Goal: Communication & Community: Participate in discussion

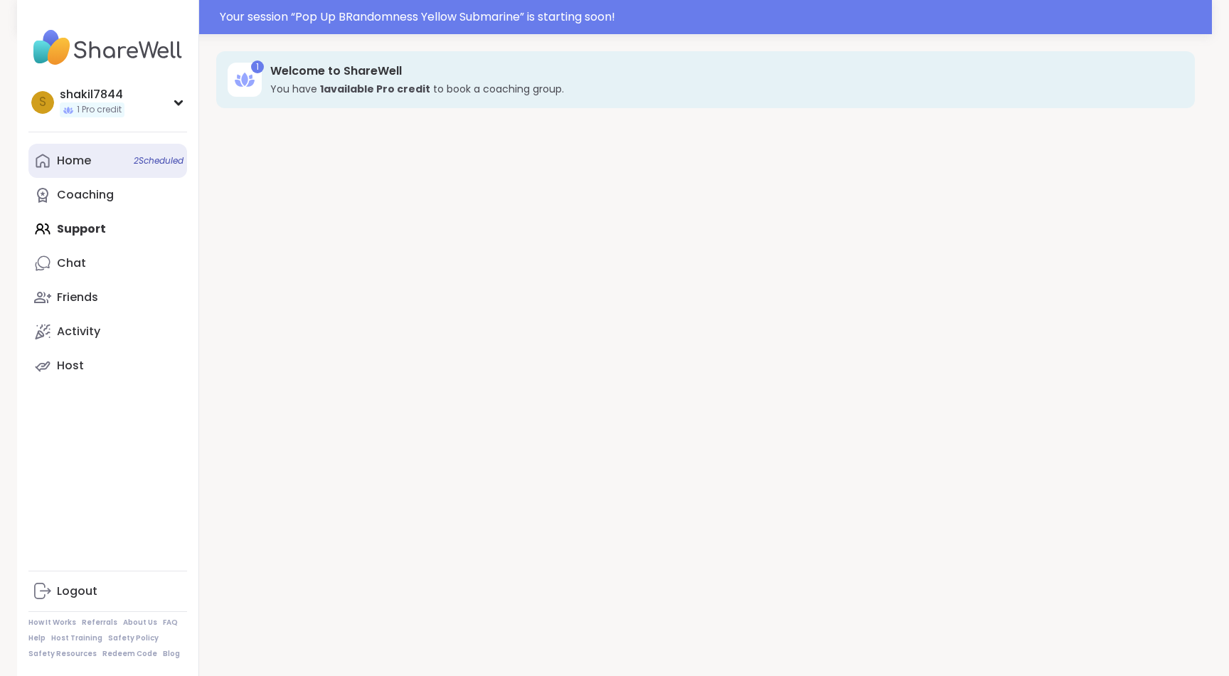
click at [90, 162] on div "Home 2 Scheduled" at bounding box center [74, 161] width 34 height 16
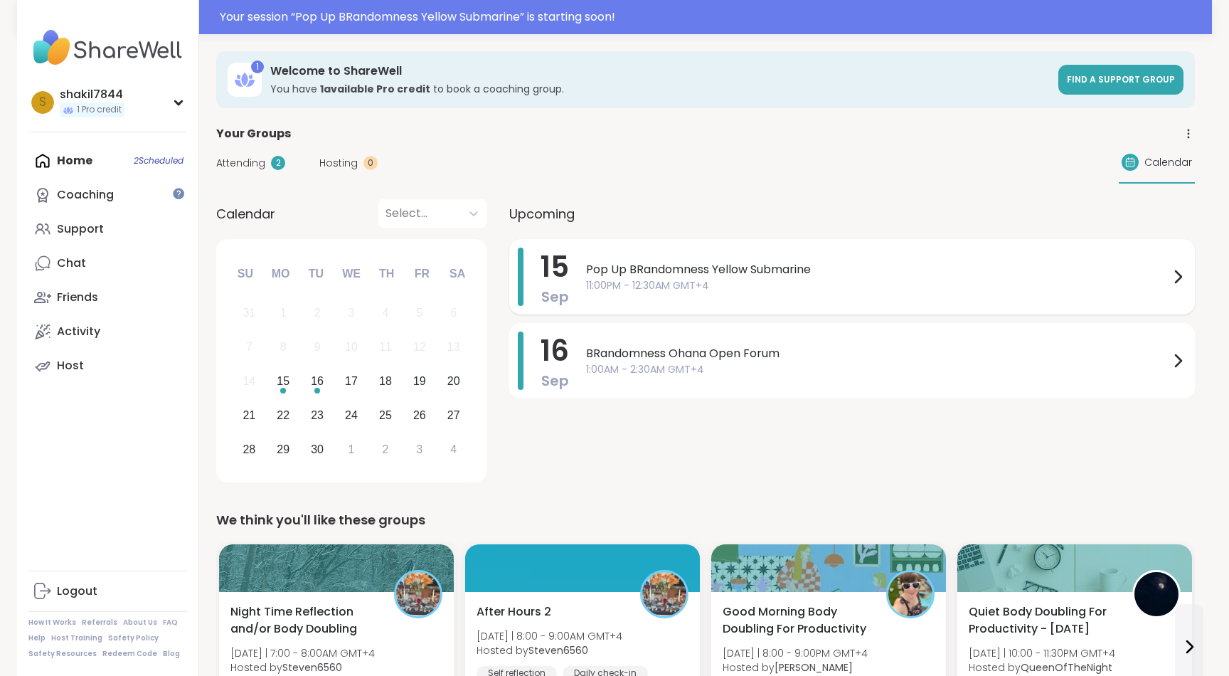
click at [802, 292] on span "11:00PM - 12:30AM GMT+4" at bounding box center [877, 285] width 583 height 15
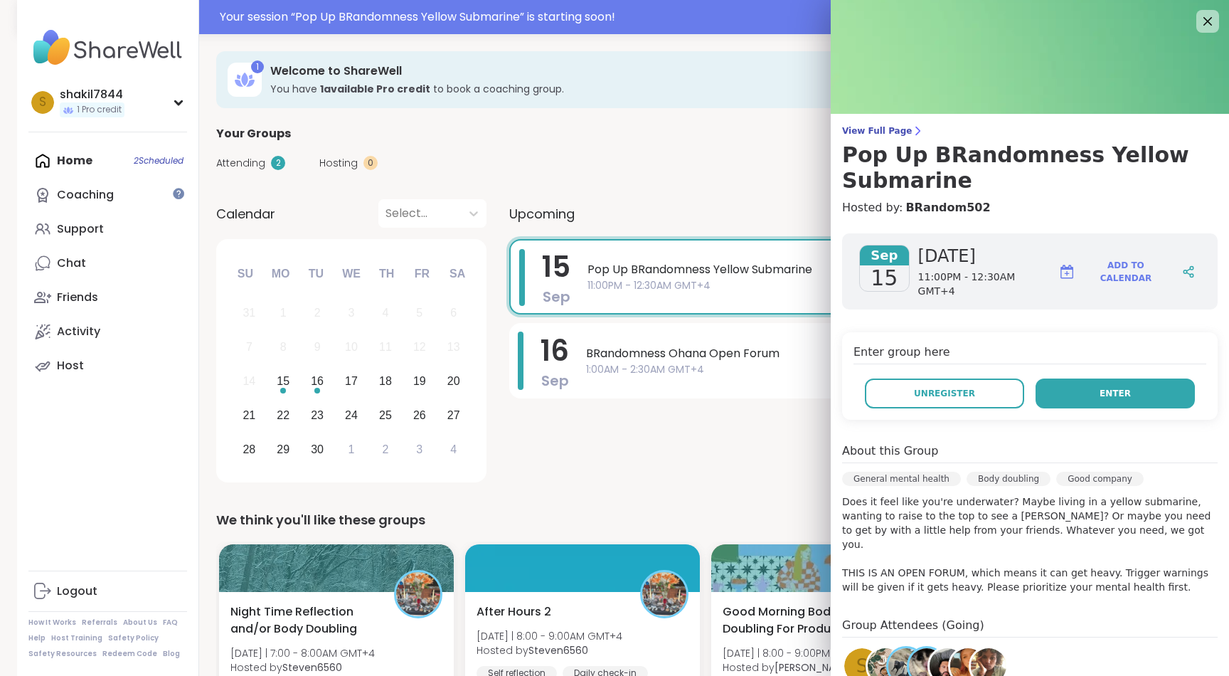
click at [1107, 390] on span "Enter" at bounding box center [1115, 393] width 31 height 13
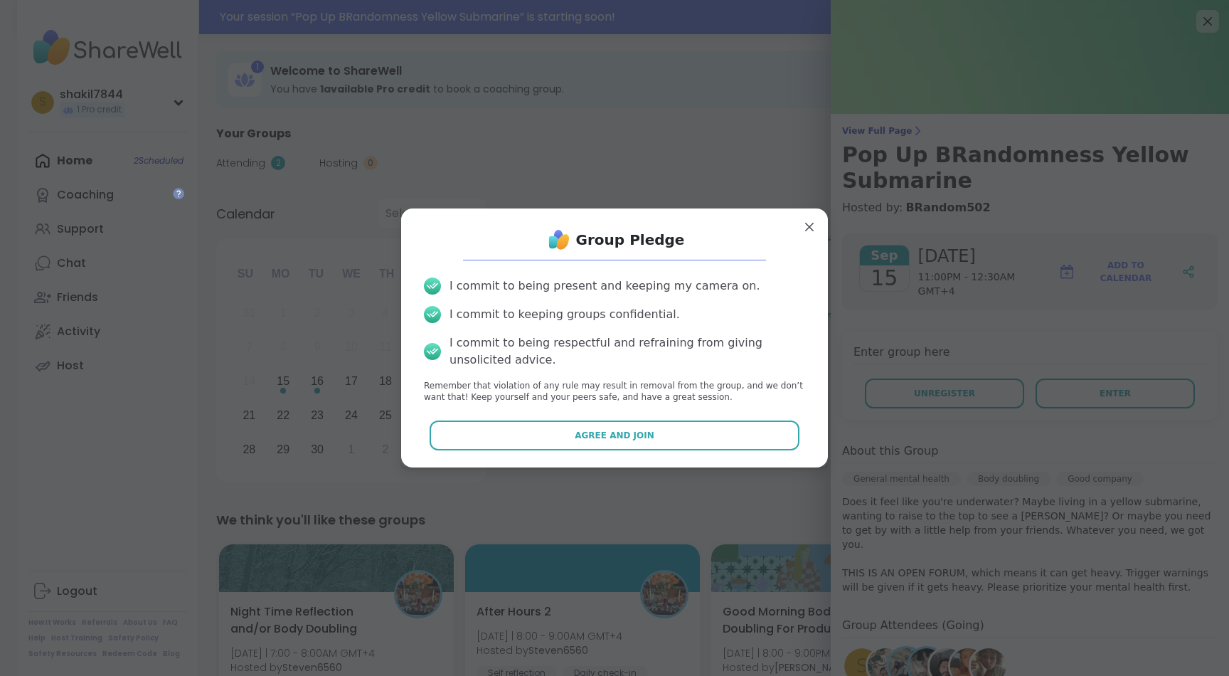
click at [678, 453] on div "Group Pledge I commit to being present and keeping my camera on. I commit to ke…" at bounding box center [615, 338] width 404 height 236
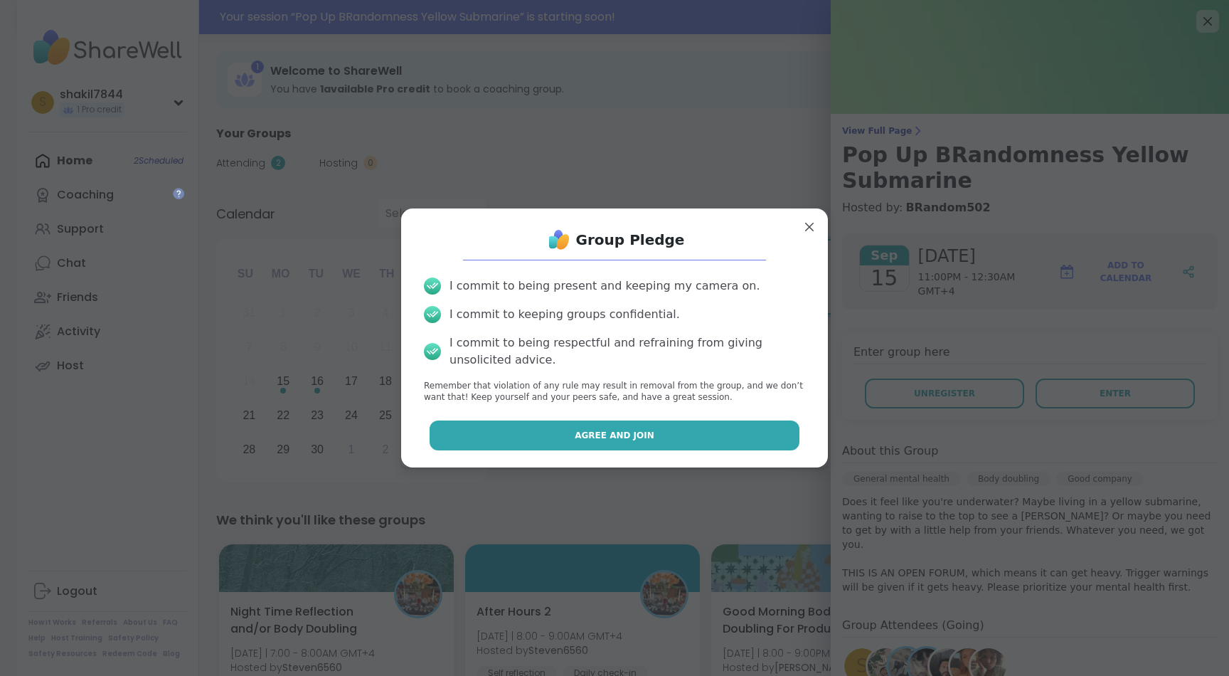
click at [669, 437] on button "Agree and Join" at bounding box center [615, 435] width 371 height 30
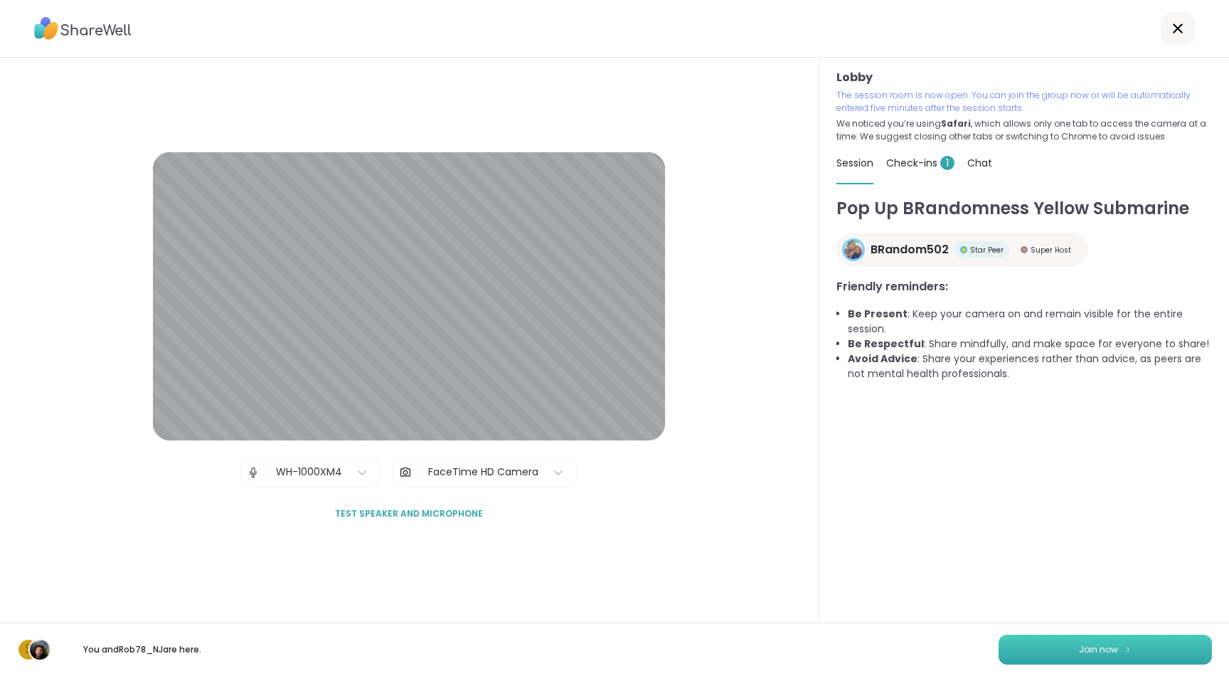
click at [1145, 649] on button "Join now" at bounding box center [1105, 649] width 213 height 30
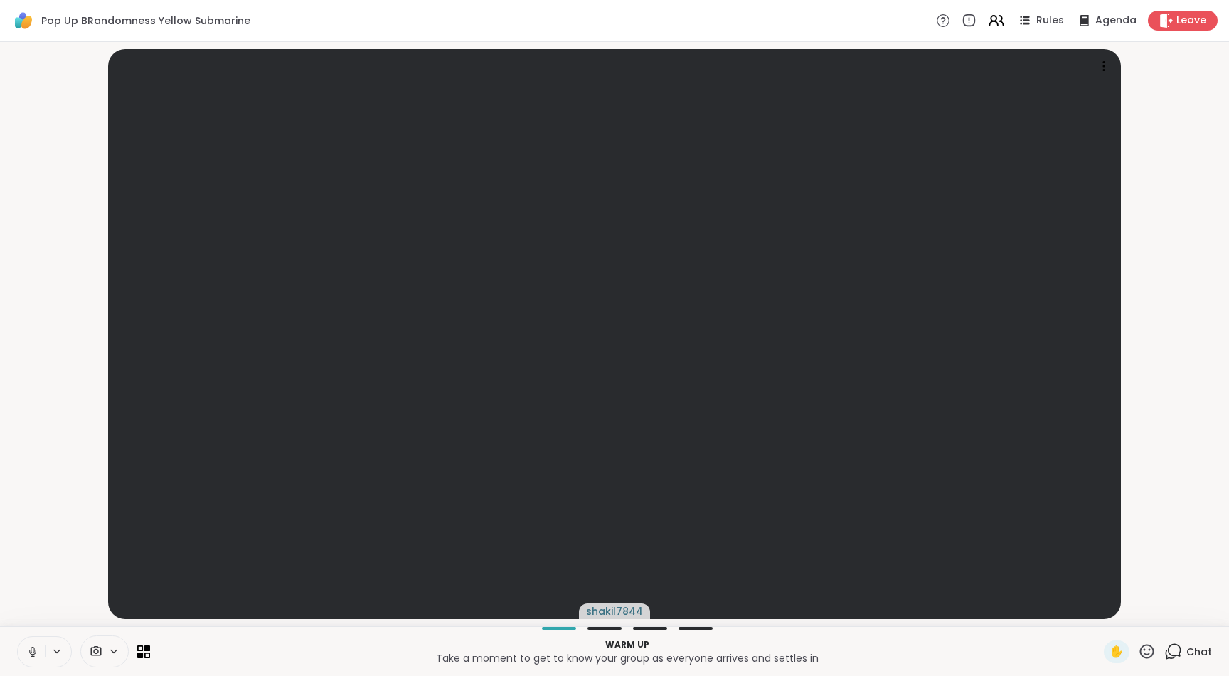
click at [30, 649] on icon at bounding box center [32, 651] width 13 height 13
click at [32, 655] on icon at bounding box center [32, 651] width 13 height 13
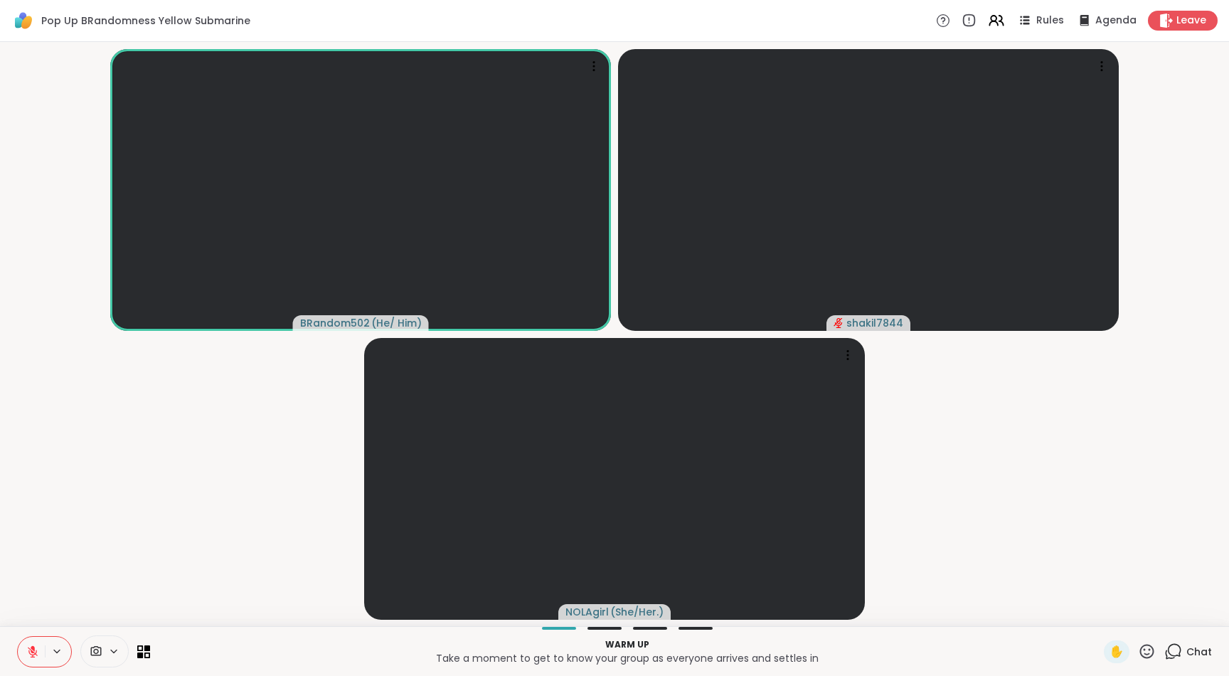
click at [29, 642] on button at bounding box center [31, 652] width 27 height 30
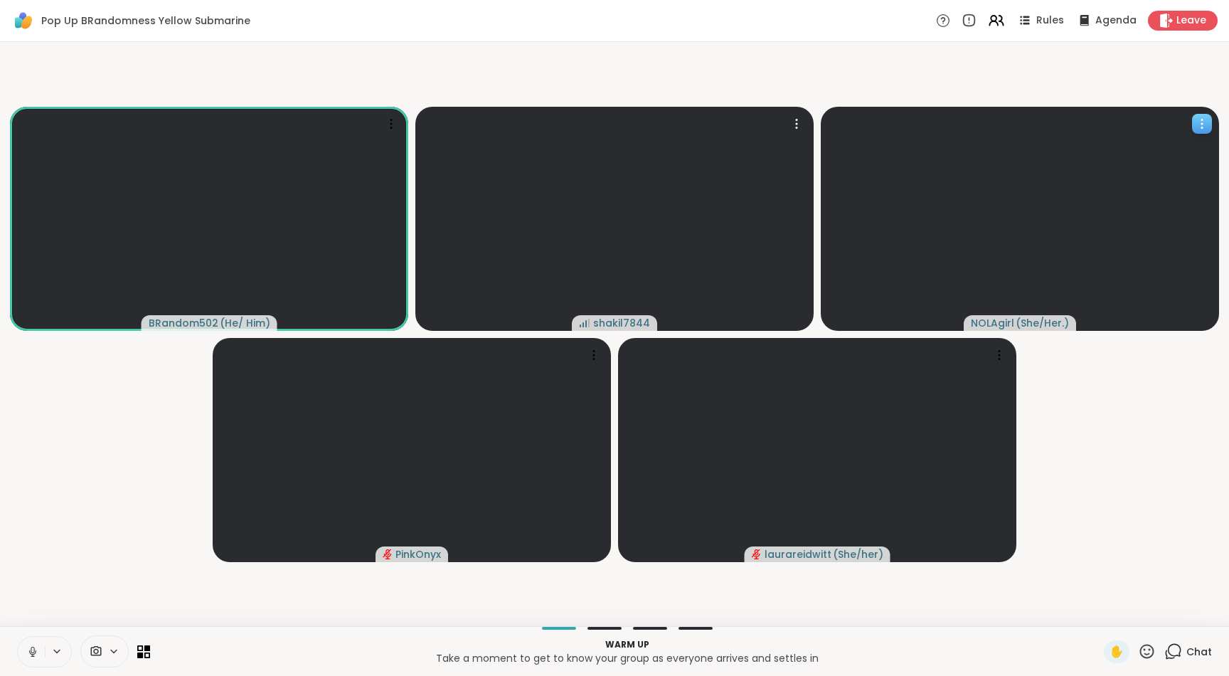
click at [1198, 124] on icon at bounding box center [1202, 124] width 14 height 14
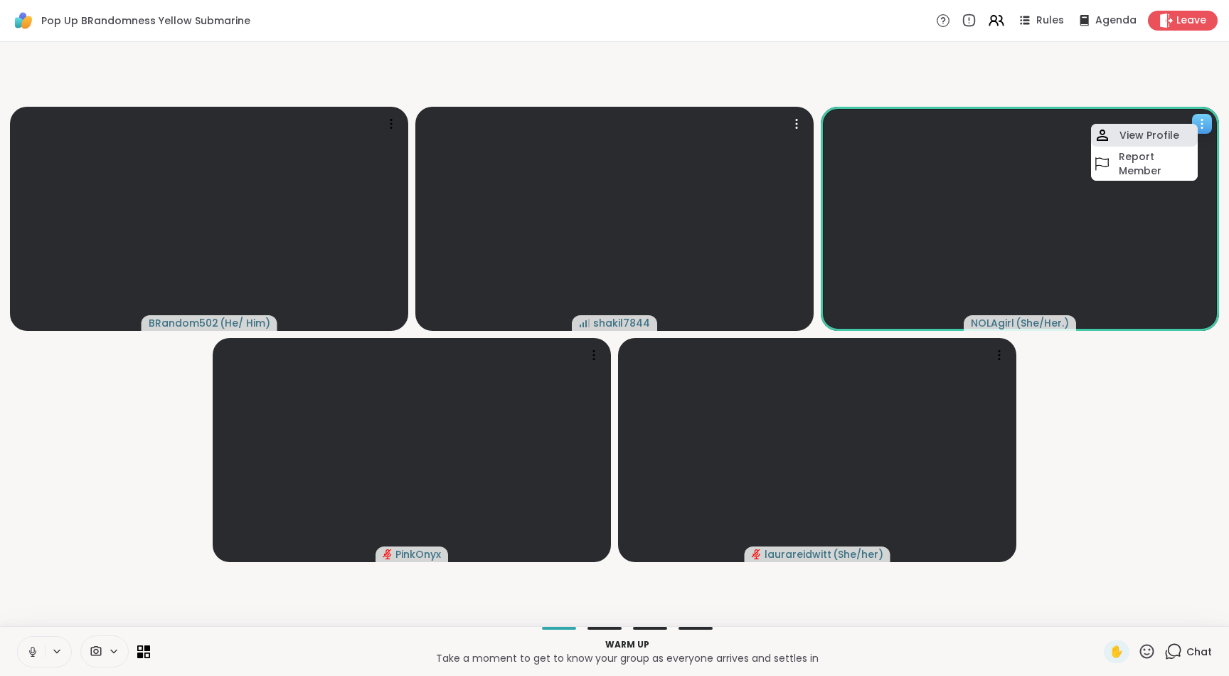
click at [1164, 130] on h4 "View Profile" at bounding box center [1150, 135] width 60 height 14
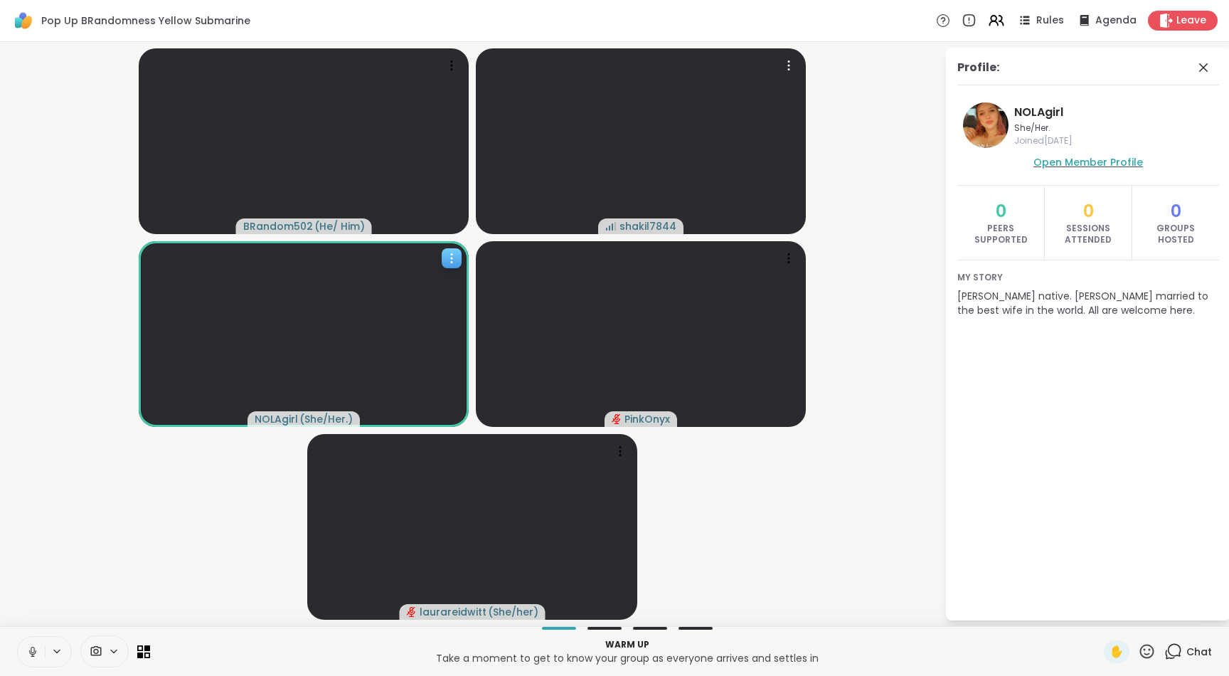
click at [1074, 159] on span "Open Member Profile" at bounding box center [1088, 162] width 110 height 14
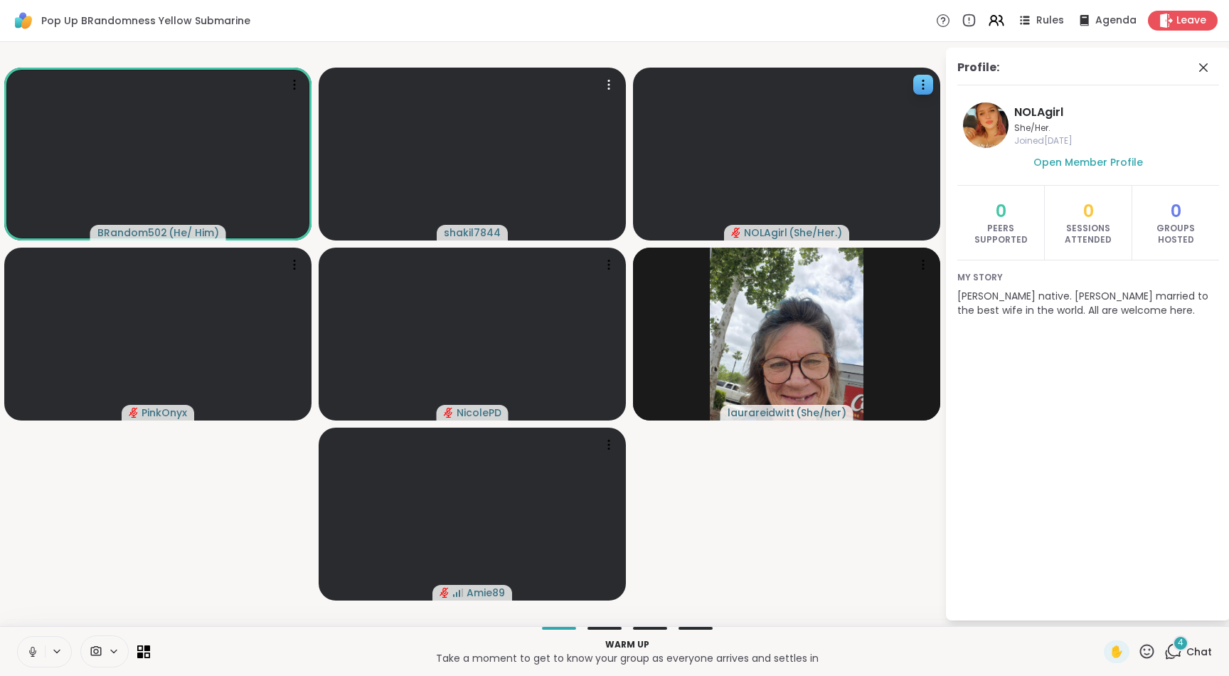
click at [1201, 656] on span "Chat" at bounding box center [1199, 651] width 26 height 14
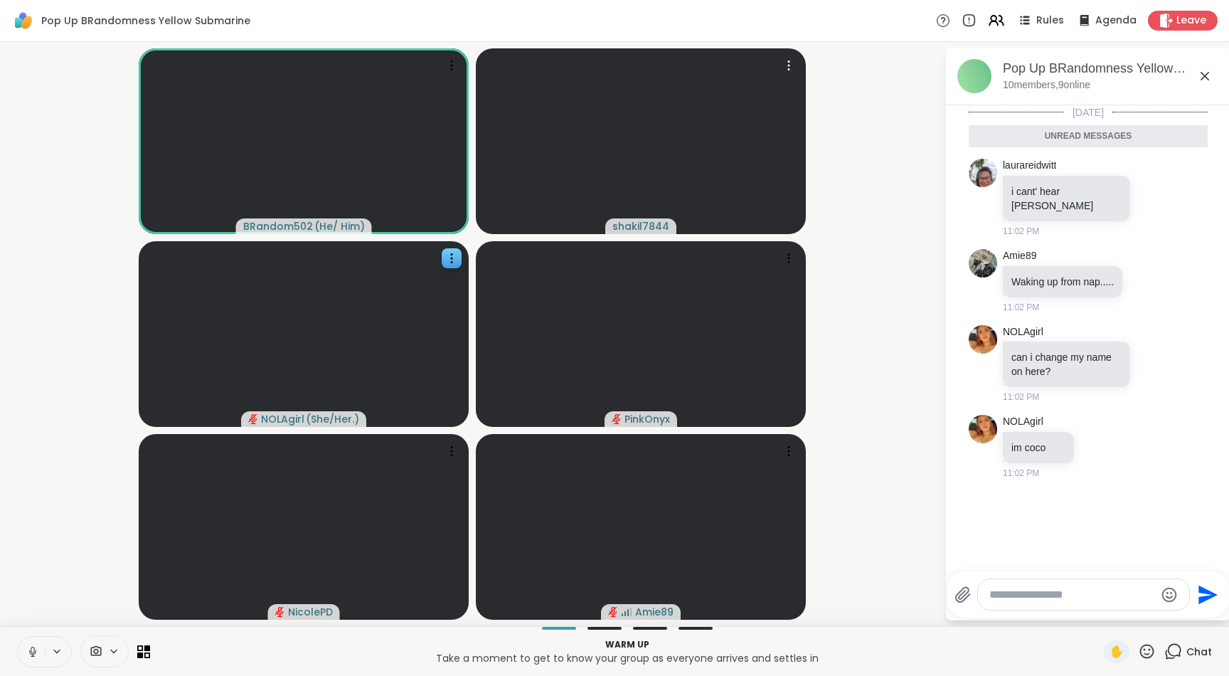
click at [1064, 592] on textarea "Type your message" at bounding box center [1072, 595] width 166 height 14
type textarea "**********"
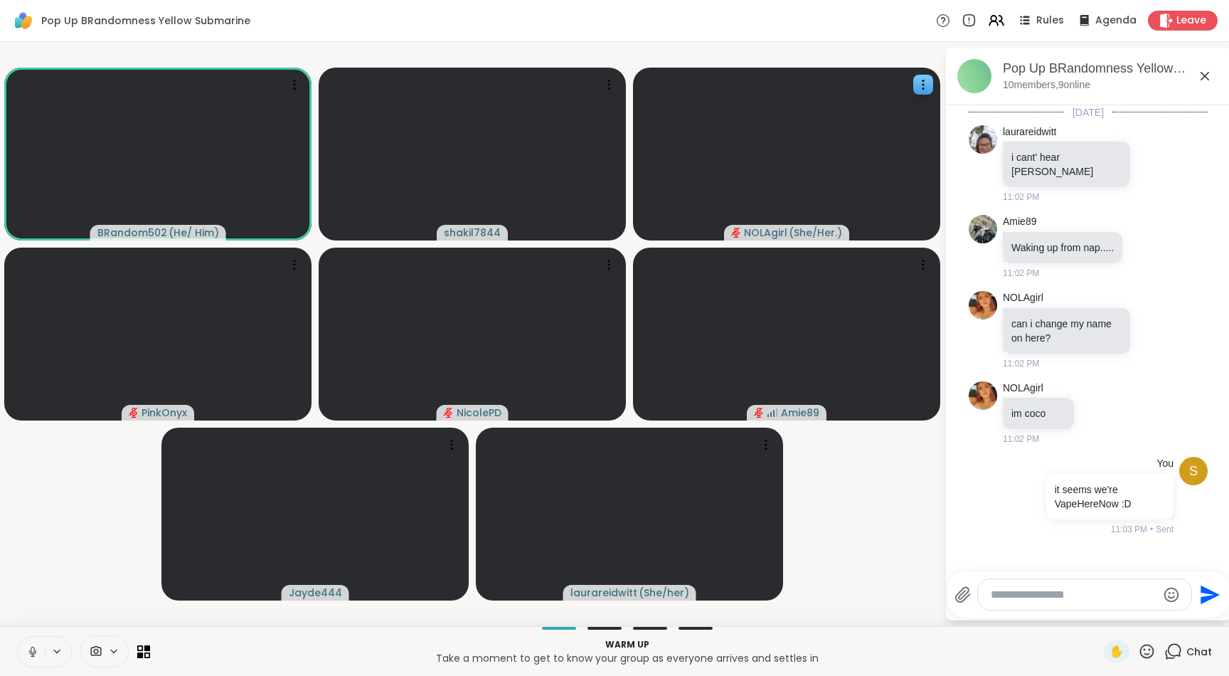
click at [1065, 605] on div at bounding box center [1084, 594] width 213 height 31
click at [1065, 597] on textarea "Type your message" at bounding box center [1074, 595] width 166 height 14
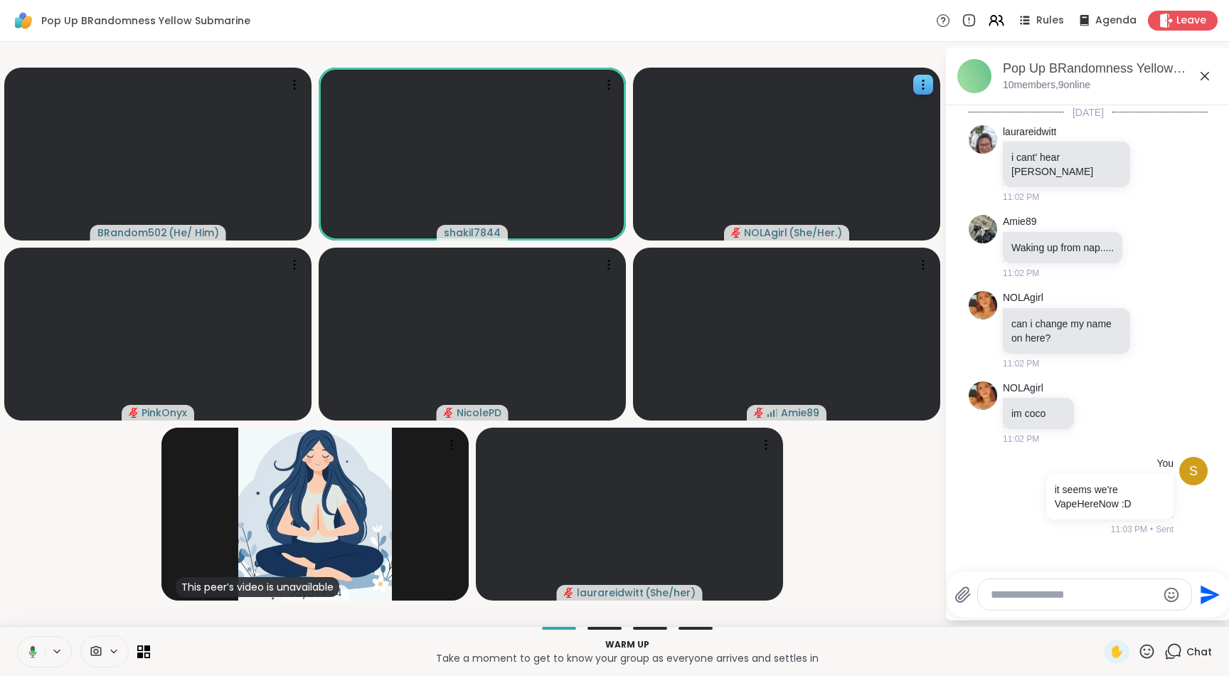
click at [1067, 600] on textarea "Type your message" at bounding box center [1074, 595] width 166 height 14
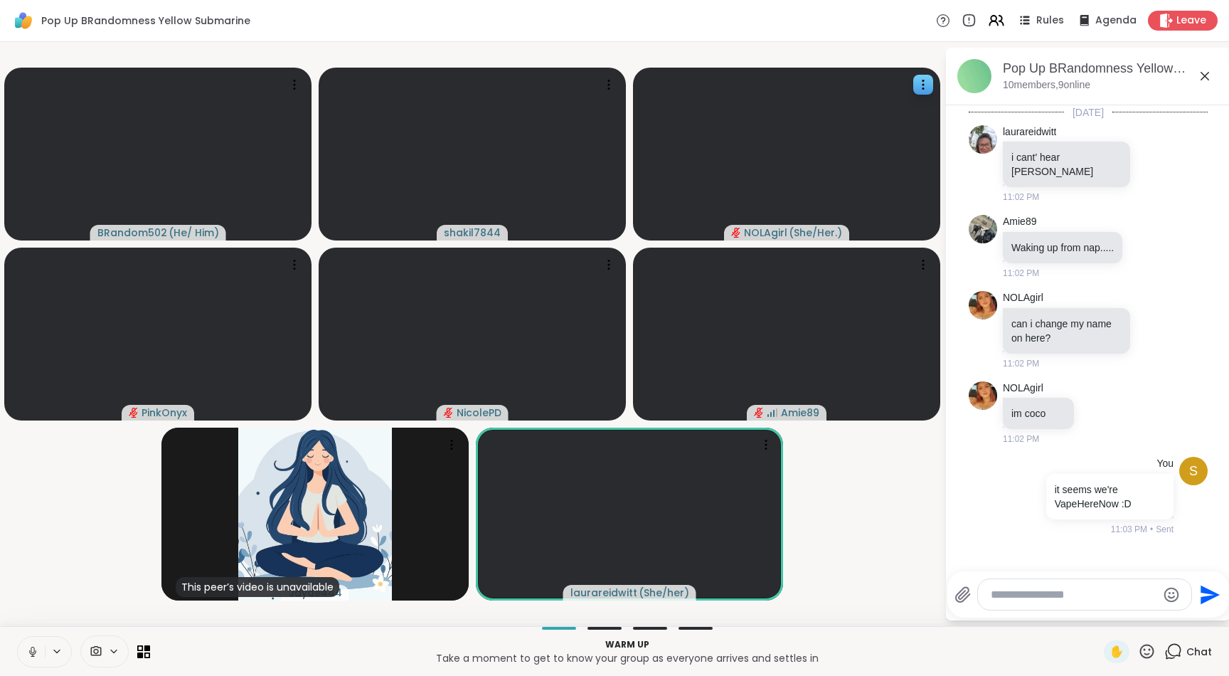
click at [1066, 600] on textarea "Type your message" at bounding box center [1074, 595] width 166 height 14
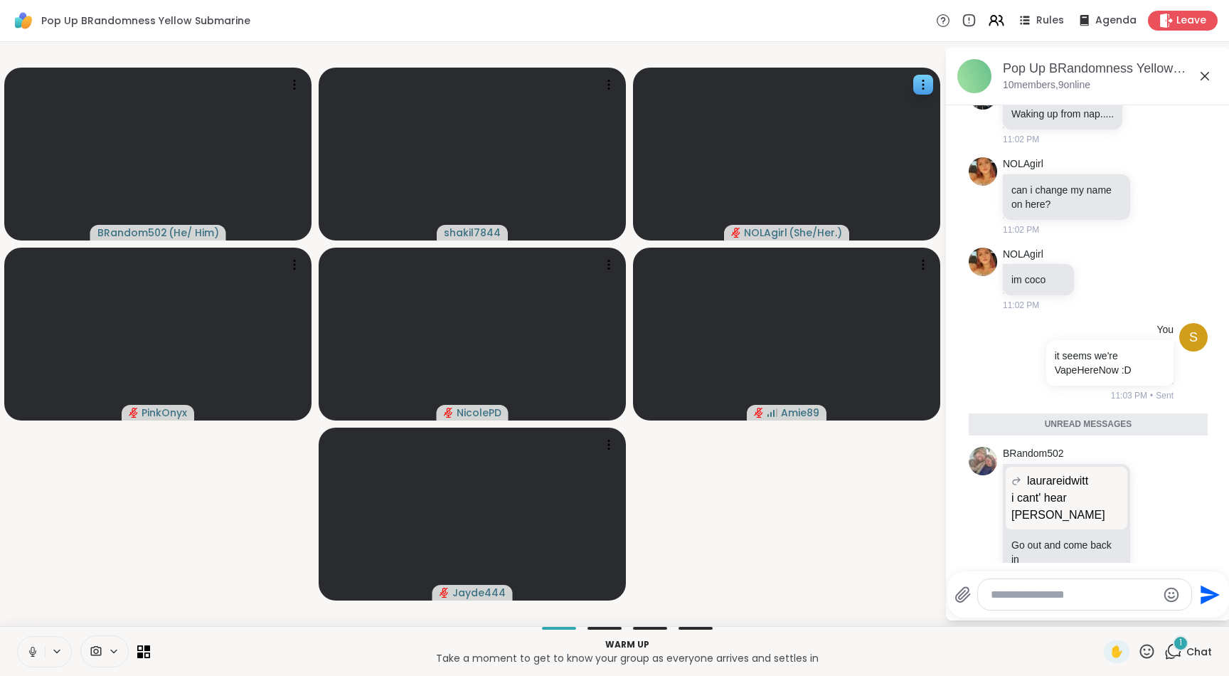
scroll to position [100, 0]
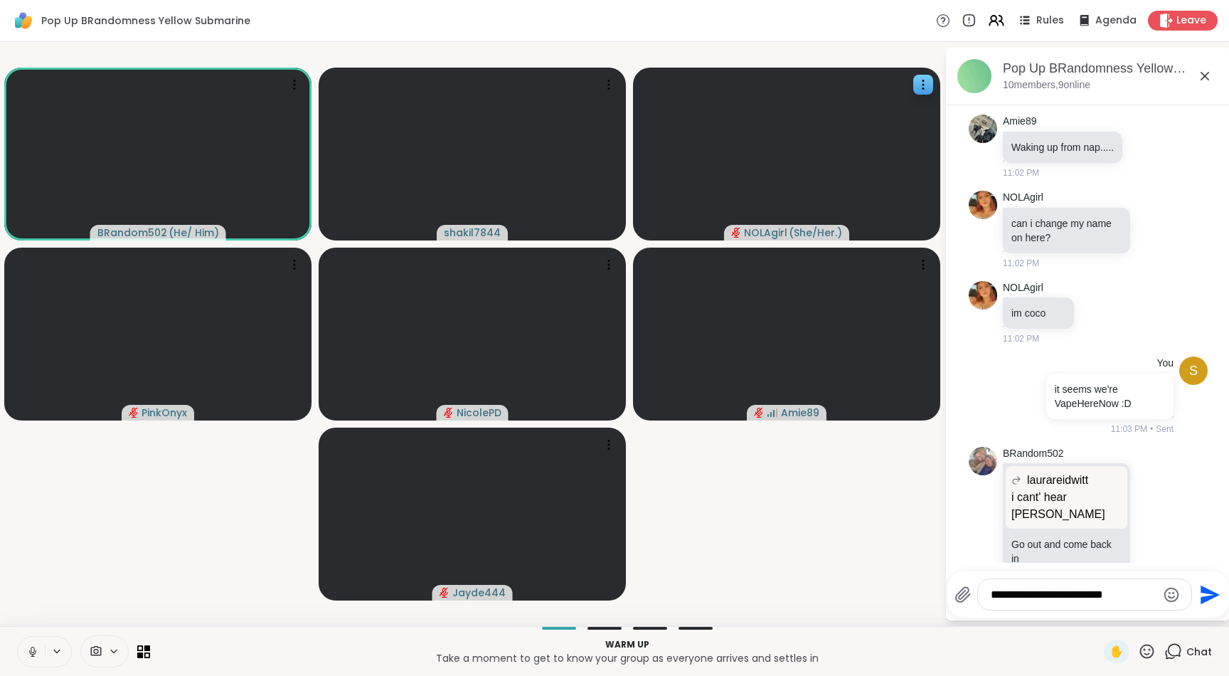
type textarea "**********"
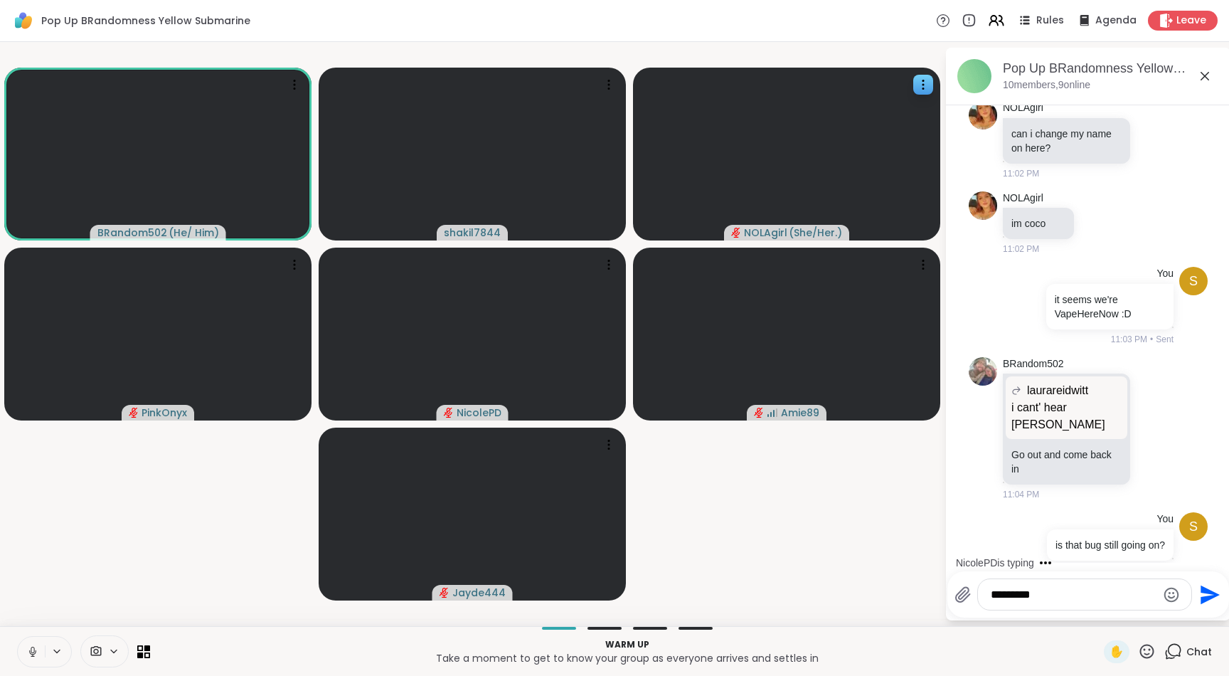
type textarea "**********"
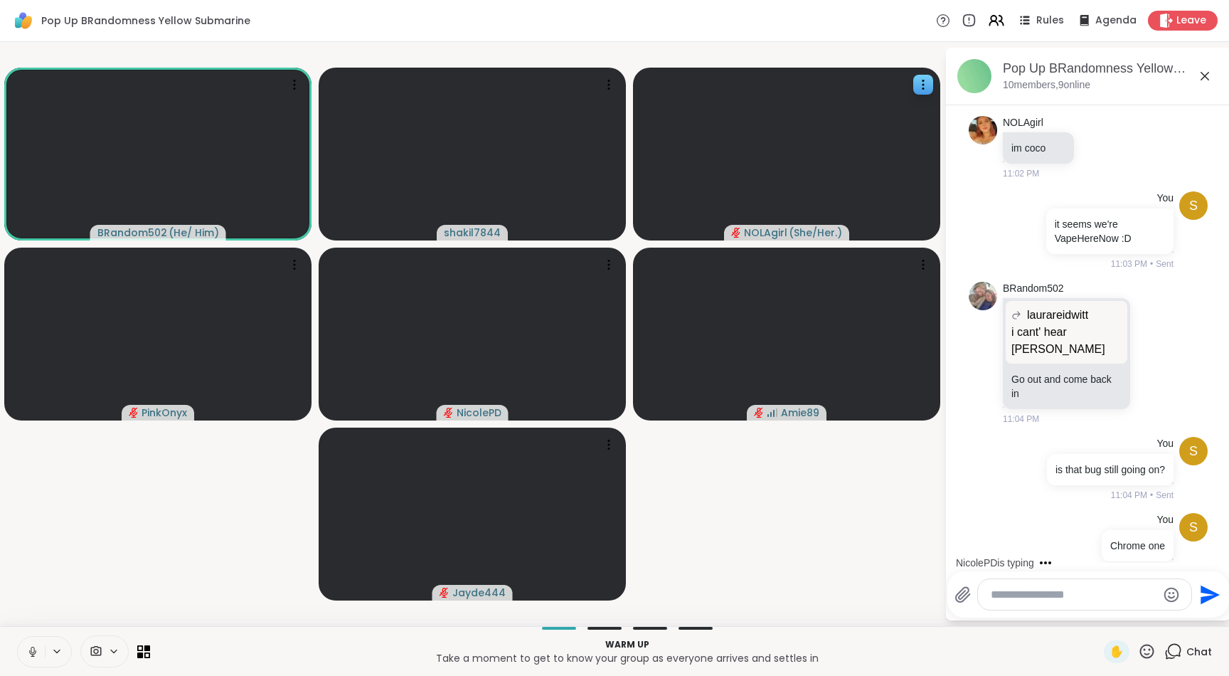
scroll to position [406, 0]
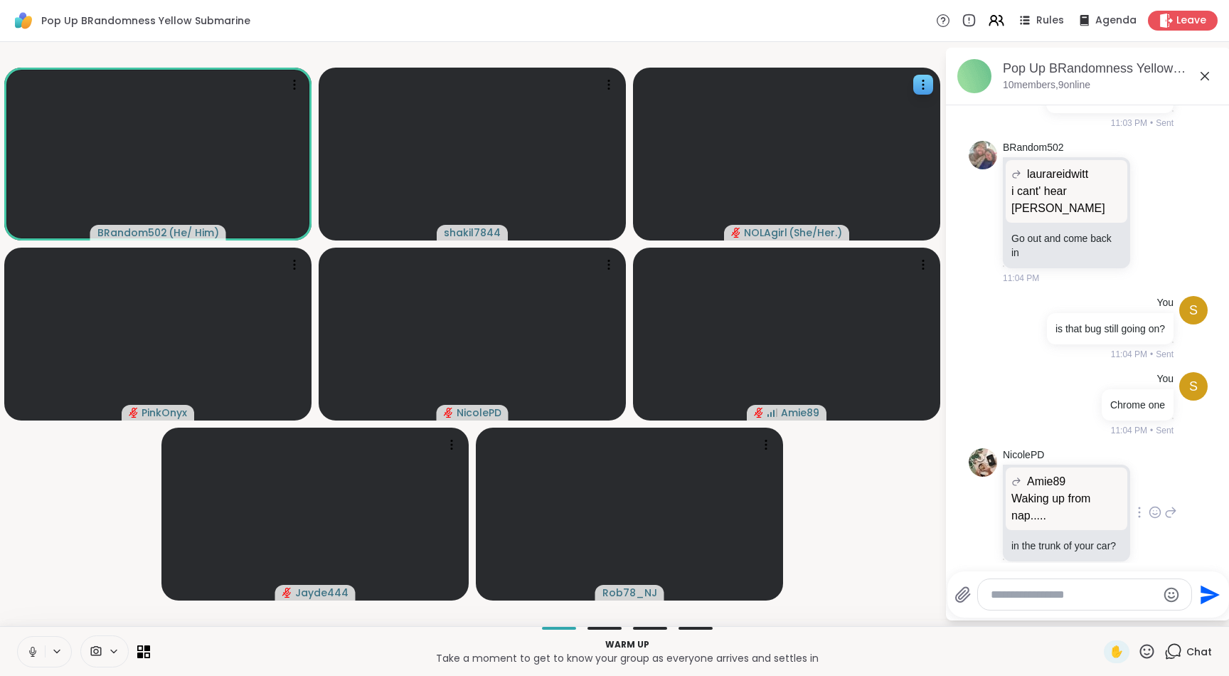
click at [1171, 504] on icon at bounding box center [1170, 512] width 13 height 17
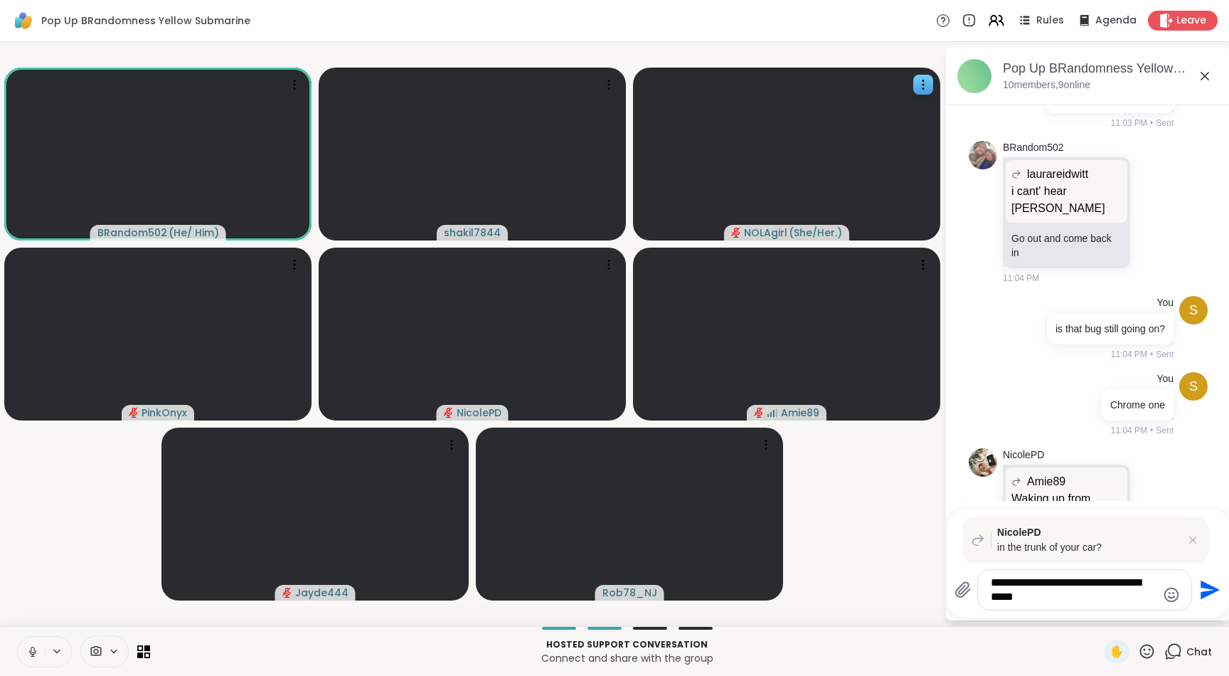
type textarea "**********"
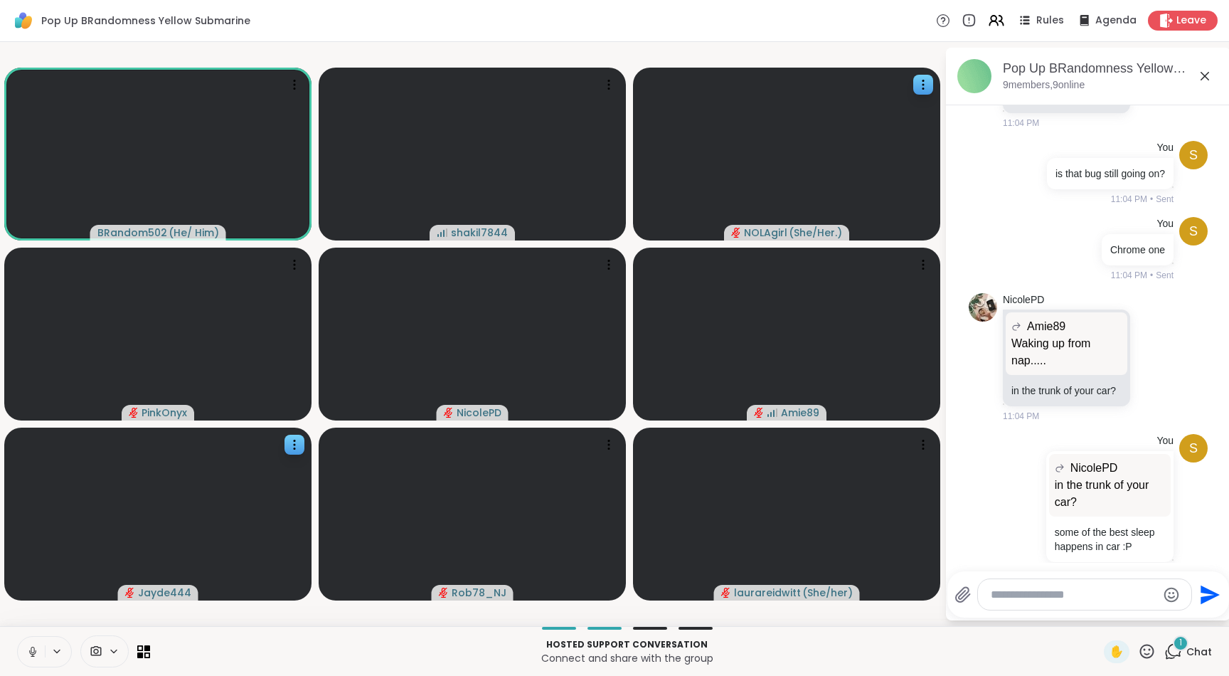
scroll to position [679, 0]
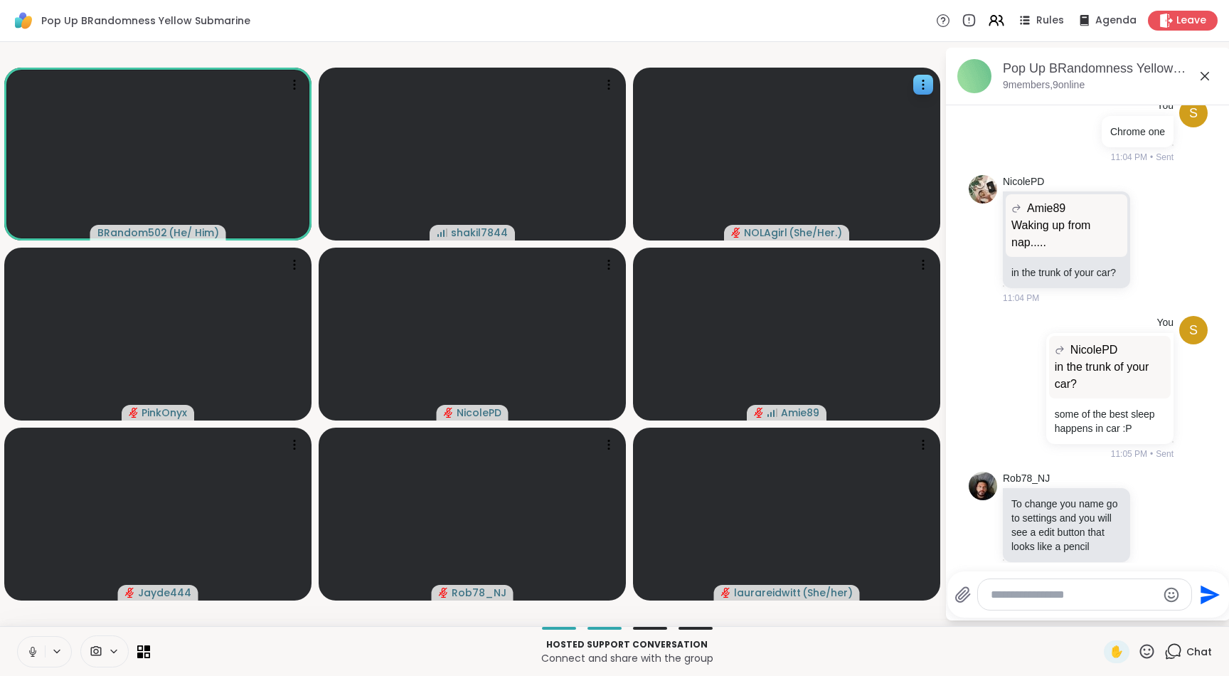
click at [38, 656] on icon at bounding box center [32, 651] width 13 height 13
click at [1107, 590] on textarea "Type your message" at bounding box center [1074, 595] width 166 height 14
click at [606, 83] on icon at bounding box center [609, 85] width 14 height 14
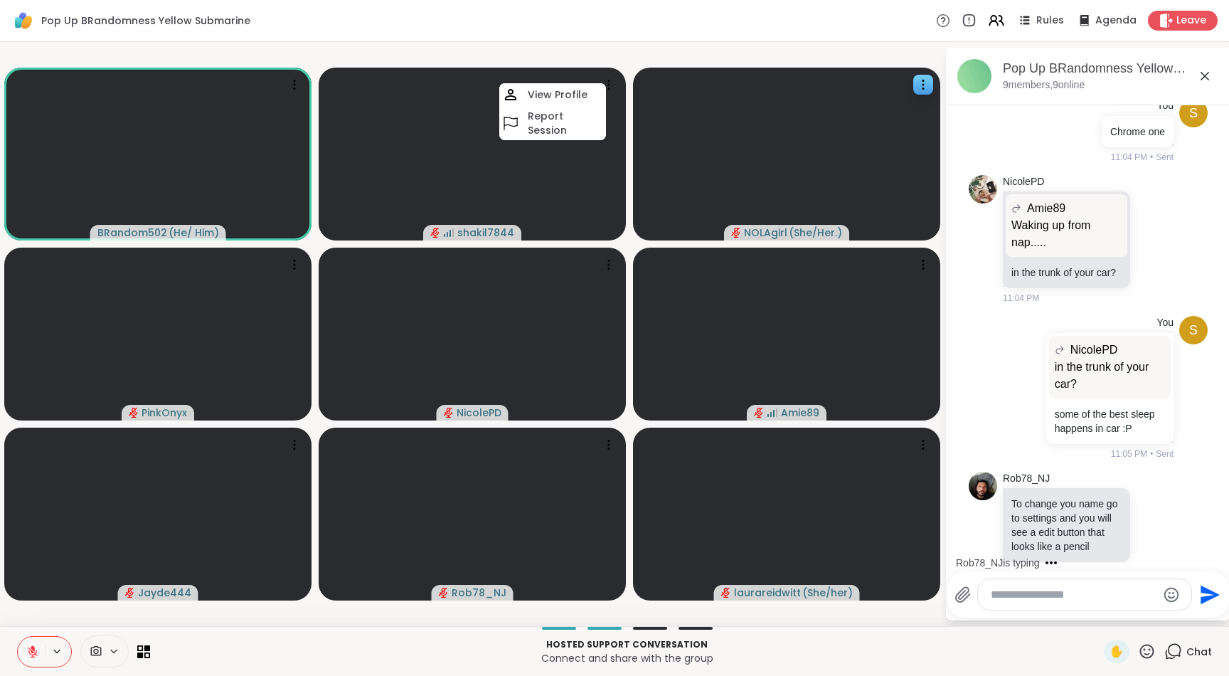
click at [667, 28] on div "Pop Up BRandomness Yellow Submarine Rules Agenda Leave" at bounding box center [614, 21] width 1229 height 42
click at [918, 81] on icon at bounding box center [923, 85] width 14 height 14
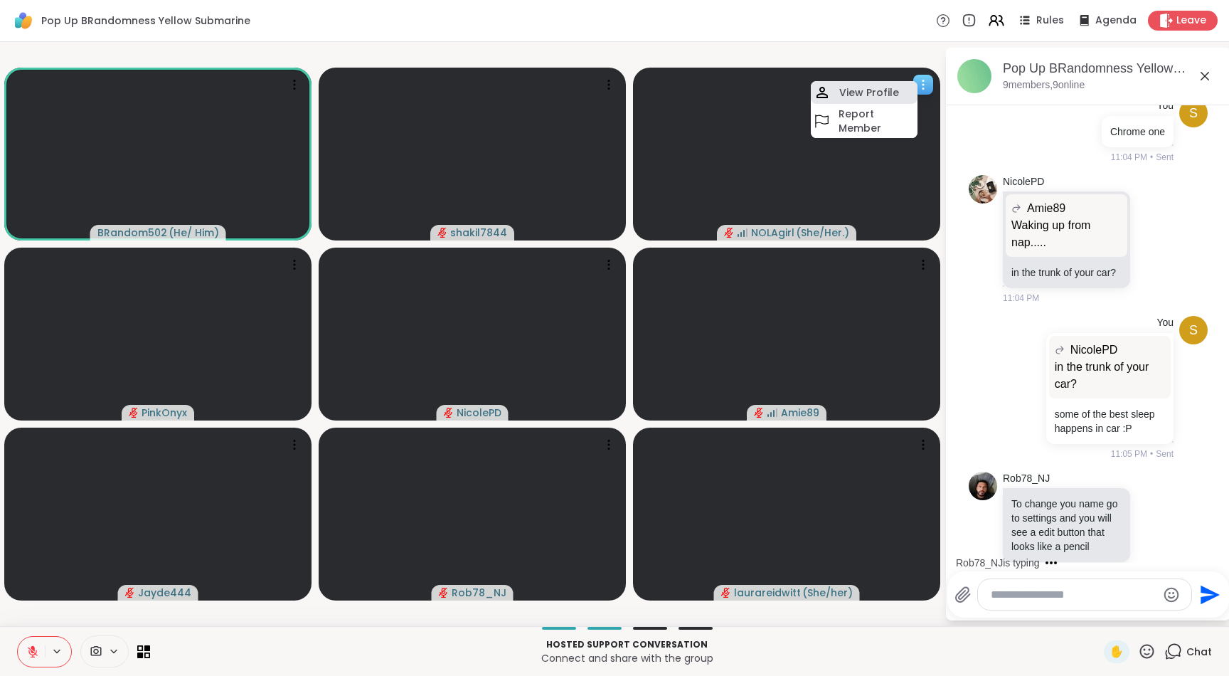
click at [890, 95] on h4 "View Profile" at bounding box center [869, 92] width 60 height 14
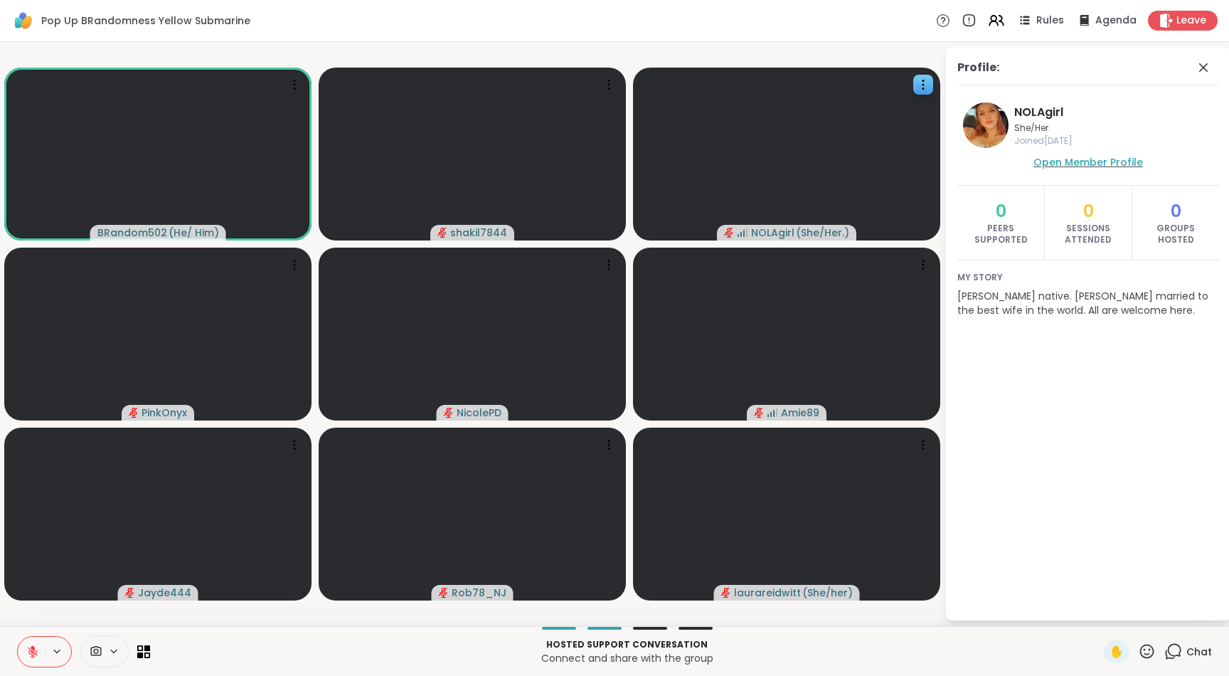
click at [1090, 161] on span "Open Member Profile" at bounding box center [1088, 162] width 110 height 14
click at [1187, 651] on span "Chat" at bounding box center [1199, 651] width 26 height 14
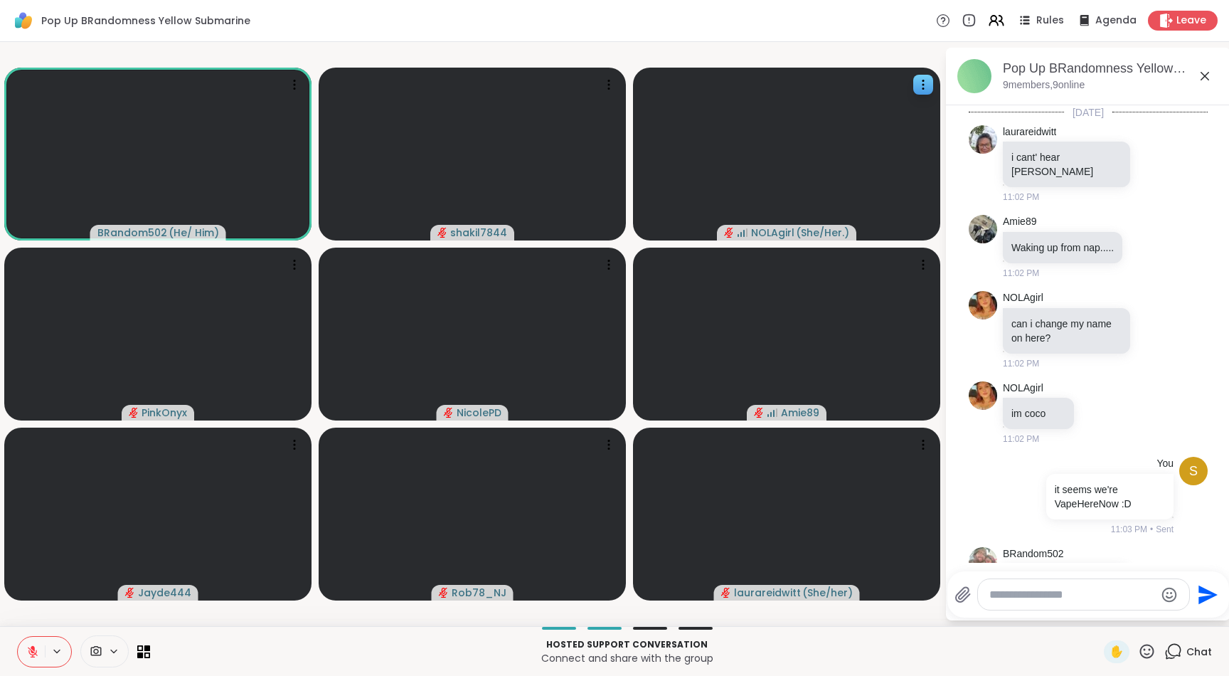
scroll to position [859, 0]
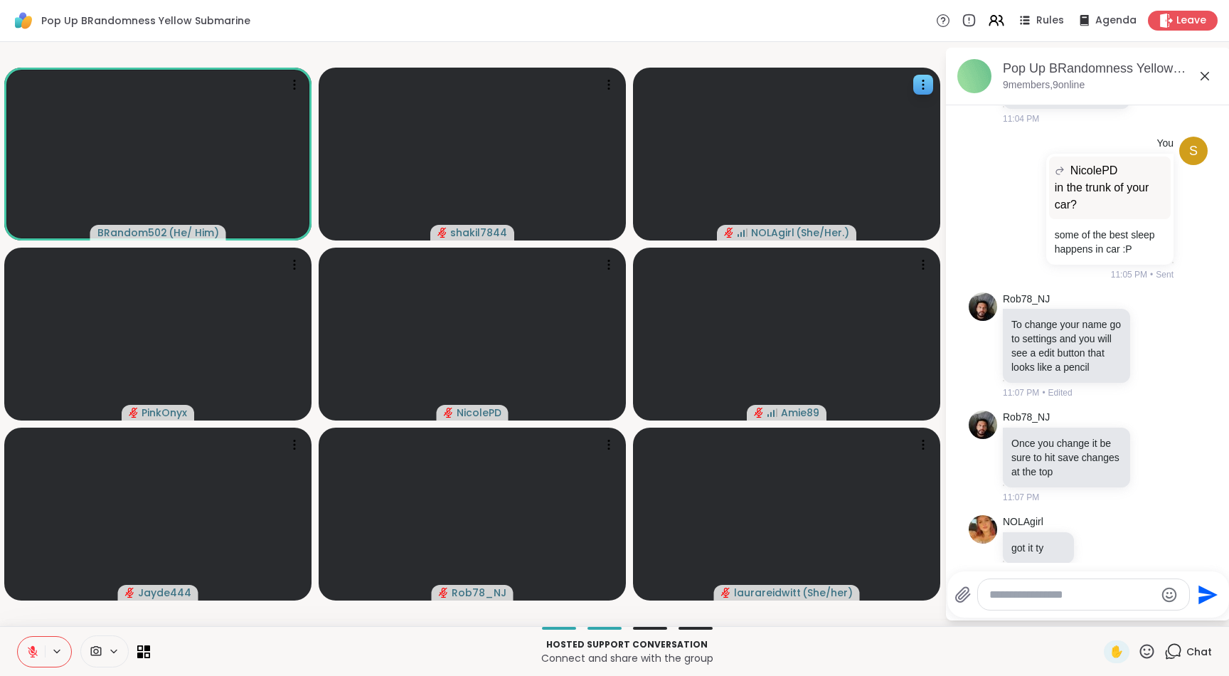
click at [1106, 597] on textarea "Type your message" at bounding box center [1072, 595] width 166 height 14
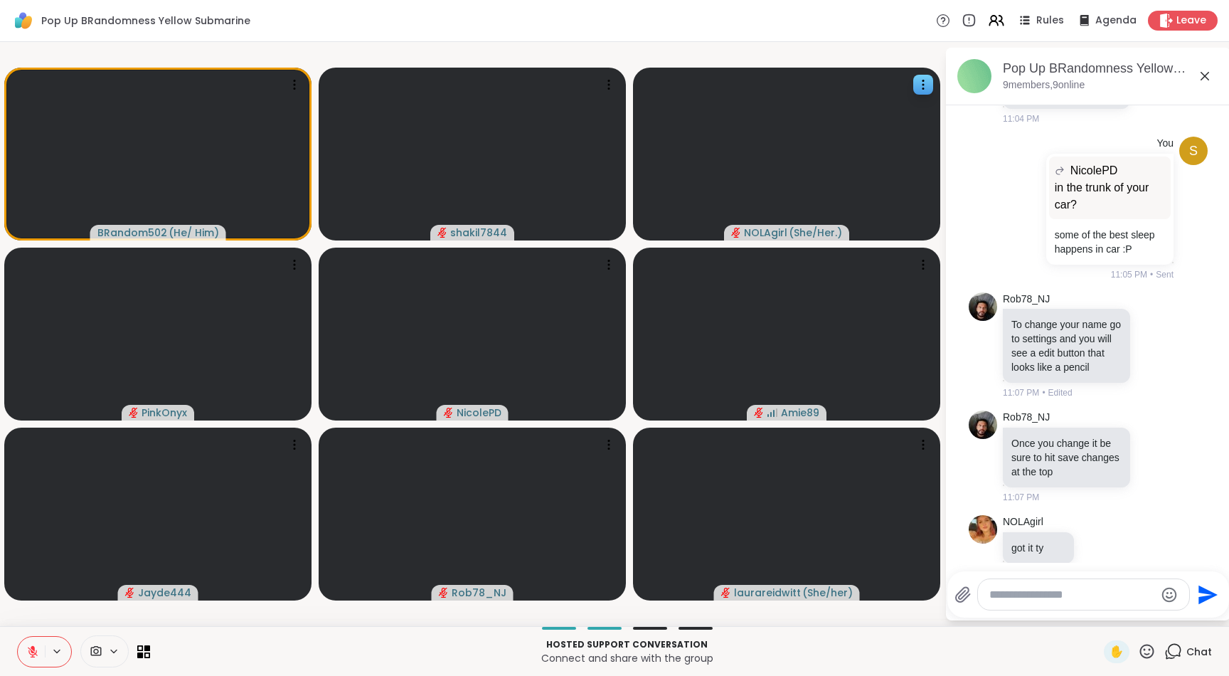
click at [1009, 592] on textarea "Type your message" at bounding box center [1072, 595] width 166 height 14
type textarea "**********"
type textarea "*"
type textarea "***"
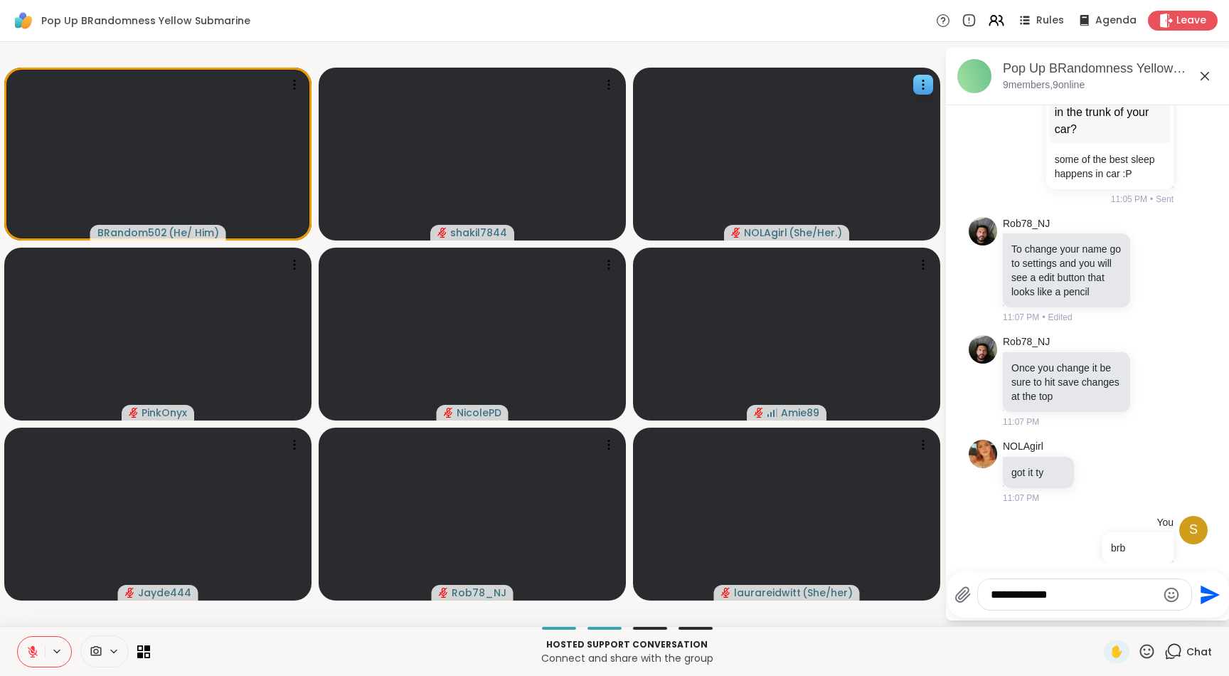
type textarea "**********"
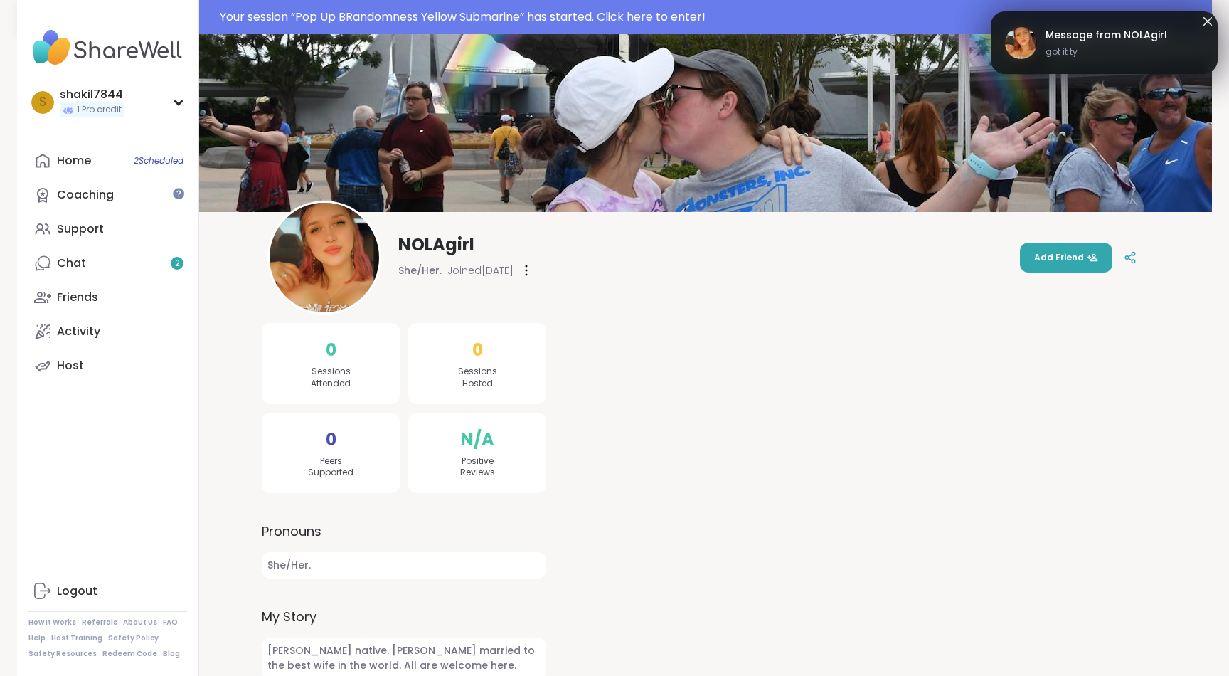
click at [851, 332] on div at bounding box center [856, 615] width 586 height 647
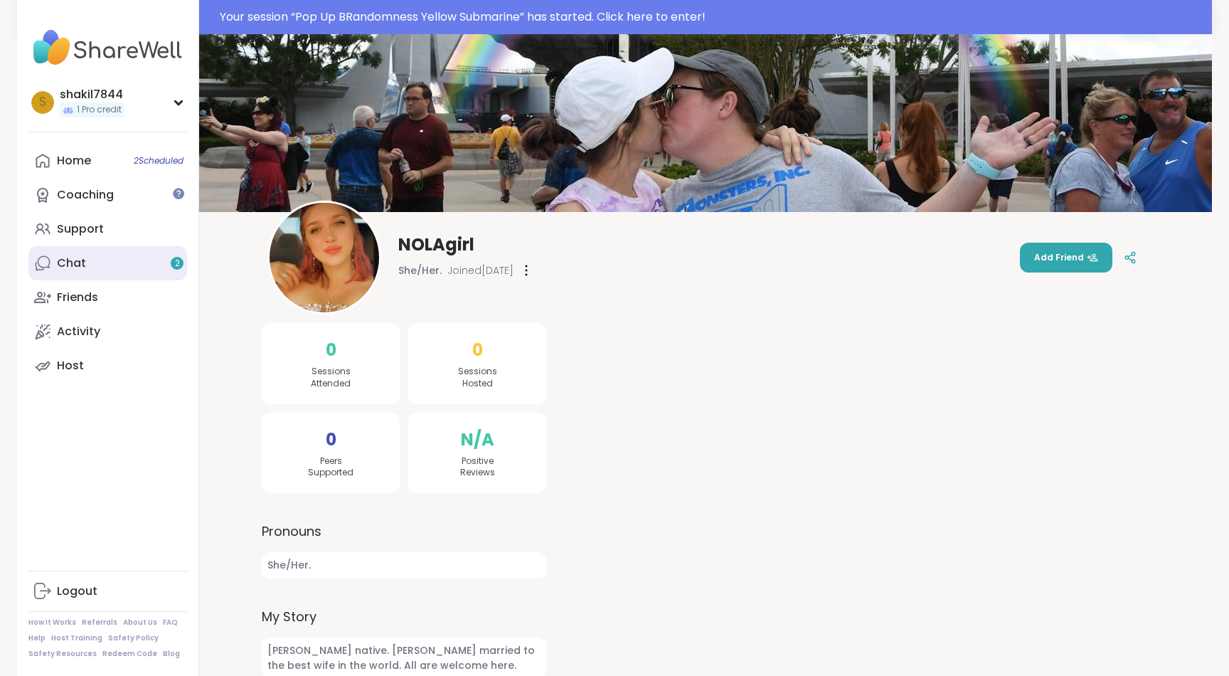
click at [106, 267] on link "Chat 2" at bounding box center [107, 263] width 159 height 34
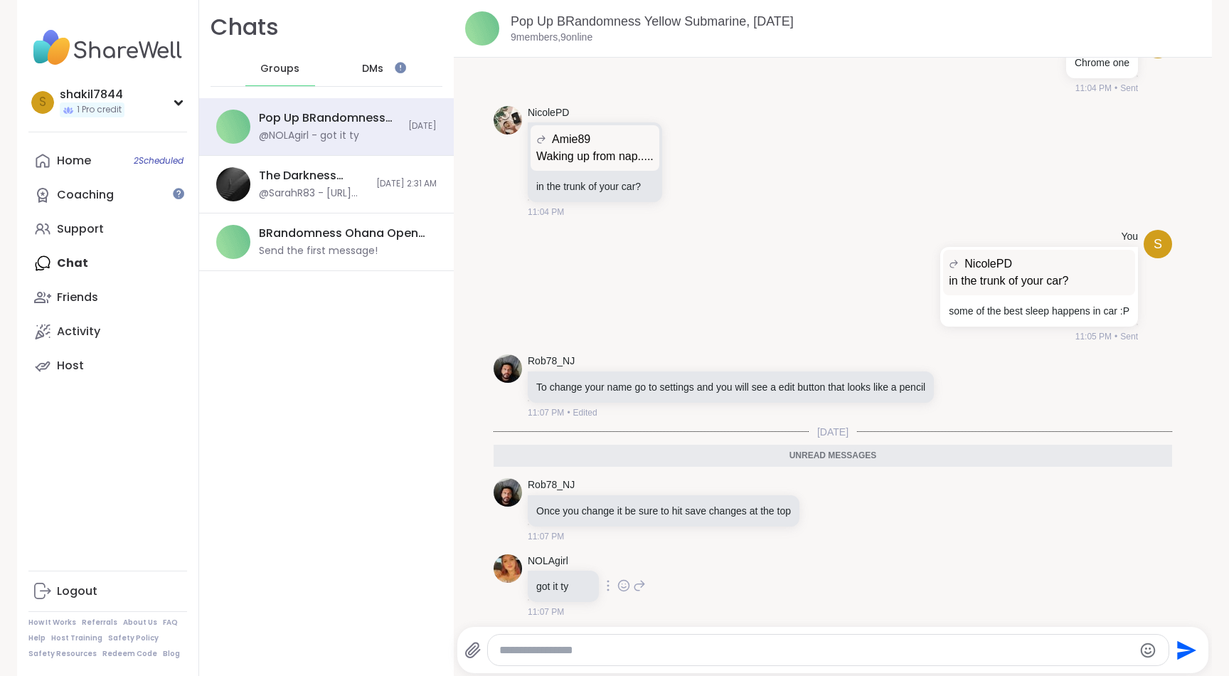
click at [979, 569] on div "NOLAgirl got it ty 11:07 PM" at bounding box center [833, 586] width 679 height 76
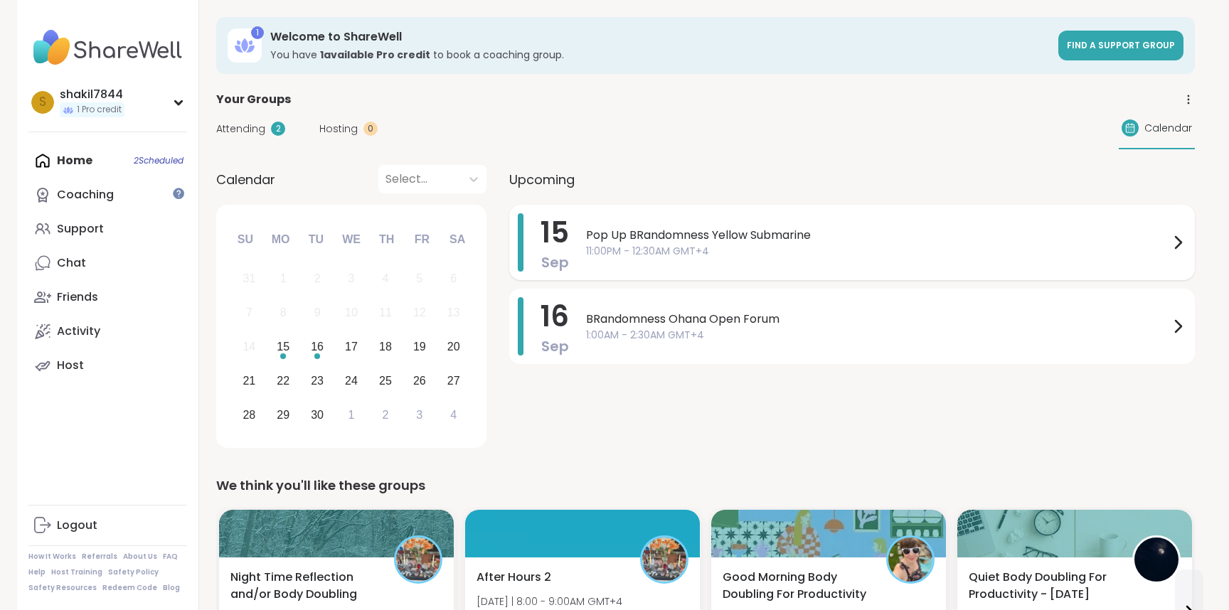
click at [717, 255] on span "11:00PM - 12:30AM GMT+4" at bounding box center [877, 251] width 583 height 15
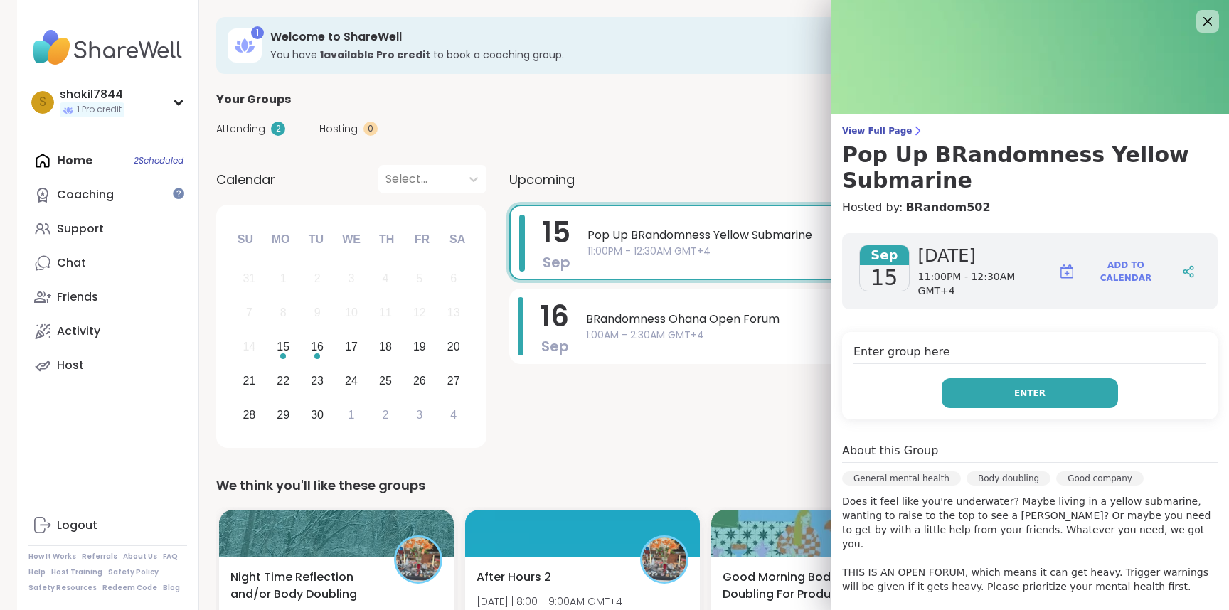
click at [1046, 388] on button "Enter" at bounding box center [1030, 393] width 176 height 30
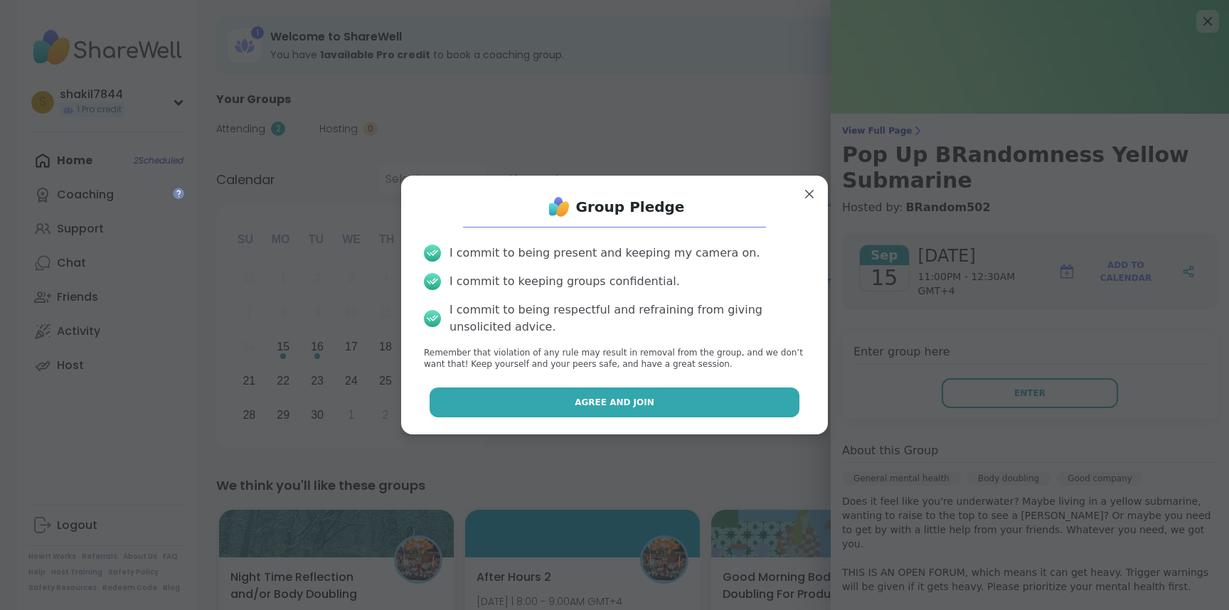
click at [716, 393] on button "Agree and Join" at bounding box center [615, 403] width 371 height 30
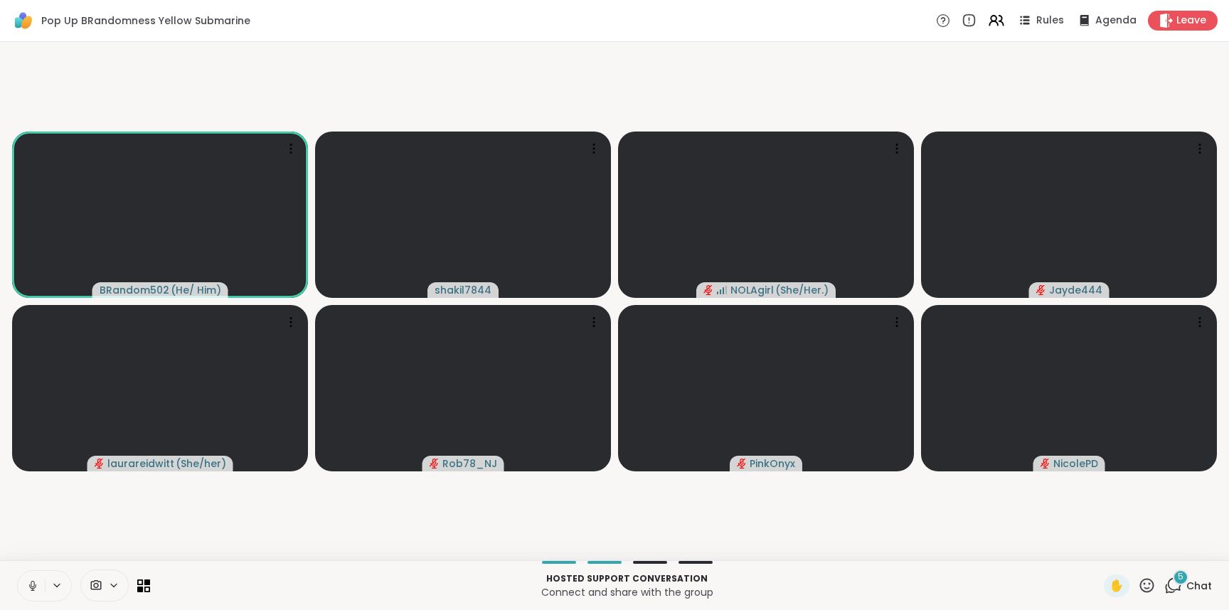
click at [1187, 573] on div "5" at bounding box center [1181, 578] width 16 height 16
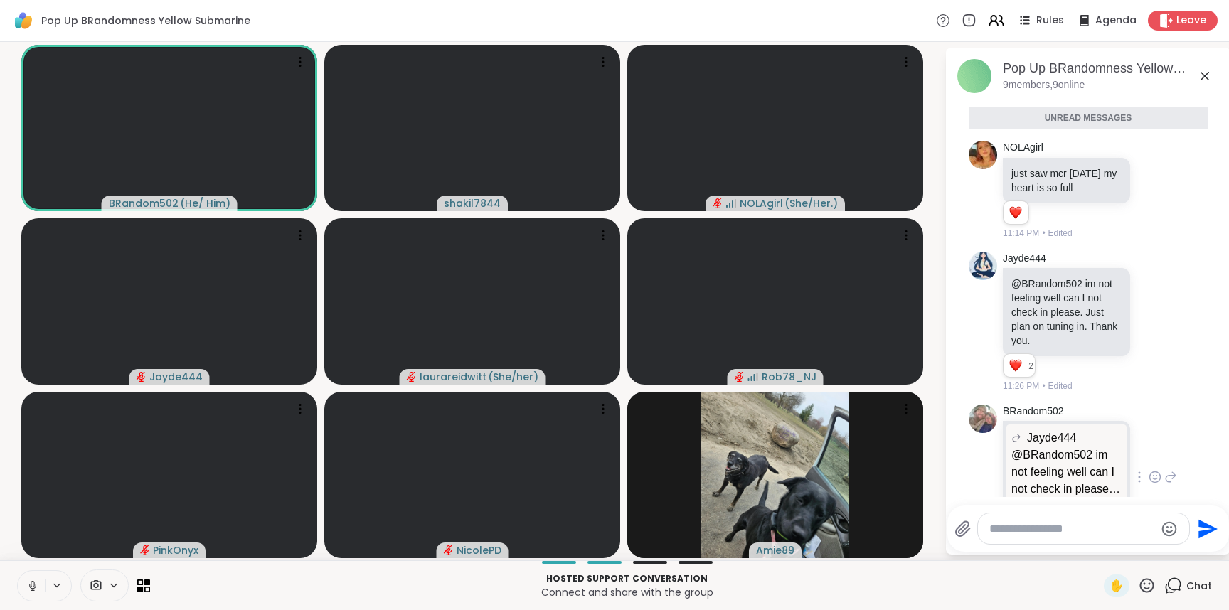
scroll to position [1713, 0]
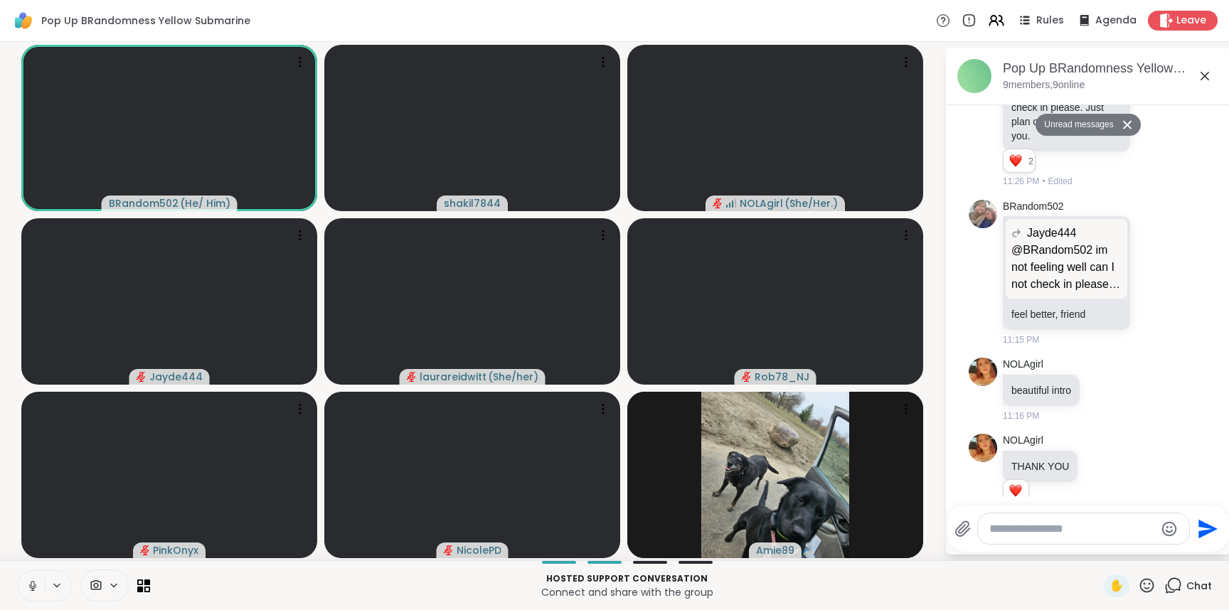
click at [1046, 535] on textarea "Type your message" at bounding box center [1072, 529] width 166 height 14
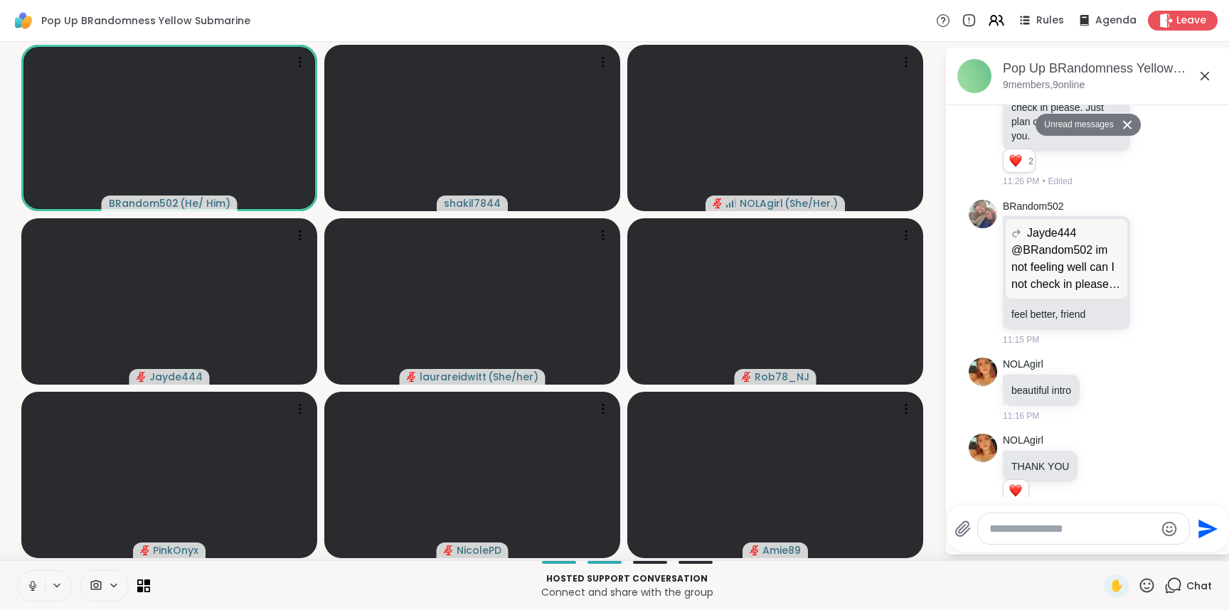
click at [38, 591] on icon at bounding box center [32, 586] width 13 height 13
click at [1020, 536] on textarea "Type your message" at bounding box center [1072, 529] width 166 height 14
type textarea "**********"
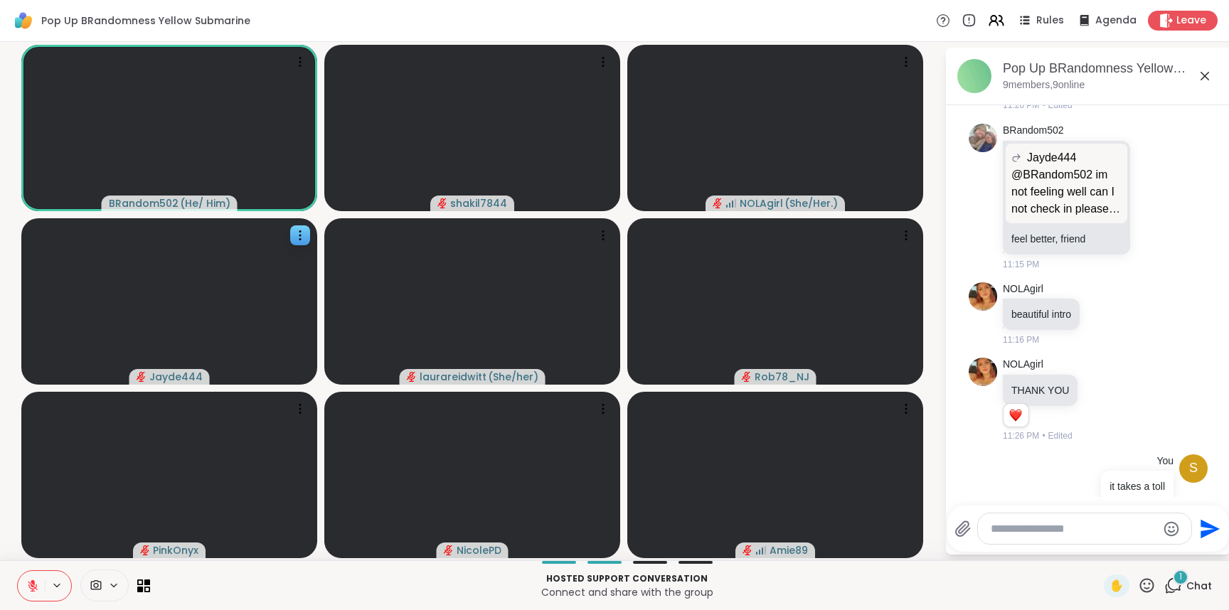
scroll to position [1913, 0]
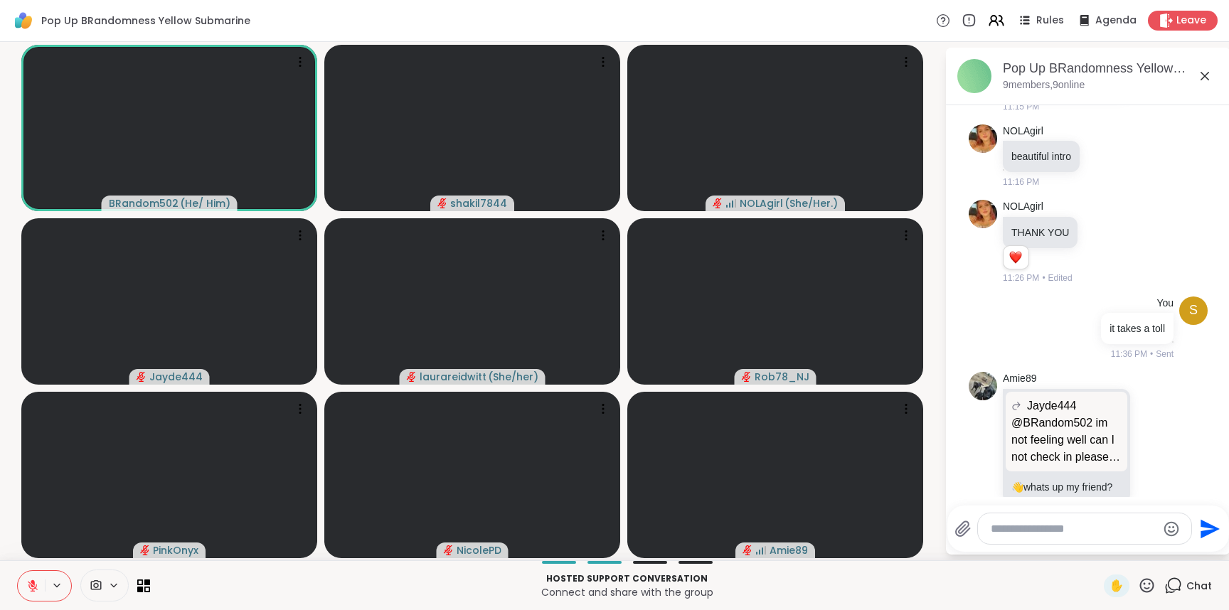
type textarea "*"
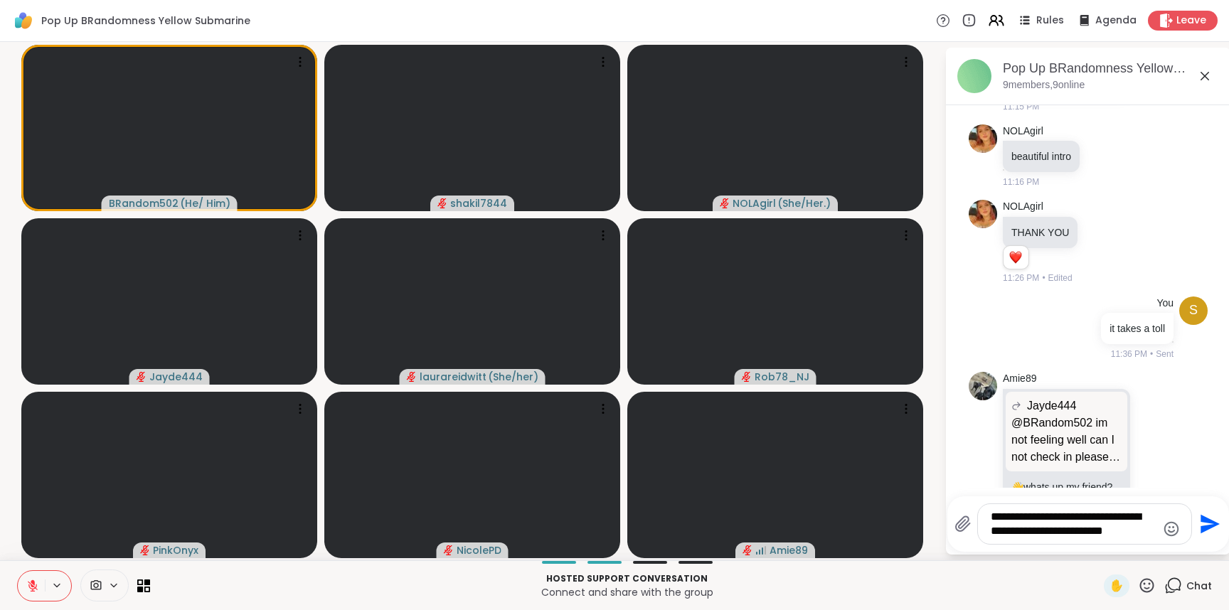
type textarea "**********"
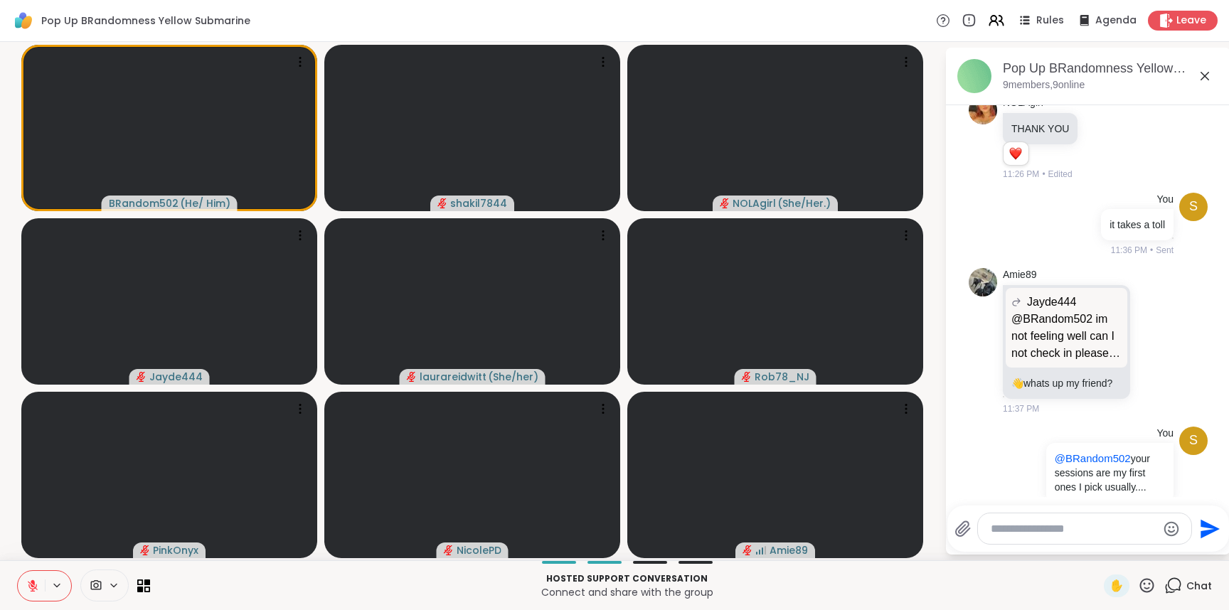
click at [1043, 531] on textarea "Type your message" at bounding box center [1074, 529] width 166 height 14
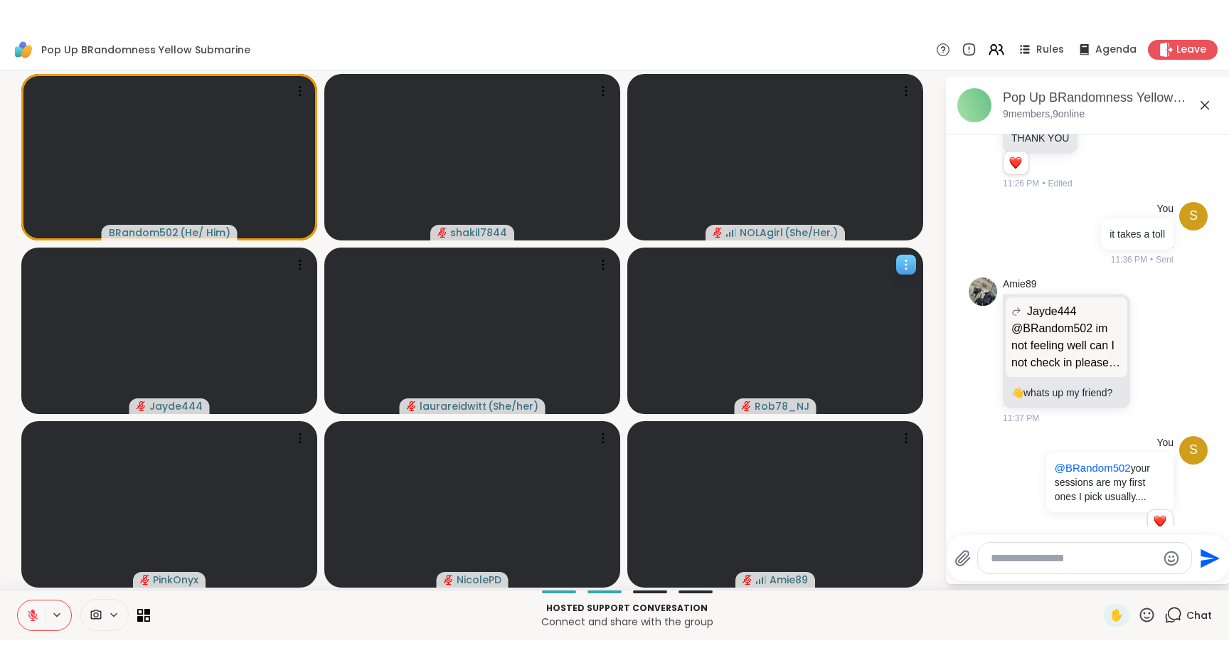
scroll to position [2112, 0]
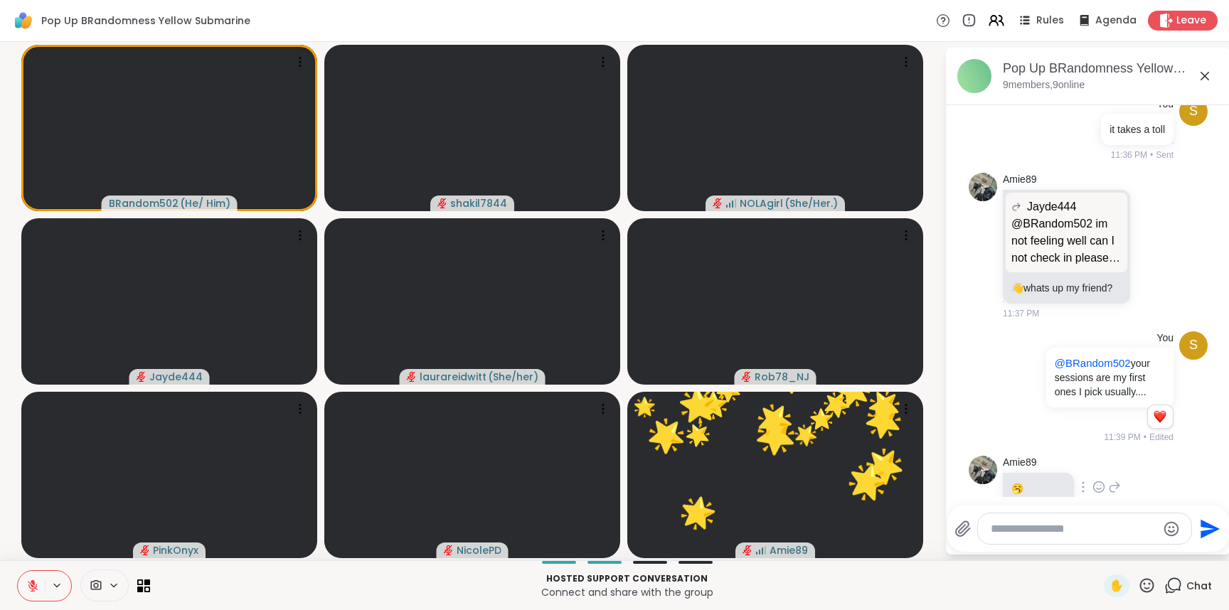
click at [1013, 482] on p "🥱" at bounding box center [1038, 489] width 54 height 14
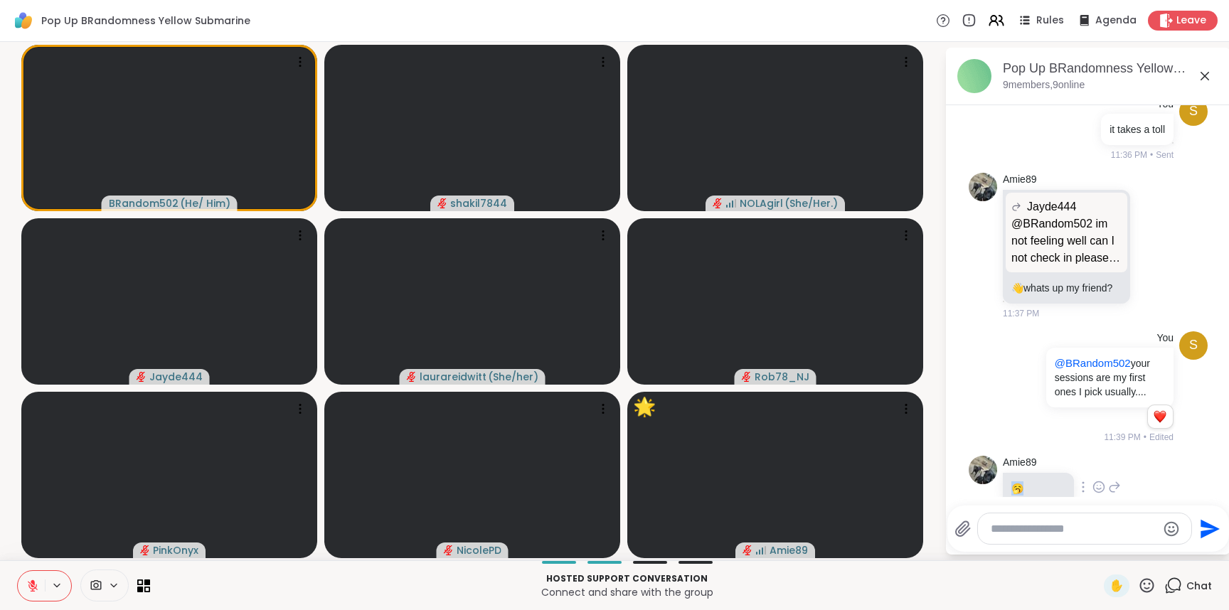
drag, startPoint x: 1021, startPoint y: 458, endPoint x: 1011, endPoint y: 459, distance: 10.8
click at [1011, 473] on div "🥱" at bounding box center [1038, 488] width 71 height 31
click at [1031, 473] on div "🥱" at bounding box center [1038, 488] width 71 height 31
click at [1157, 410] on div "Reactions: love" at bounding box center [1160, 416] width 13 height 13
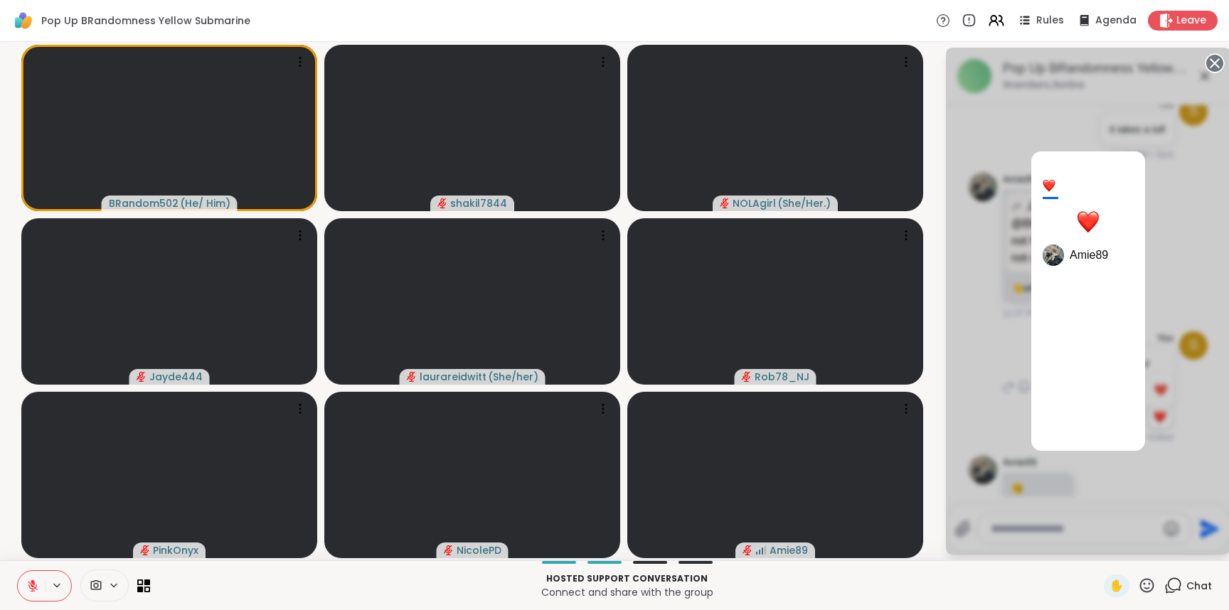
click at [1169, 154] on div "1 Amie89" at bounding box center [1088, 301] width 285 height 507
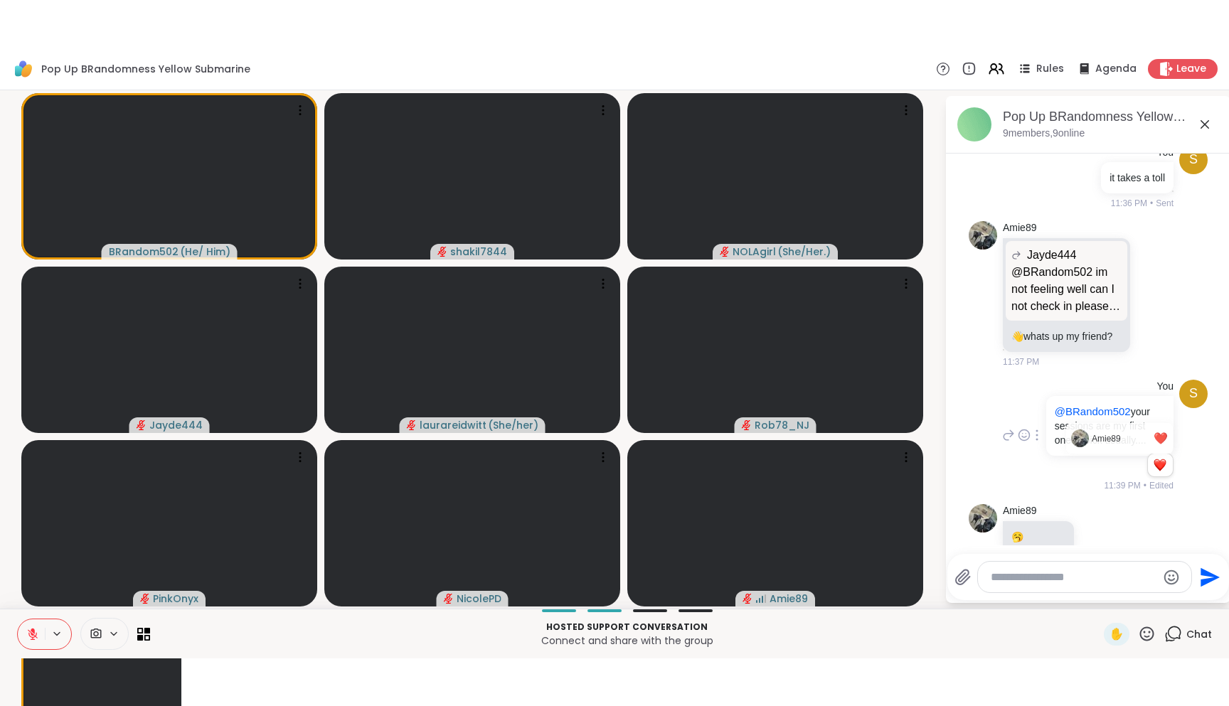
scroll to position [2054, 0]
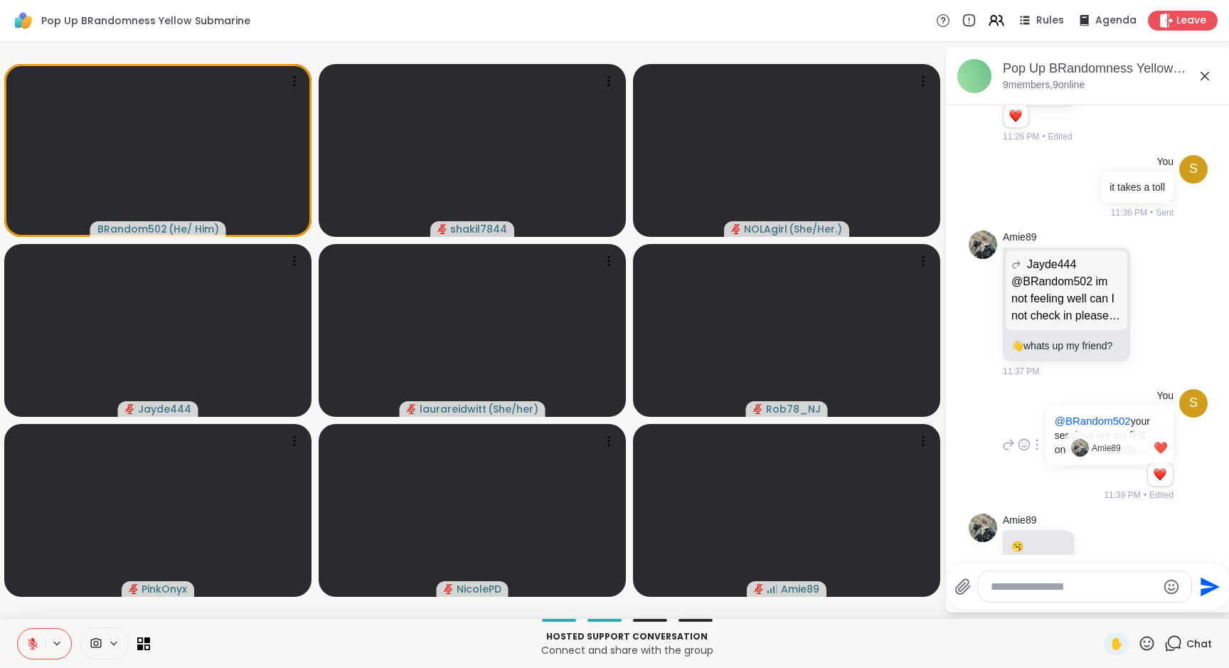
click at [1109, 583] on textarea "Type your message" at bounding box center [1074, 587] width 166 height 14
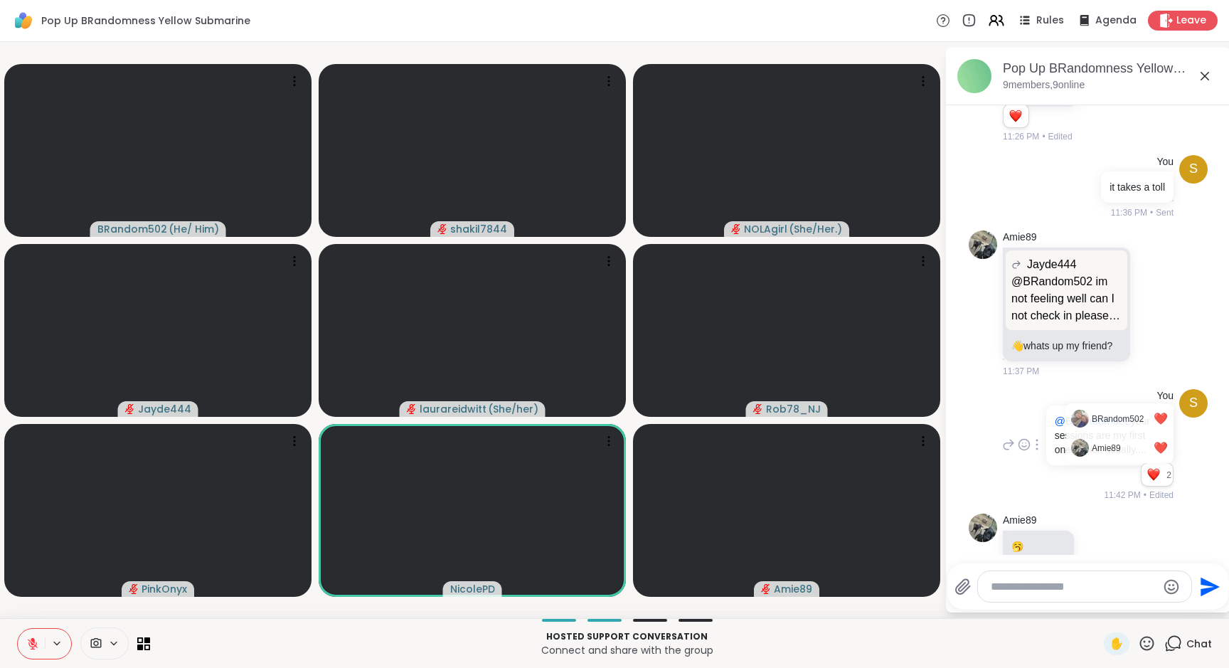
click at [23, 610] on button at bounding box center [31, 644] width 27 height 30
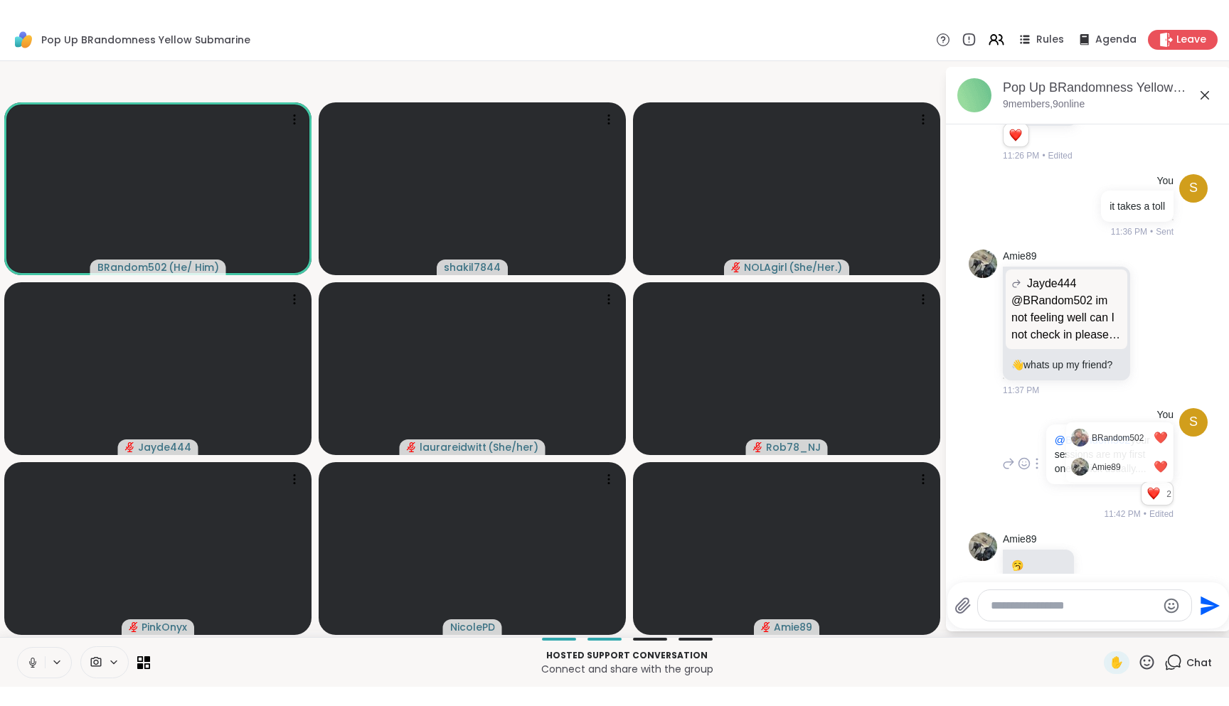
scroll to position [2016, 0]
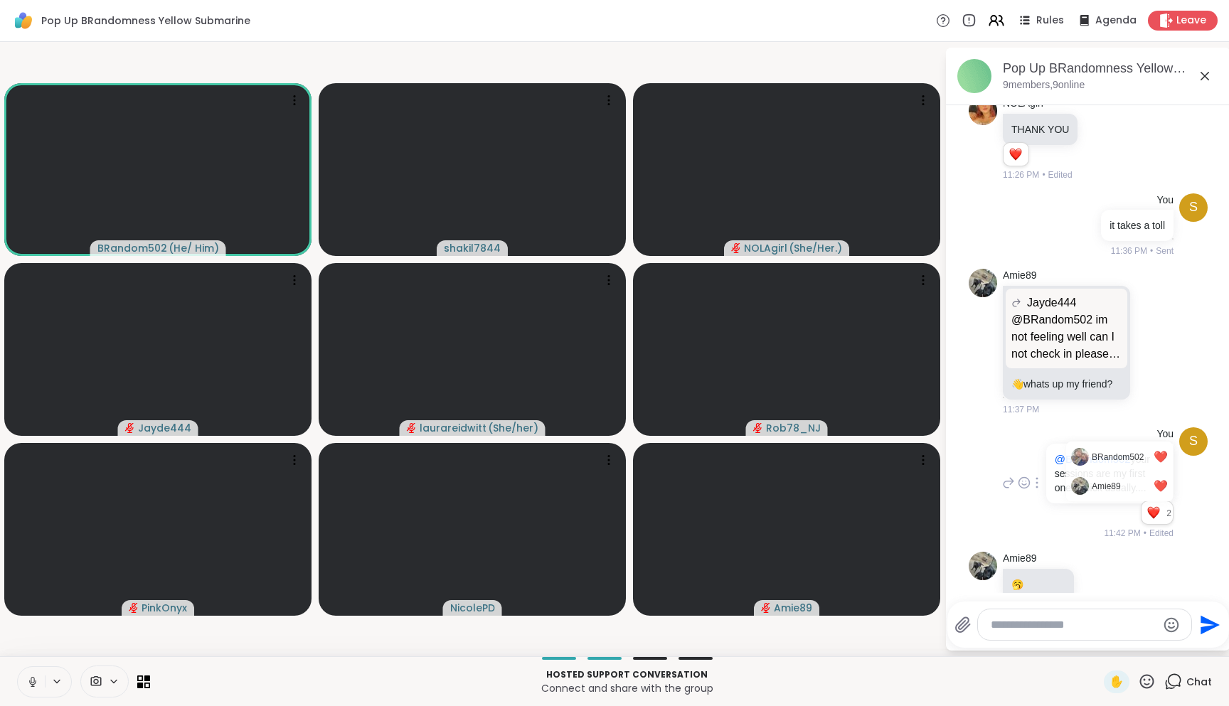
click at [36, 610] on icon at bounding box center [32, 682] width 13 height 13
click at [1036, 610] on div at bounding box center [1084, 625] width 213 height 31
click at [1043, 610] on textarea "Type your message" at bounding box center [1074, 625] width 166 height 14
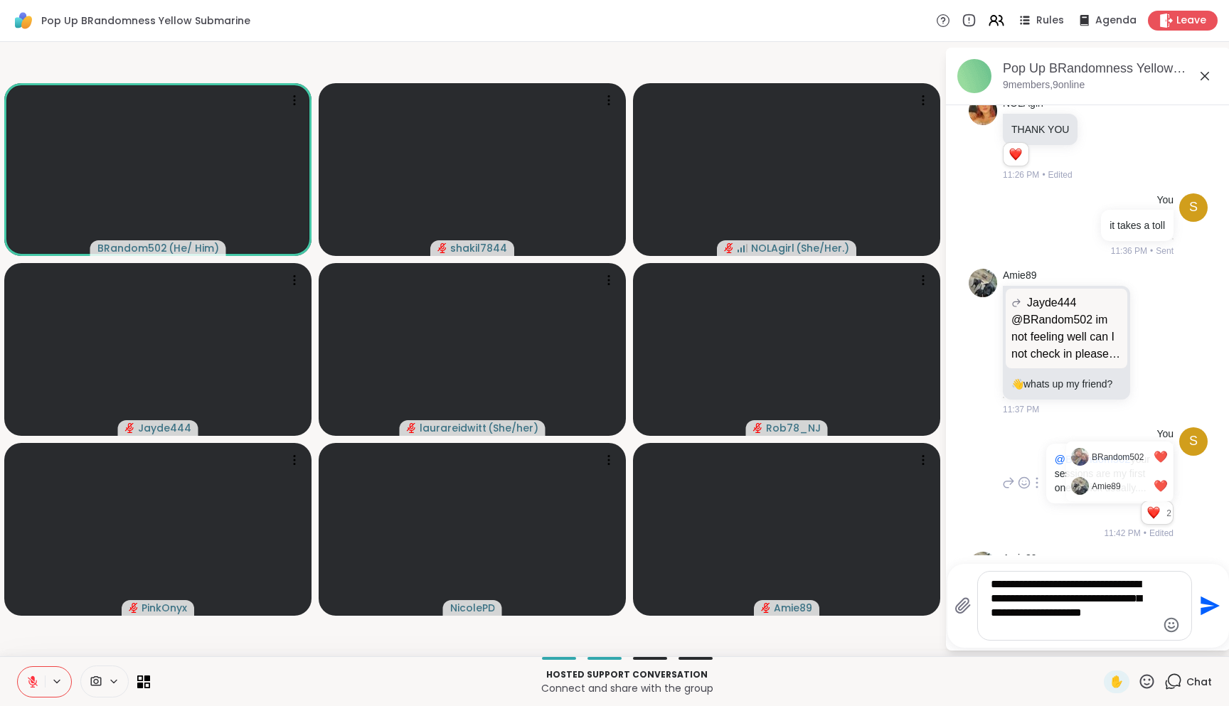
type textarea "**********"
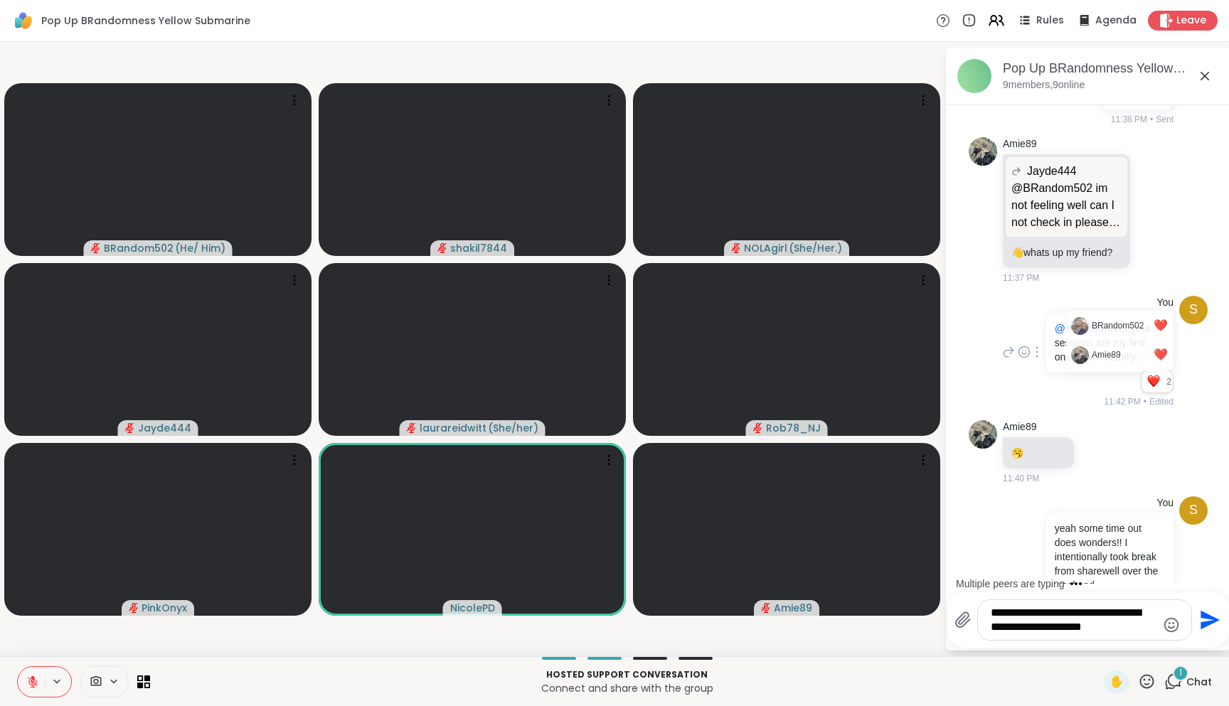
scroll to position [2307, 0]
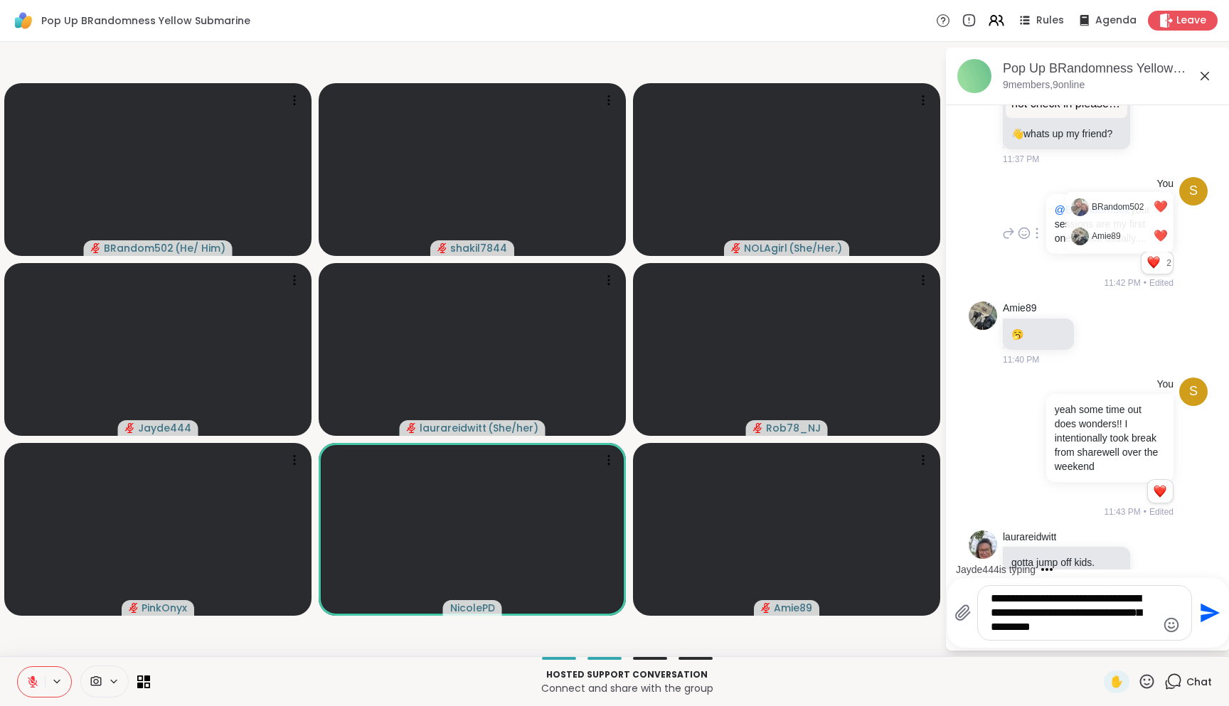
type textarea "**********"
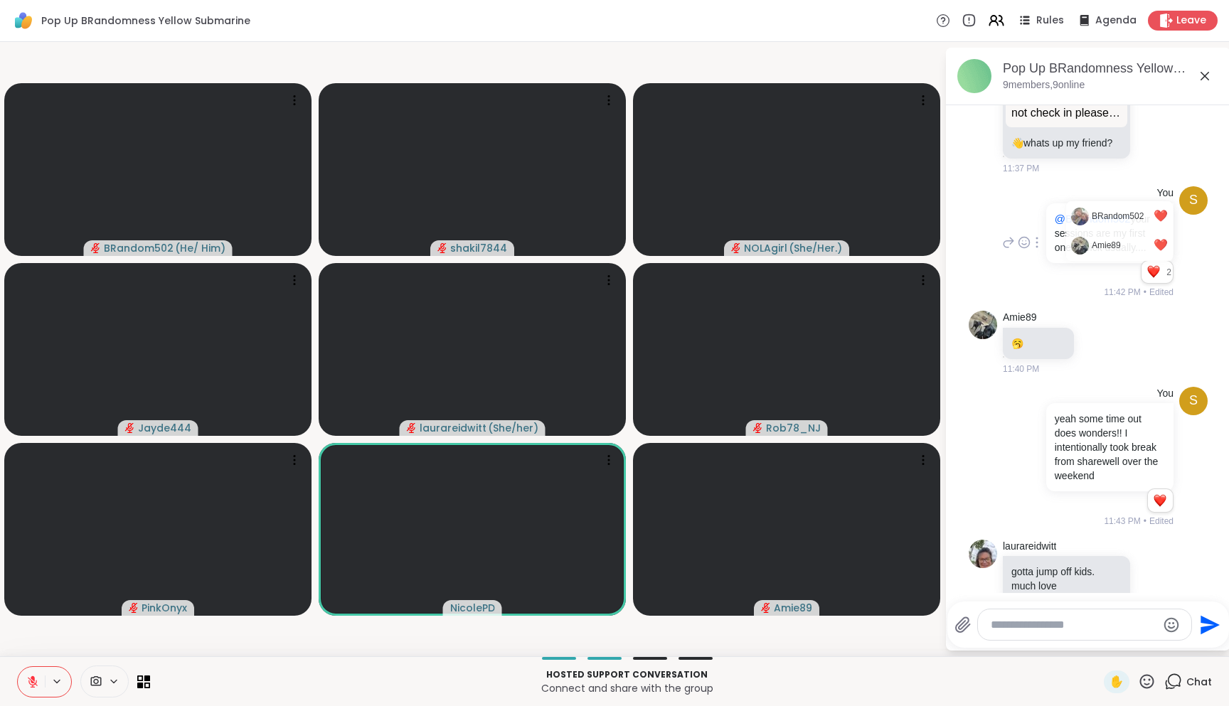
scroll to position [2416, 0]
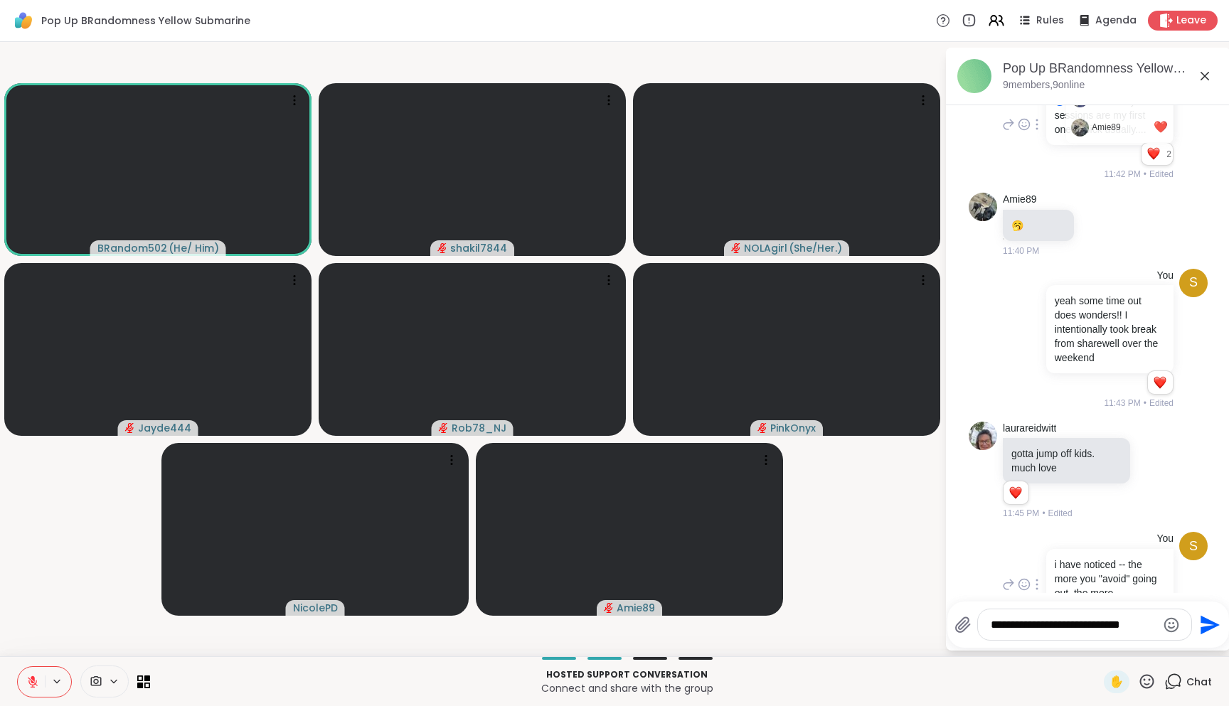
type textarea "**********"
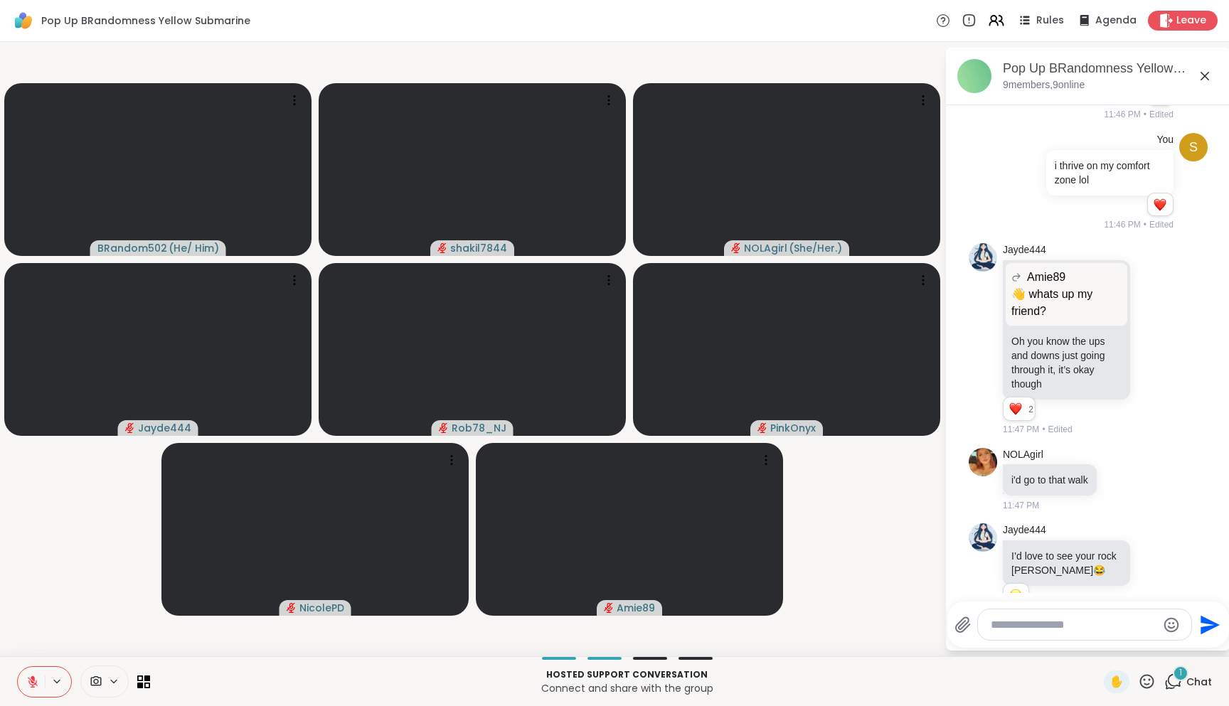
scroll to position [3302, 0]
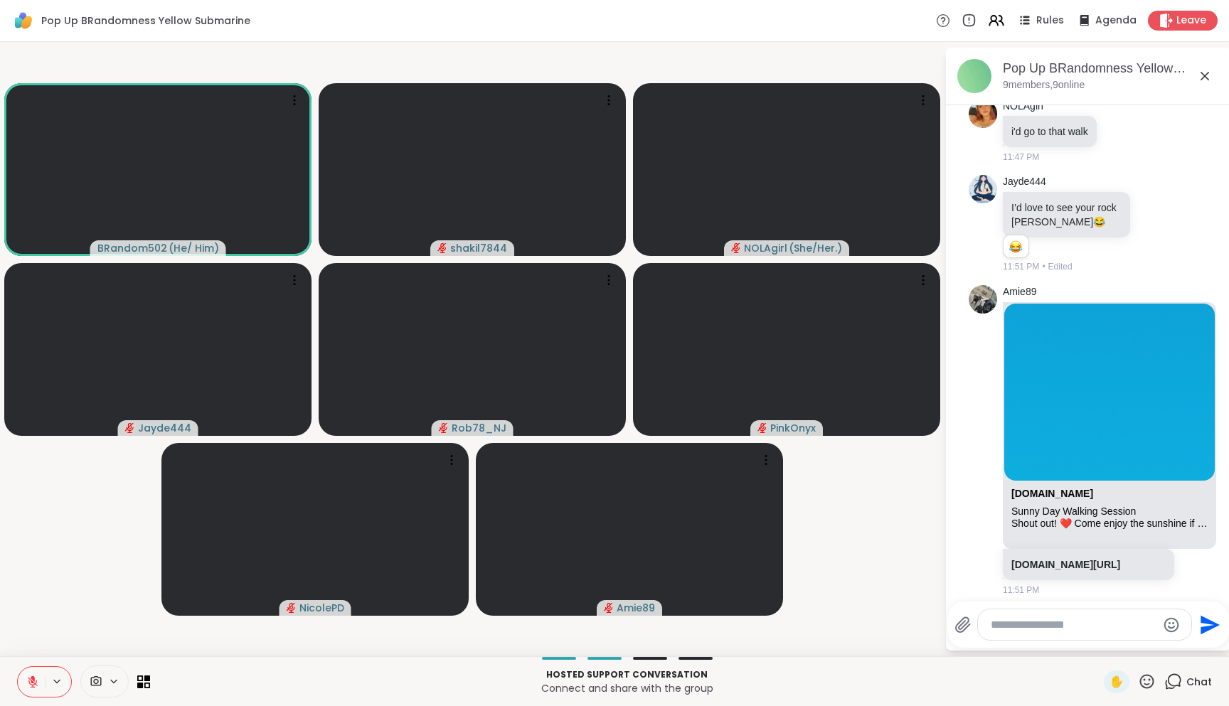
click at [1073, 610] on div at bounding box center [1084, 625] width 213 height 31
click at [1075, 610] on textarea "Type your message" at bounding box center [1074, 625] width 166 height 14
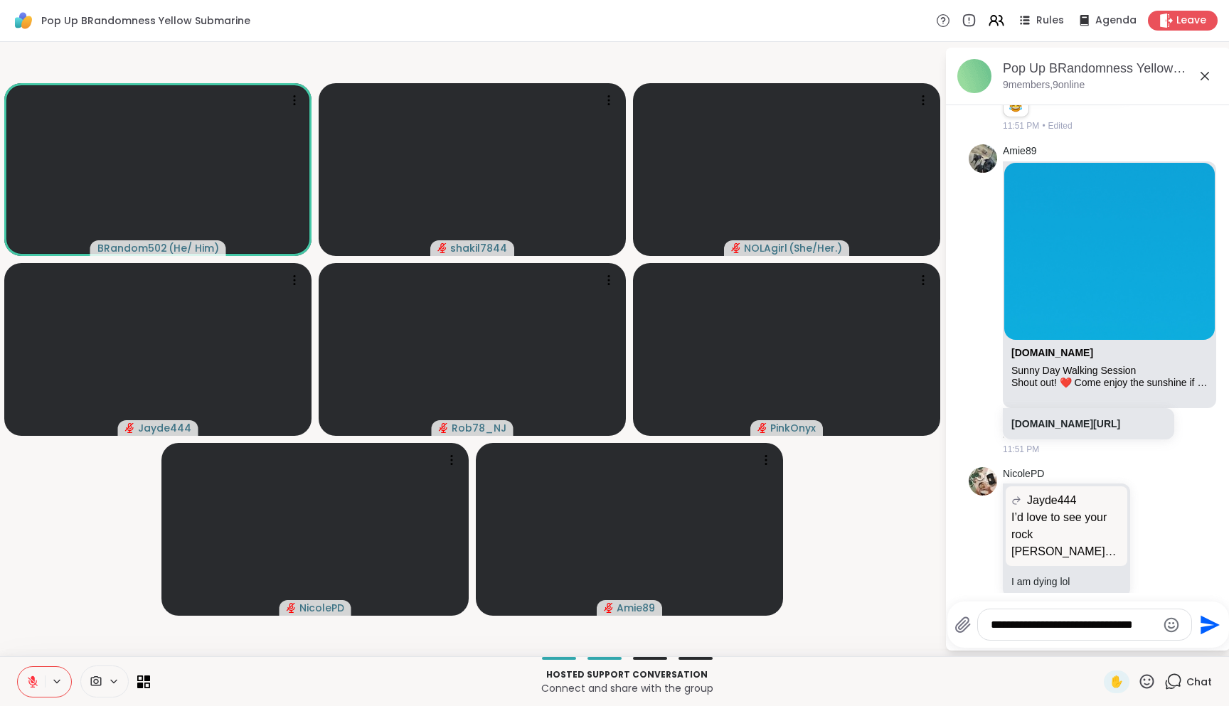
type textarea "**********"
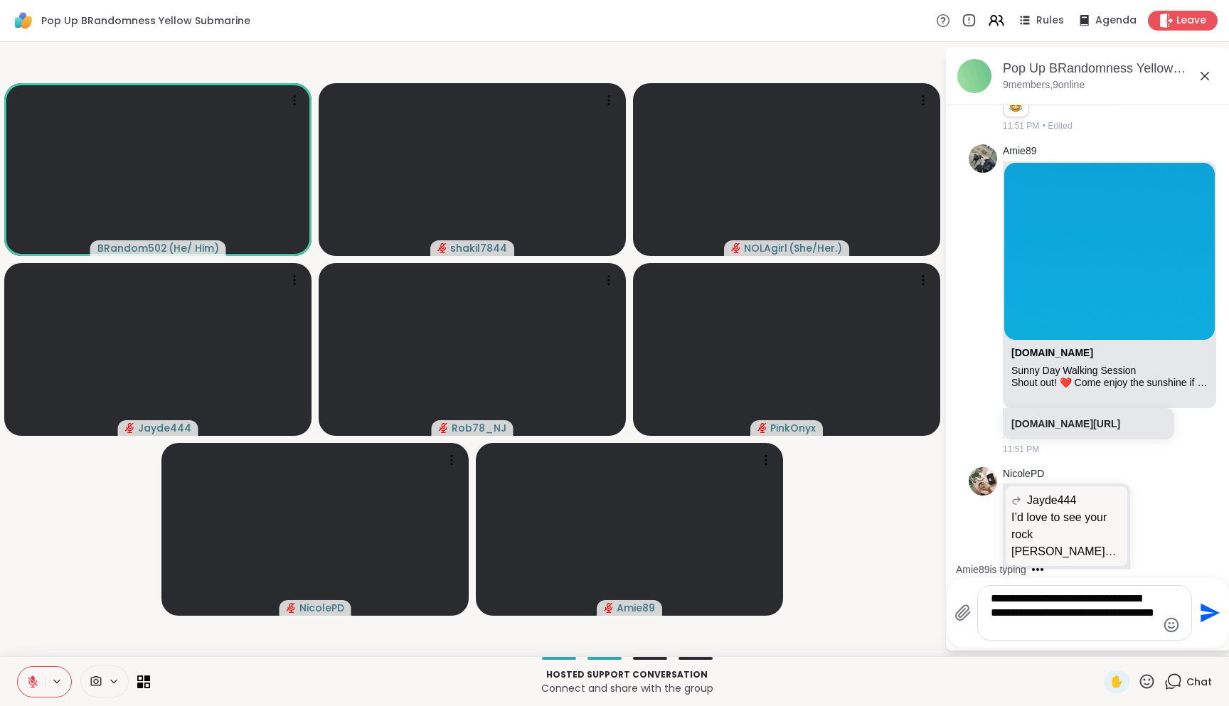
type textarea "**********"
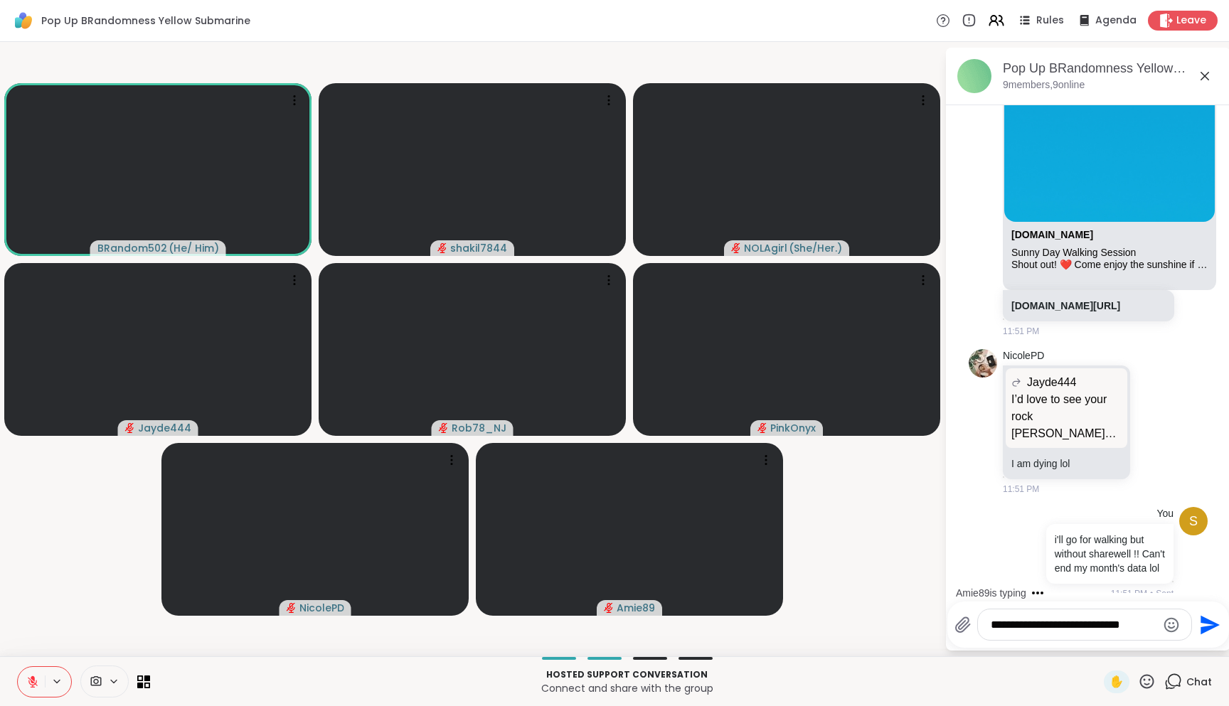
type textarea "**********"
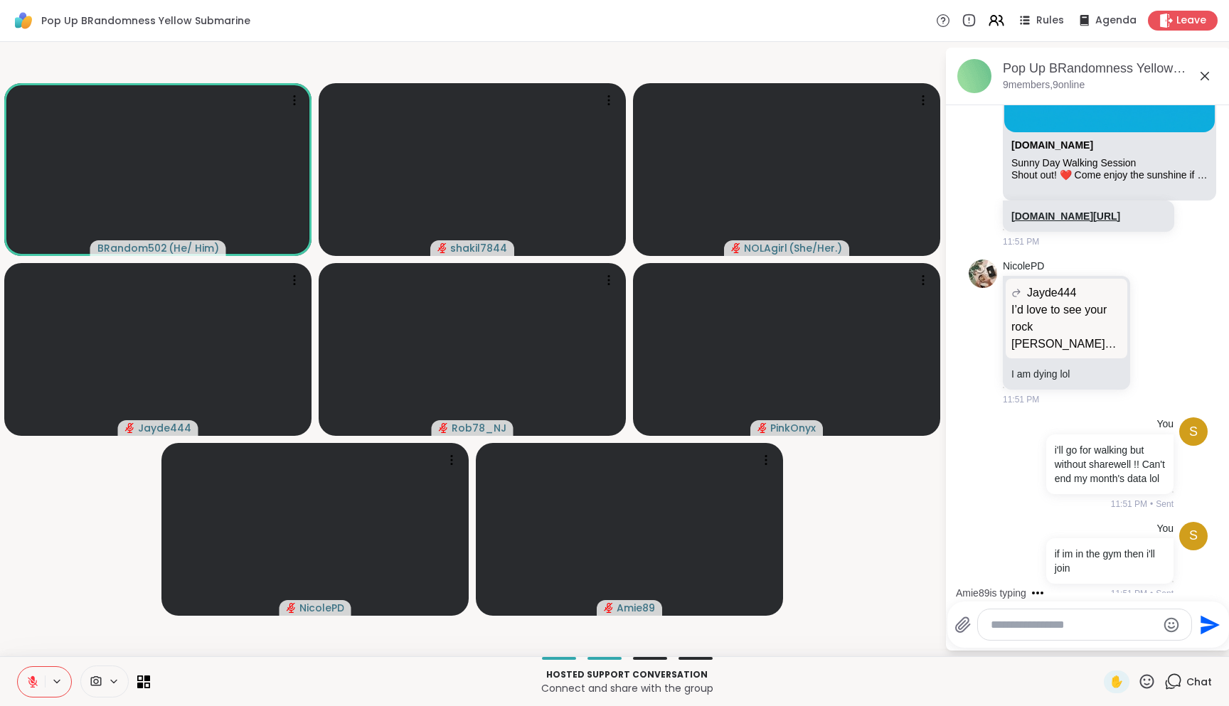
click at [1046, 211] on link "[DOMAIN_NAME][URL]" at bounding box center [1065, 216] width 109 height 11
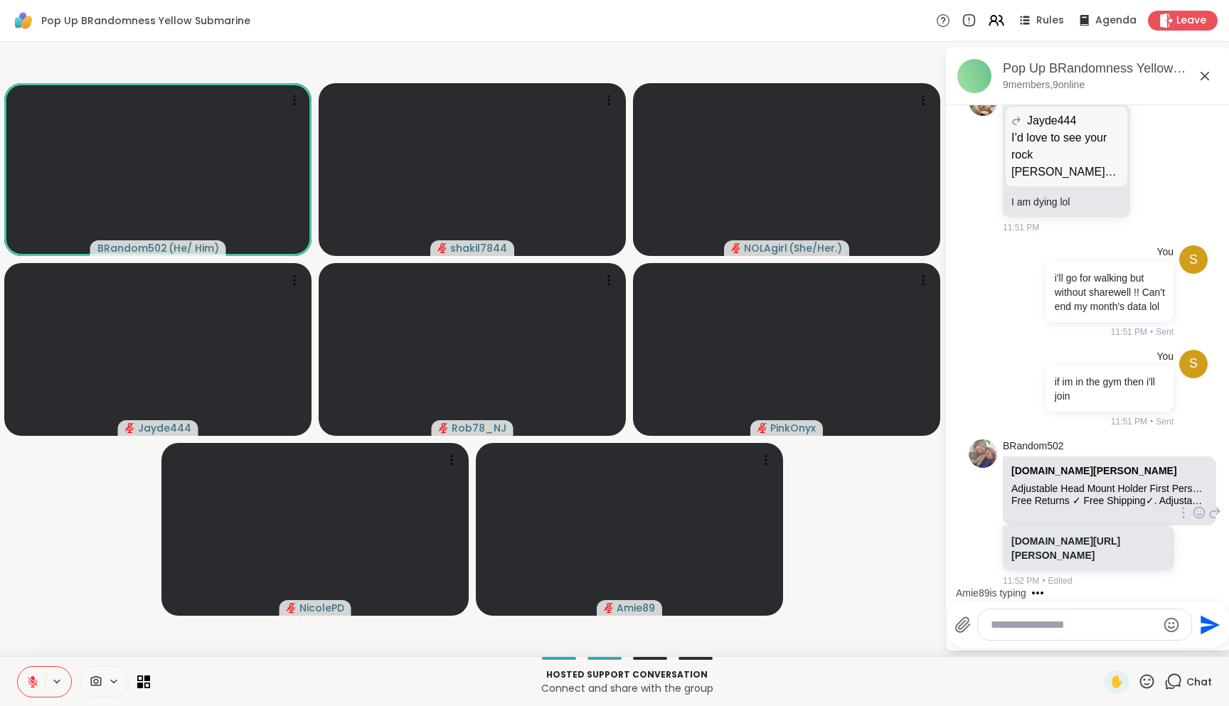
scroll to position [4149, 0]
click at [1060, 536] on link "[DOMAIN_NAME][URL][PERSON_NAME]" at bounding box center [1065, 549] width 109 height 26
click at [1065, 610] on textarea "Type your message" at bounding box center [1074, 625] width 166 height 14
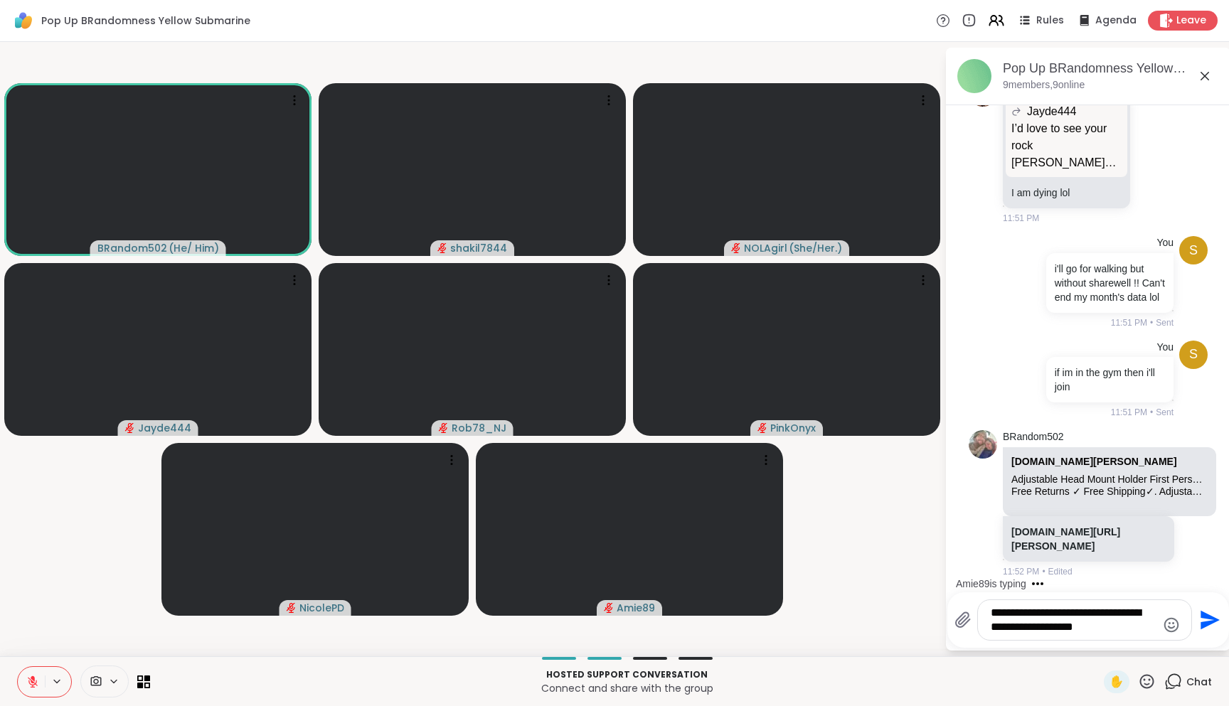
type textarea "**********"
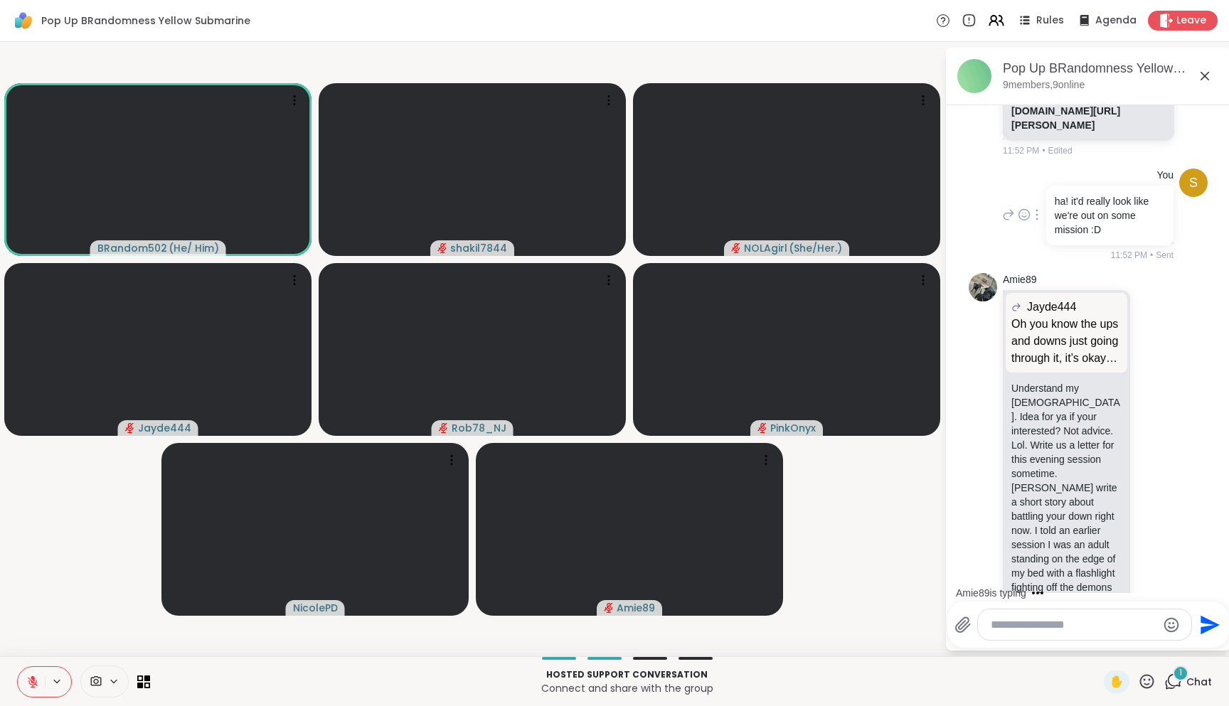
scroll to position [4624, 0]
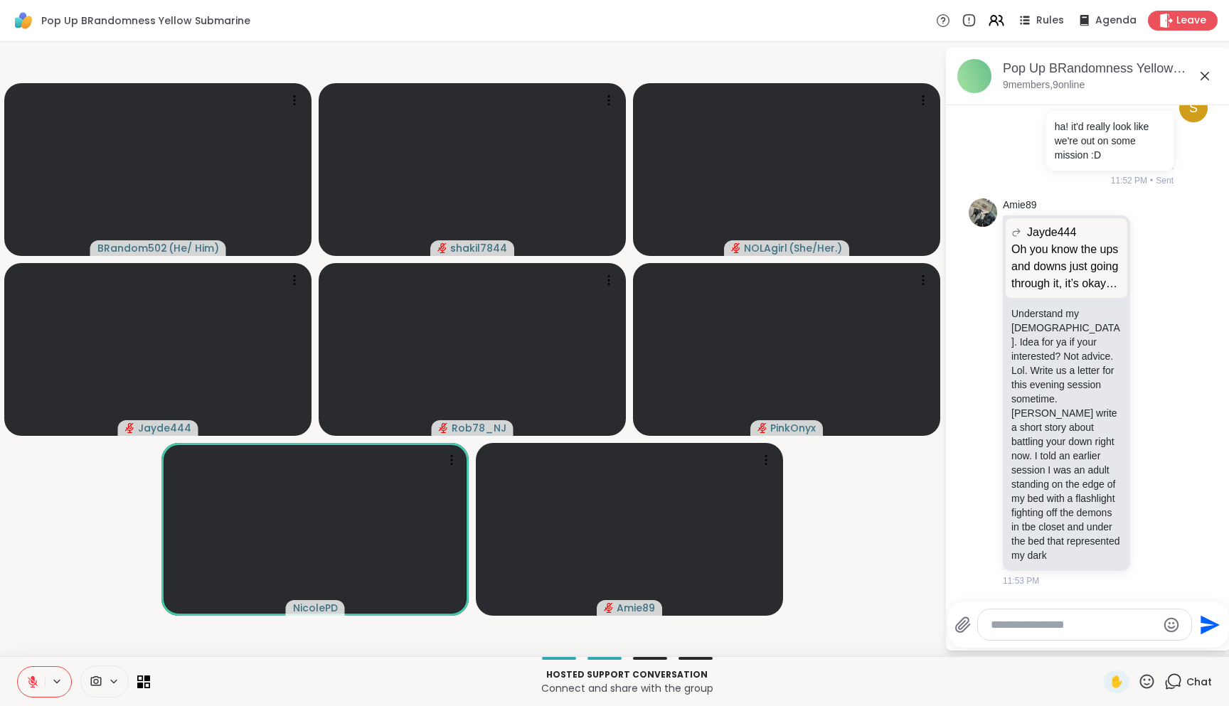
click at [46, 610] on button at bounding box center [58, 682] width 26 height 12
click at [37, 610] on icon at bounding box center [33, 682] width 10 height 10
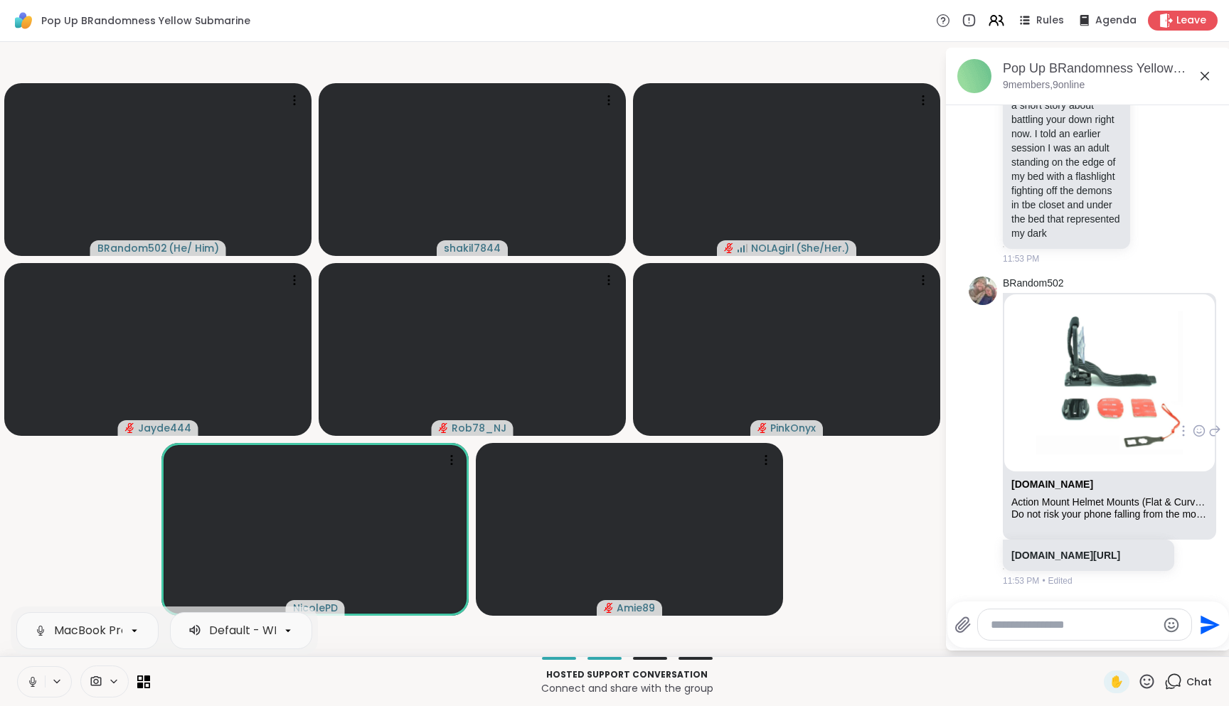
scroll to position [4964, 0]
click at [1078, 551] on link "[DOMAIN_NAME][URL]" at bounding box center [1065, 555] width 109 height 11
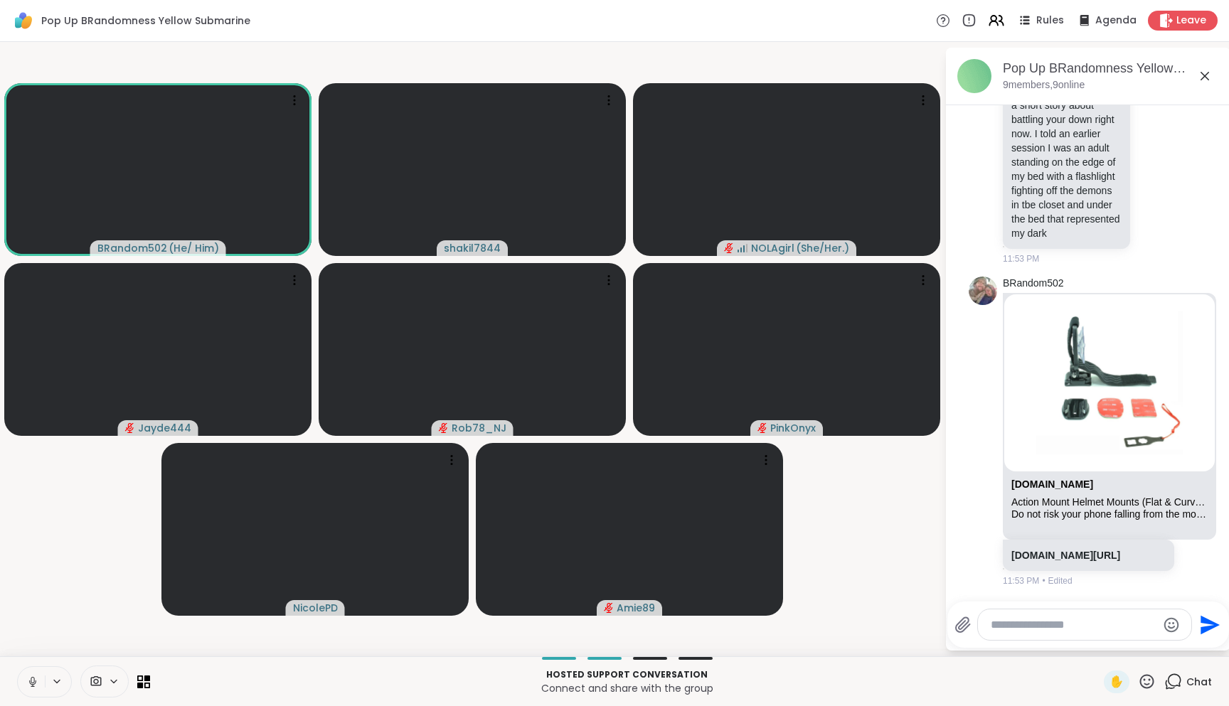
click at [31, 610] on icon at bounding box center [32, 682] width 13 height 13
click at [1098, 610] on textarea "Type your message" at bounding box center [1074, 625] width 166 height 14
click at [1070, 610] on textarea "Type your message" at bounding box center [1074, 625] width 166 height 14
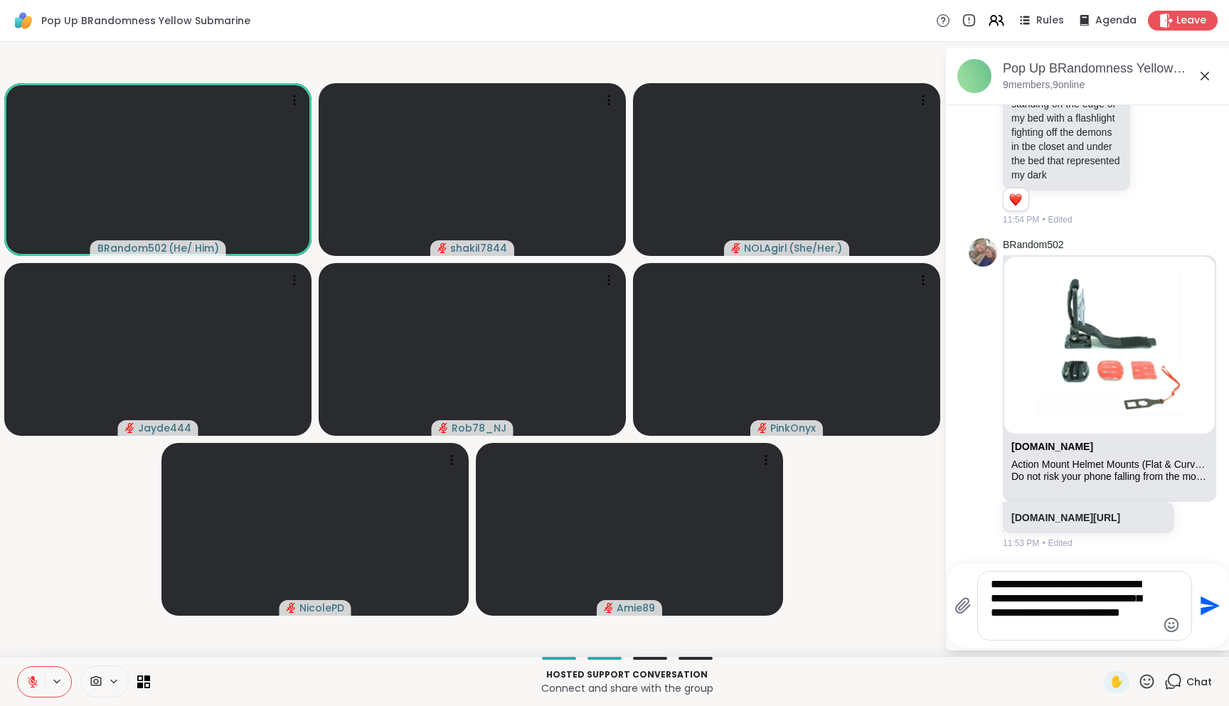
scroll to position [5316, 0]
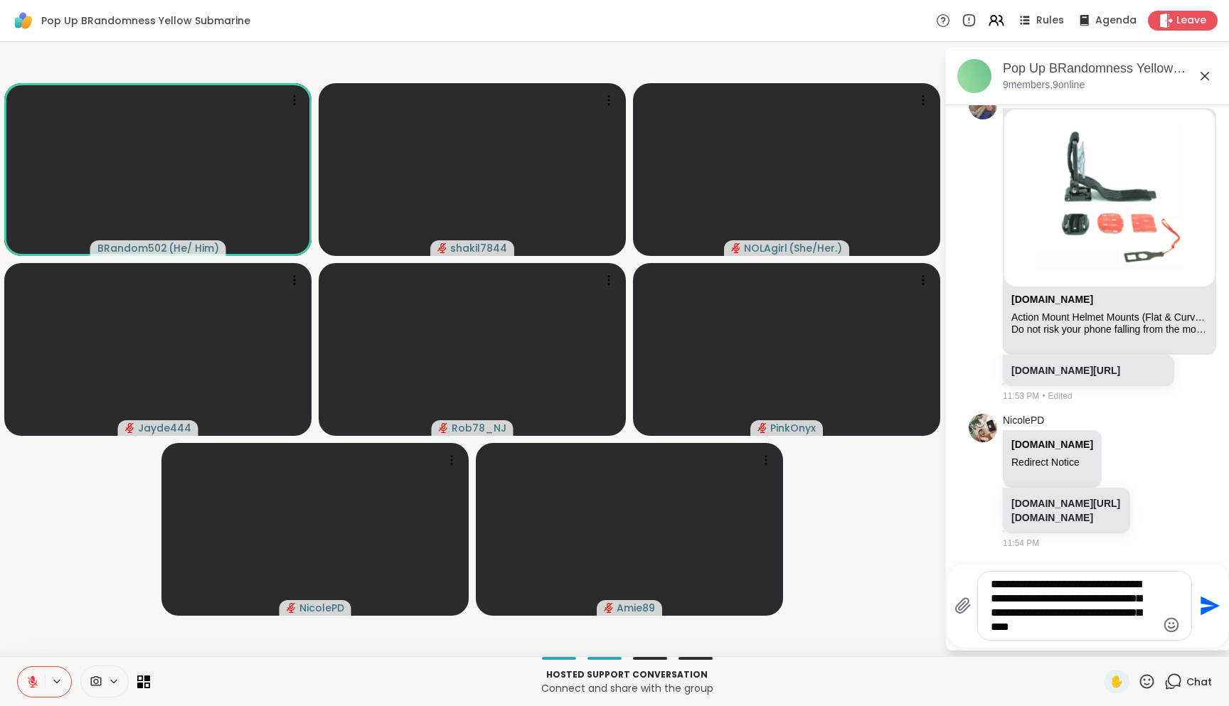
type textarea "**********"
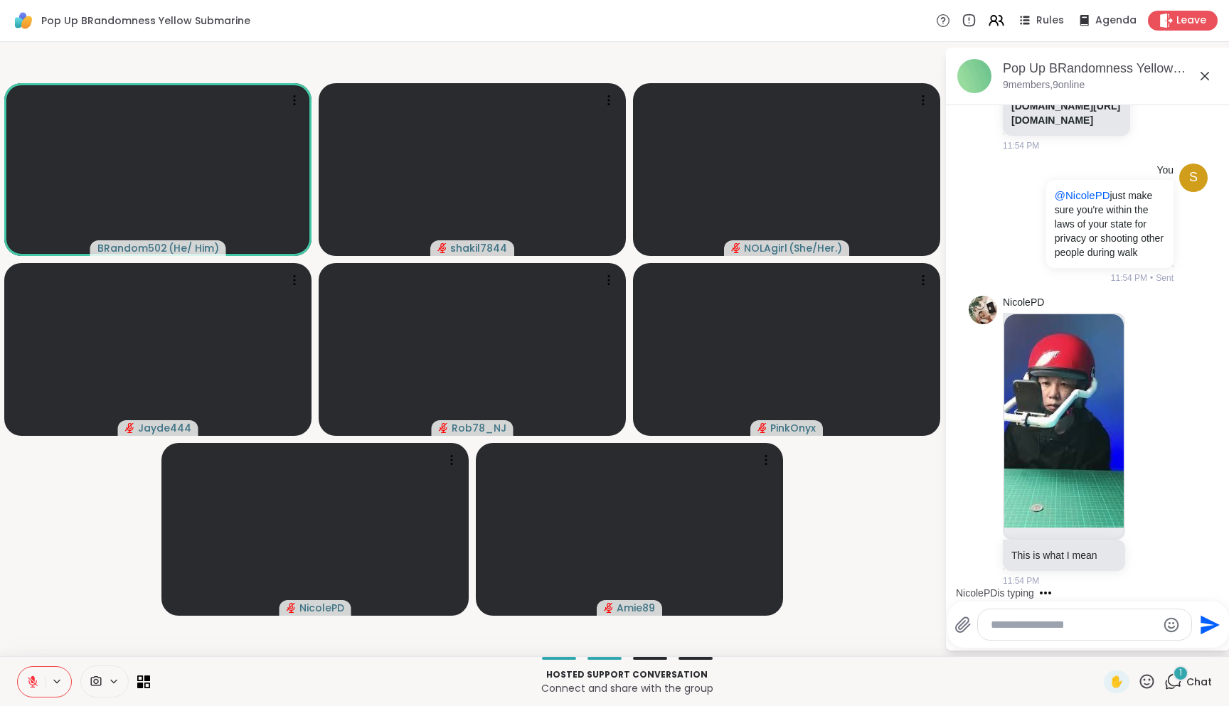
scroll to position [5783, 0]
click at [1147, 440] on icon at bounding box center [1150, 441] width 13 height 14
click at [1094, 423] on button "Select Reaction: Joy" at bounding box center [1087, 418] width 28 height 28
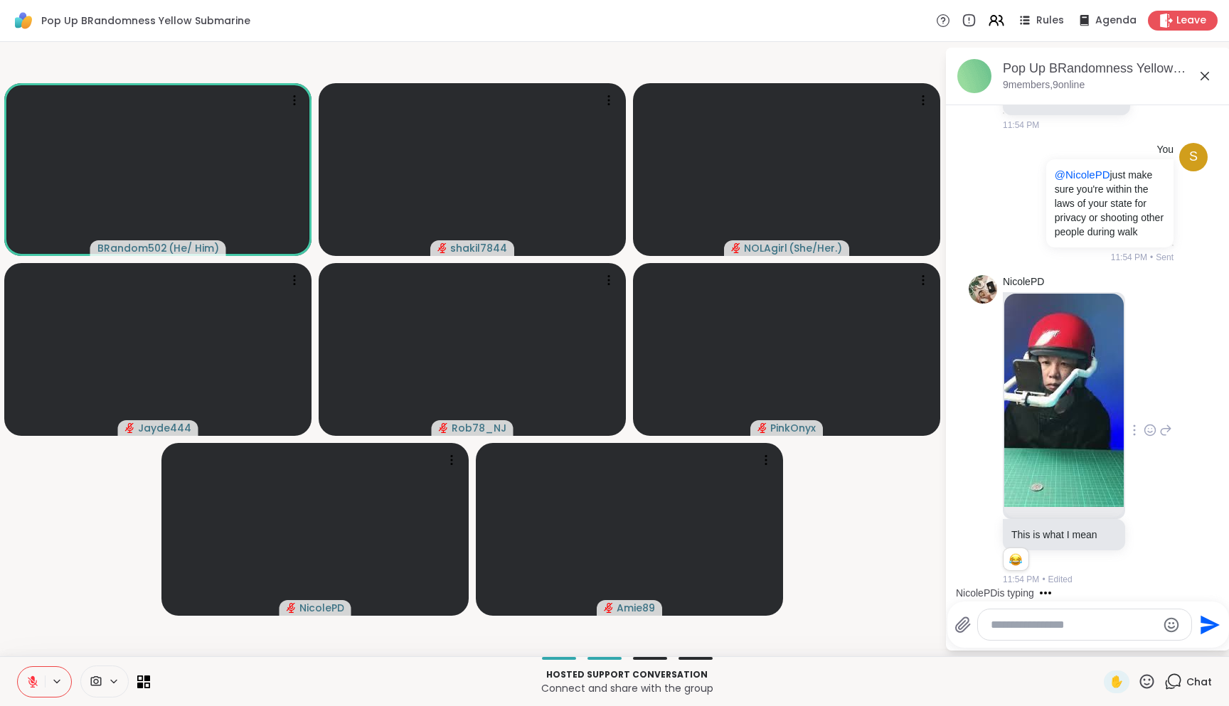
scroll to position [5803, 0]
click at [1053, 610] on textarea "Type your message" at bounding box center [1074, 625] width 166 height 14
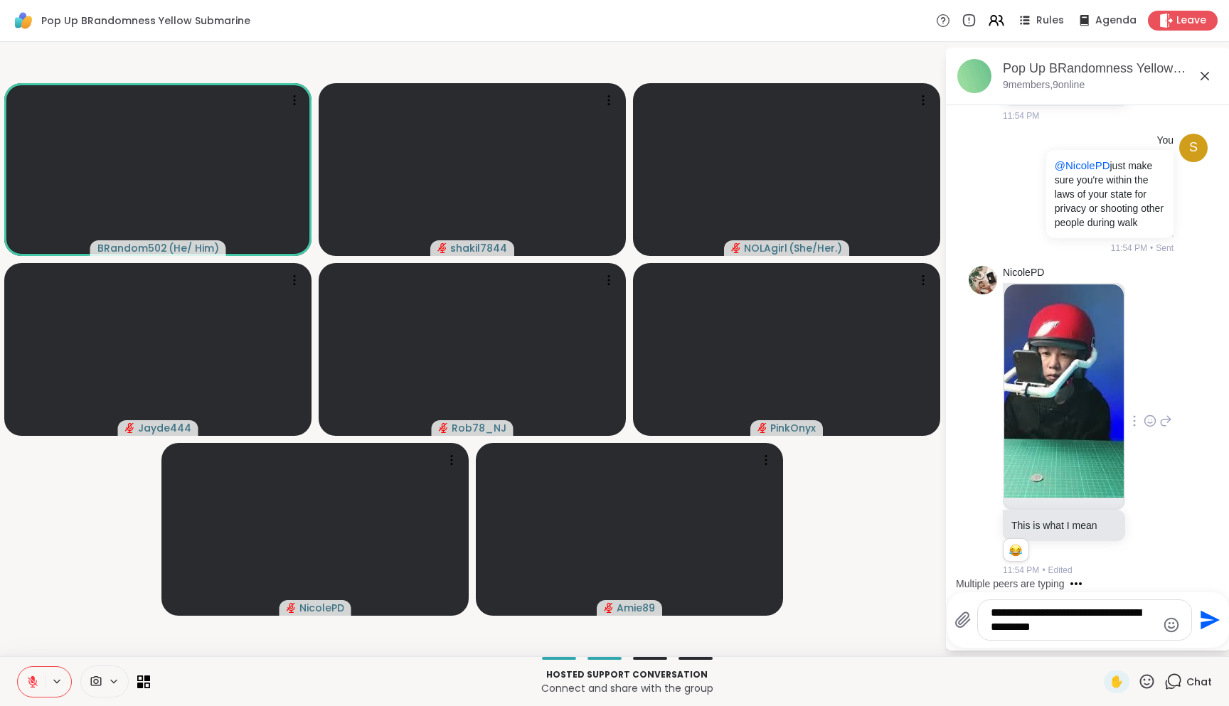
type textarea "**********"
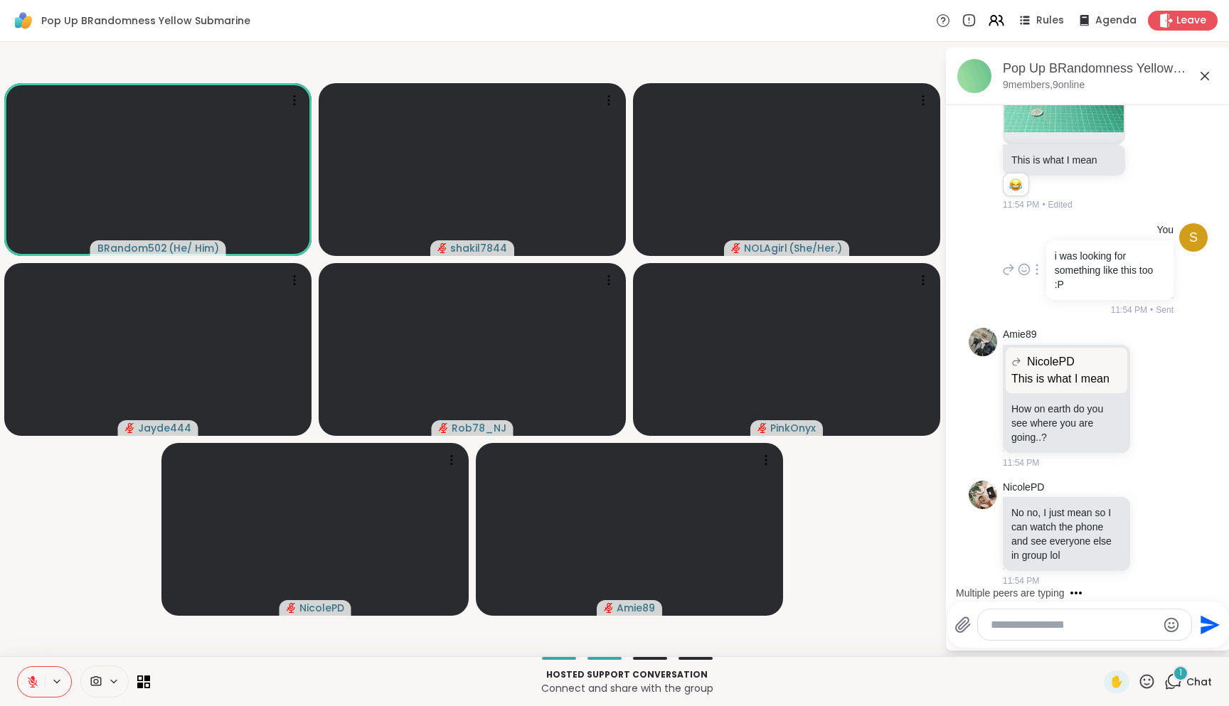
scroll to position [6177, 0]
click at [1156, 397] on icon at bounding box center [1155, 397] width 13 height 14
click at [989, 373] on button "Select Reaction: Joy" at bounding box center [979, 375] width 28 height 28
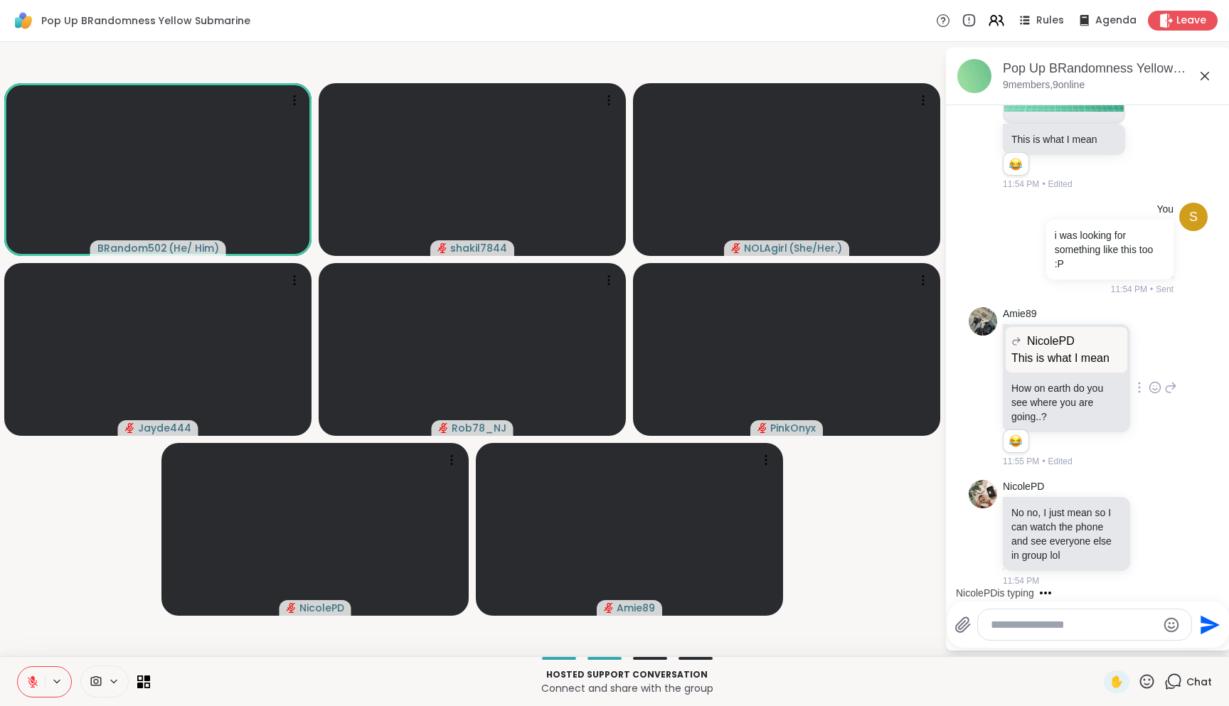
click at [1176, 396] on icon at bounding box center [1170, 387] width 13 height 17
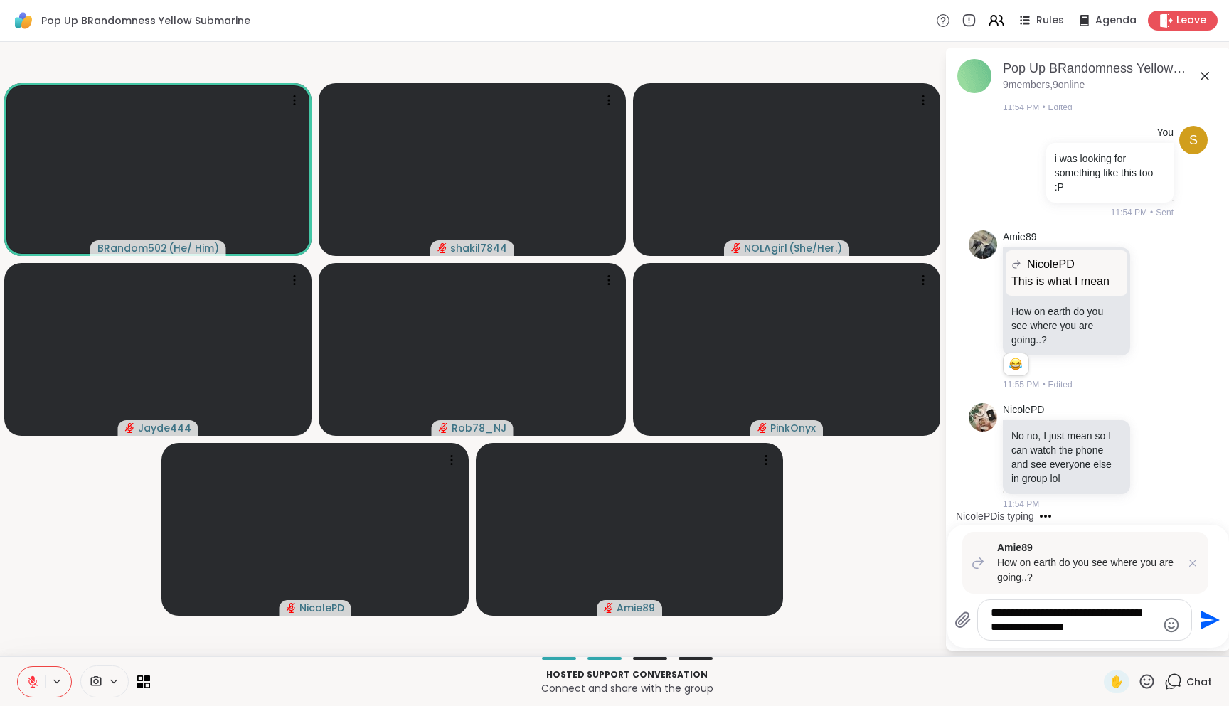
type textarea "**********"
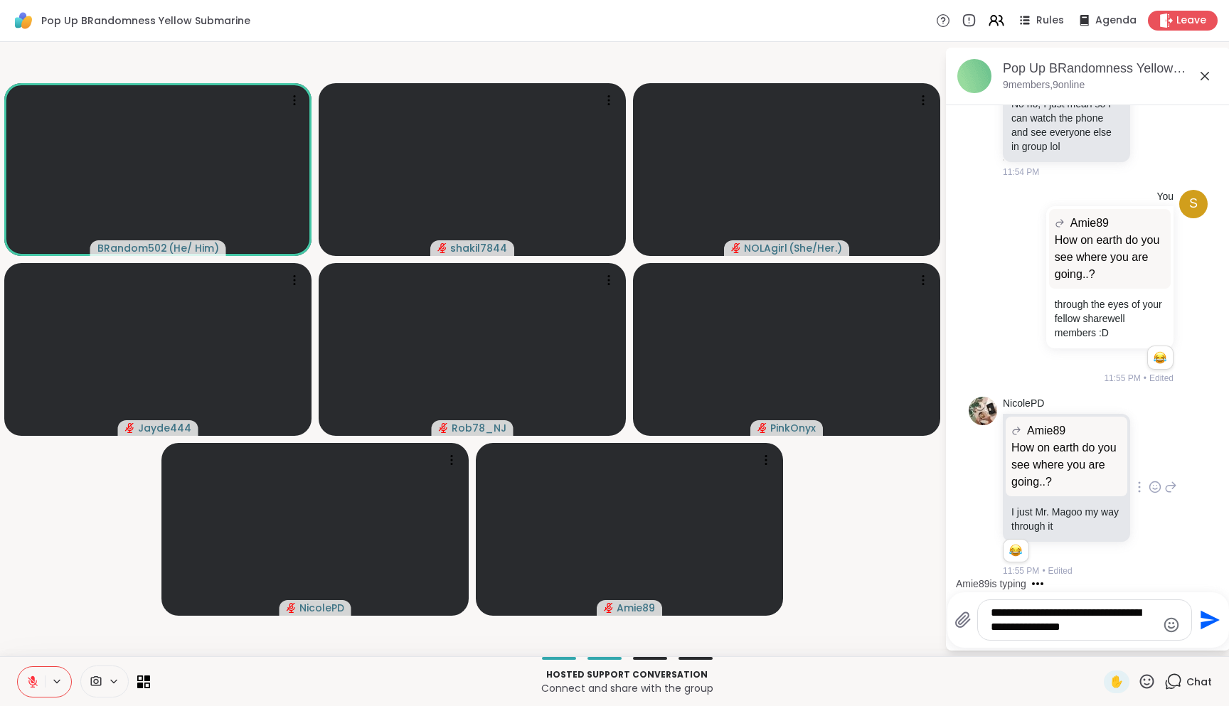
scroll to position [6777, 0]
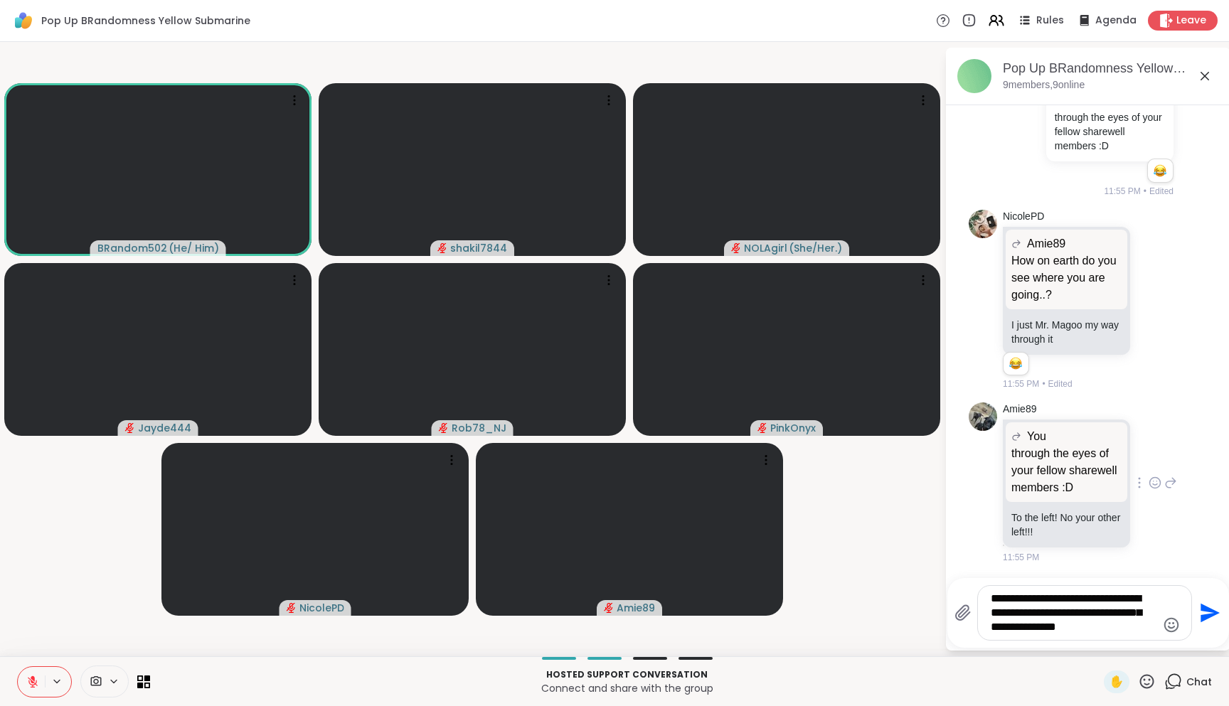
type textarea "**********"
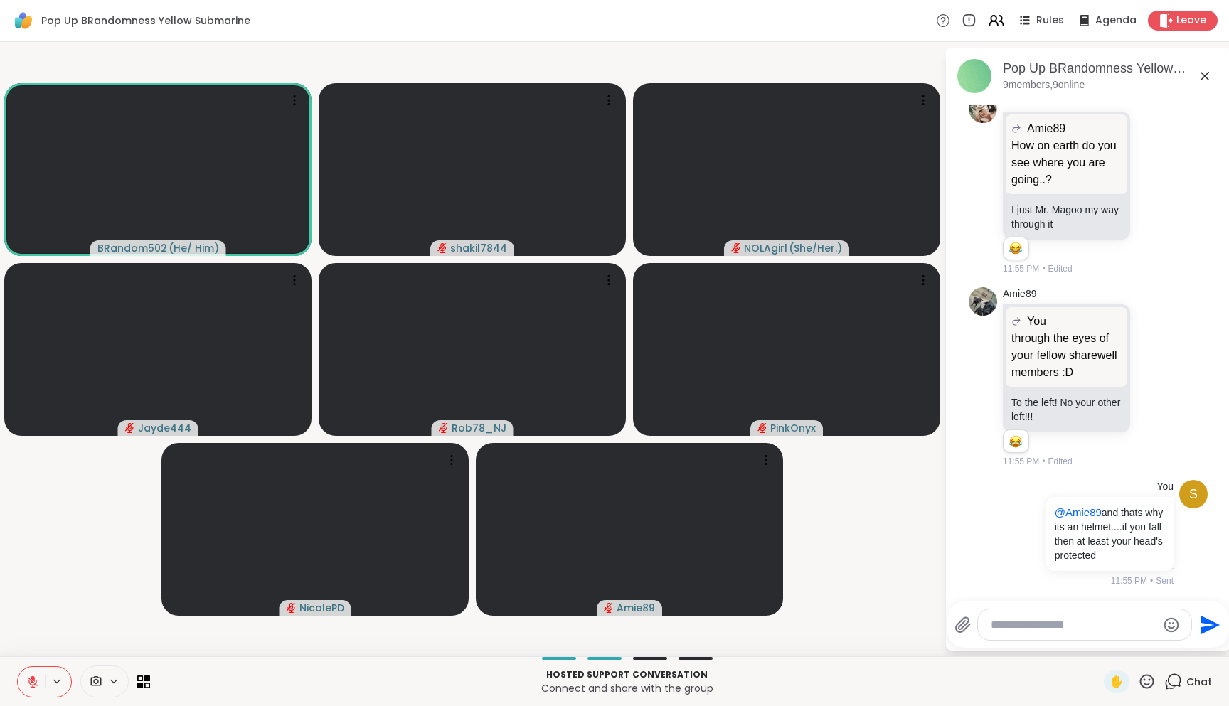
scroll to position [6926, 0]
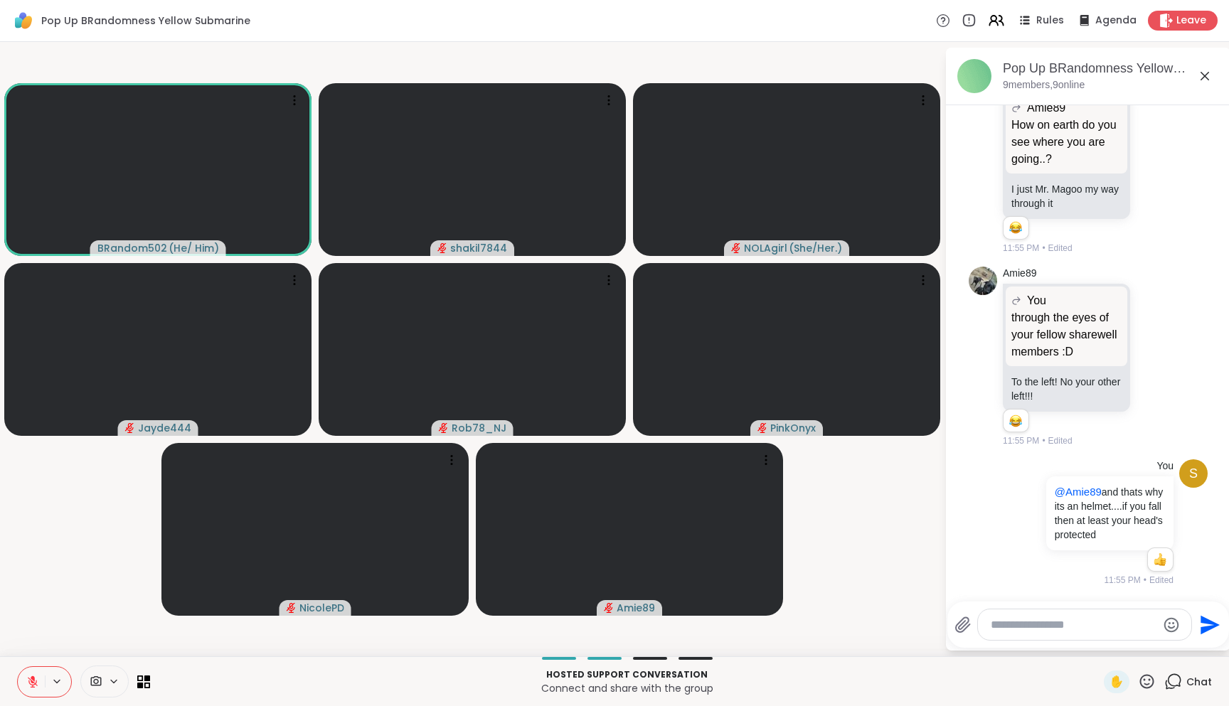
click at [1090, 610] on textarea "Type your message" at bounding box center [1074, 625] width 166 height 14
click at [1099, 610] on div at bounding box center [1084, 625] width 213 height 31
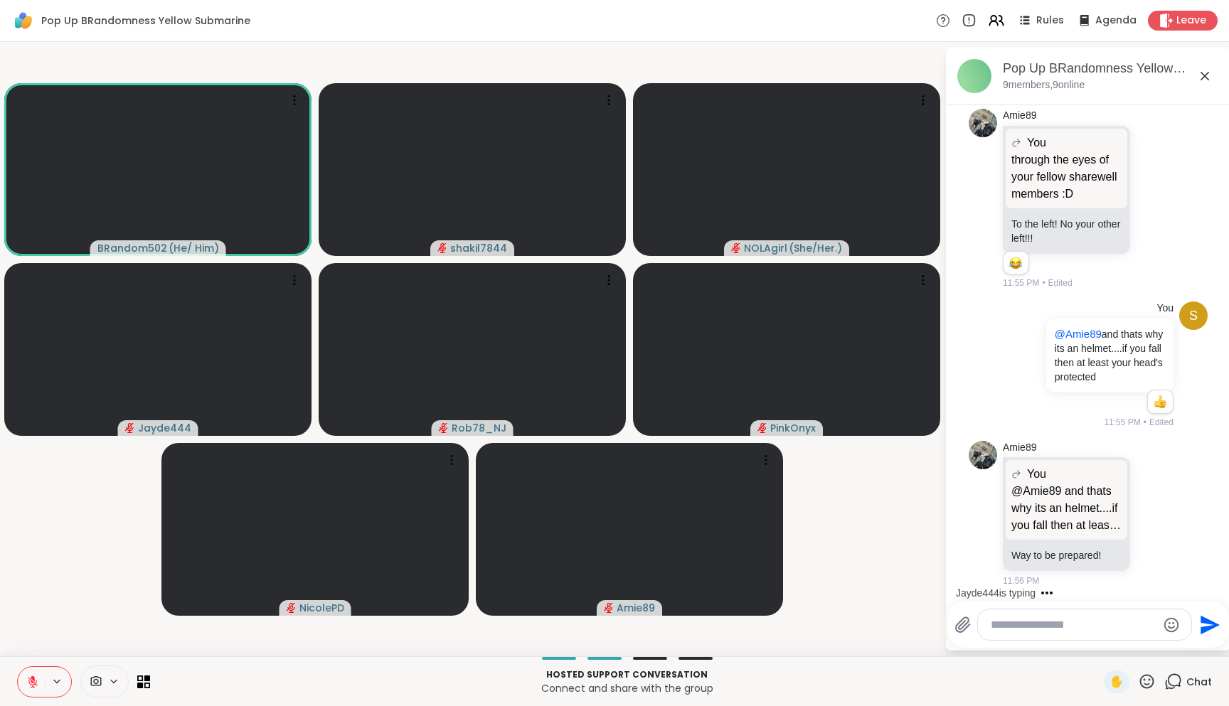
click at [1089, 610] on textarea "Type your message" at bounding box center [1074, 625] width 166 height 14
click at [1151, 511] on icon at bounding box center [1155, 513] width 11 height 11
click at [986, 490] on button "Select Reaction: Joy" at bounding box center [979, 491] width 28 height 28
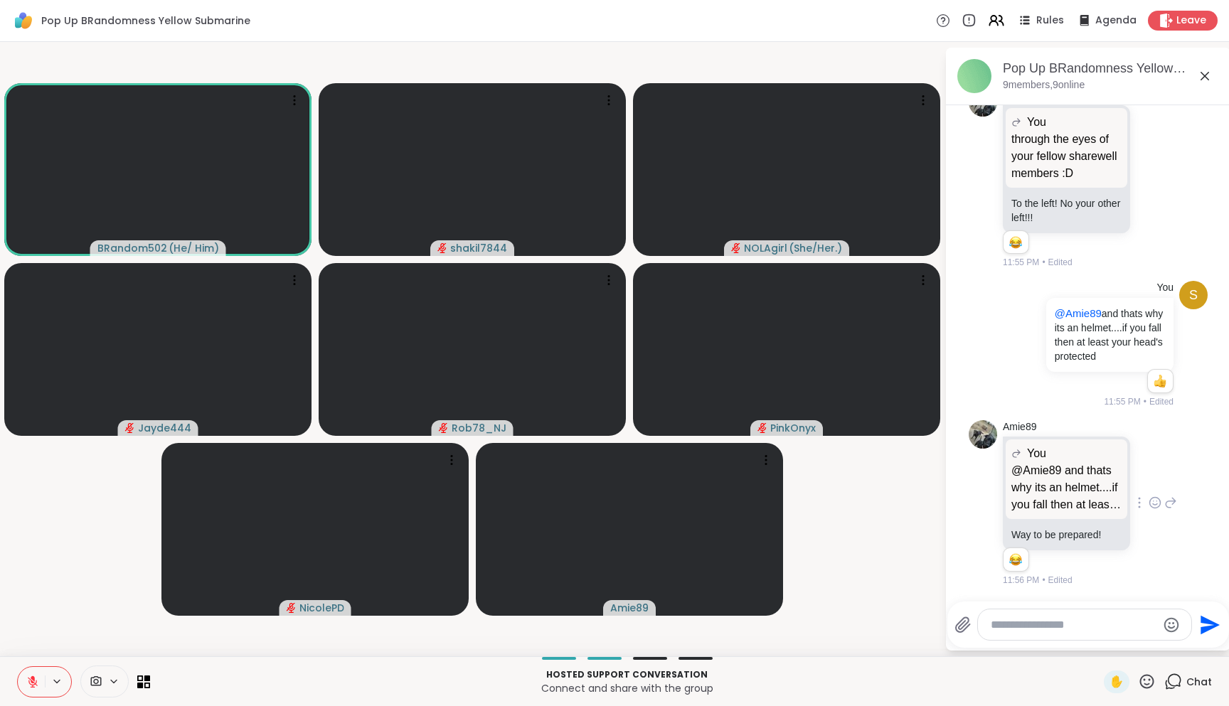
click at [1070, 610] on textarea "Type your message" at bounding box center [1074, 625] width 166 height 14
click at [38, 610] on icon at bounding box center [32, 682] width 13 height 13
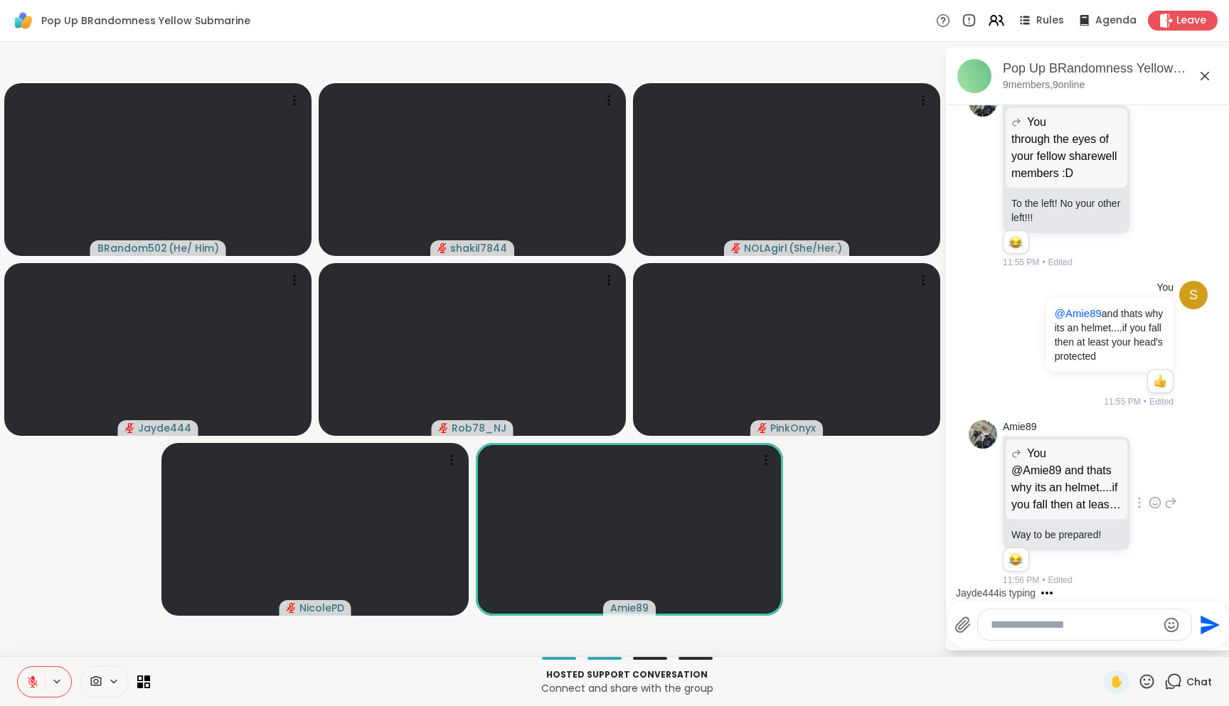
click at [1046, 610] on textarea "Type your message" at bounding box center [1074, 625] width 166 height 14
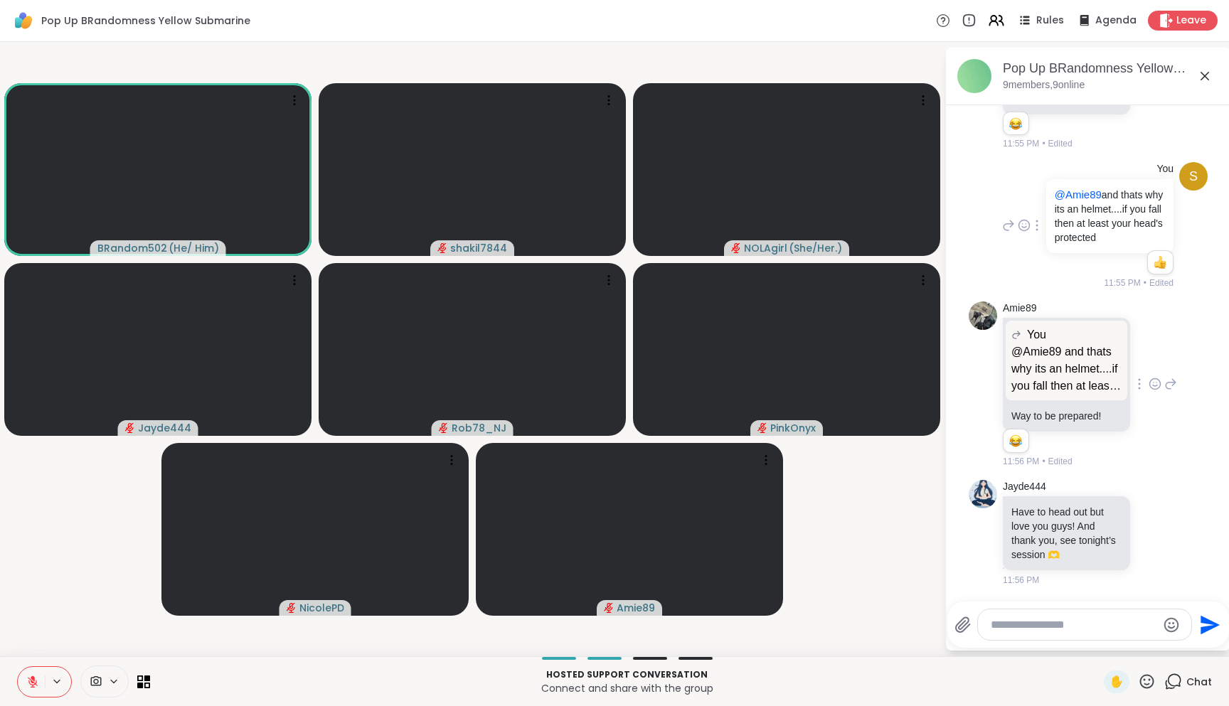
scroll to position [7242, 0]
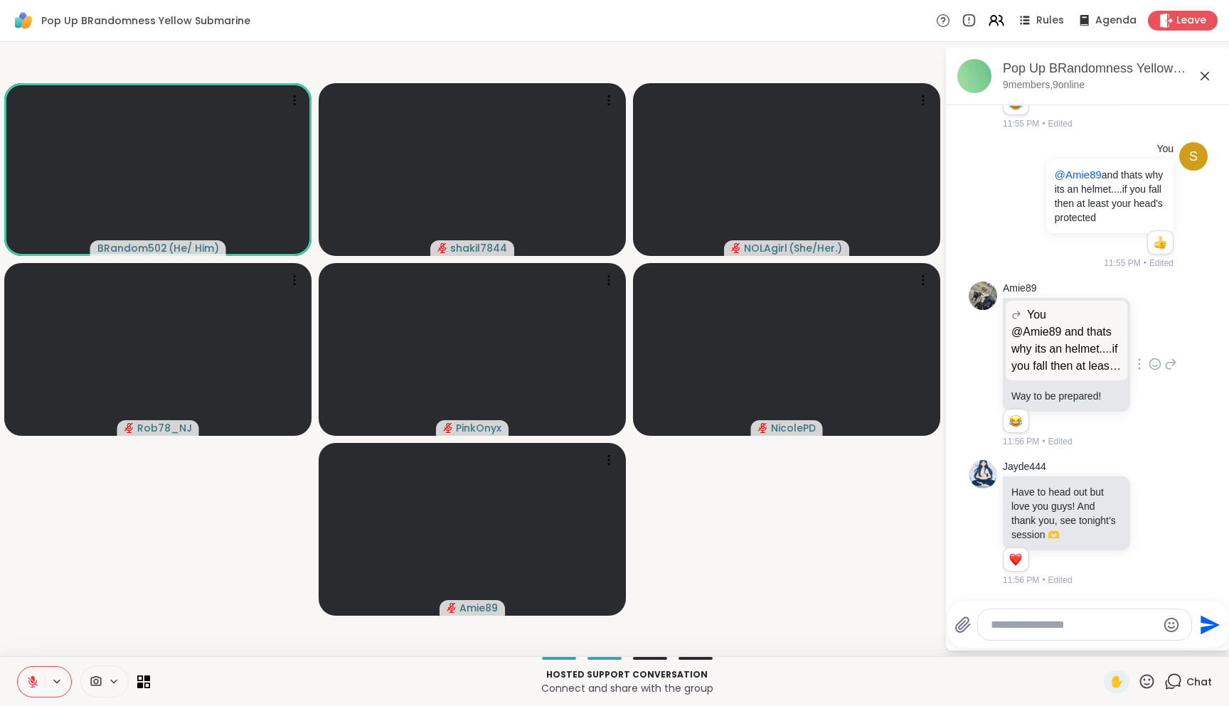
click at [23, 610] on button at bounding box center [31, 682] width 27 height 30
click at [198, 538] on video-player-container "BRandom502 ( He/ Him ) shakil7844 NOLAgirl ( She/Her. ) Rob78_NJ PinkOnyx Nicol…" at bounding box center [473, 349] width 928 height 603
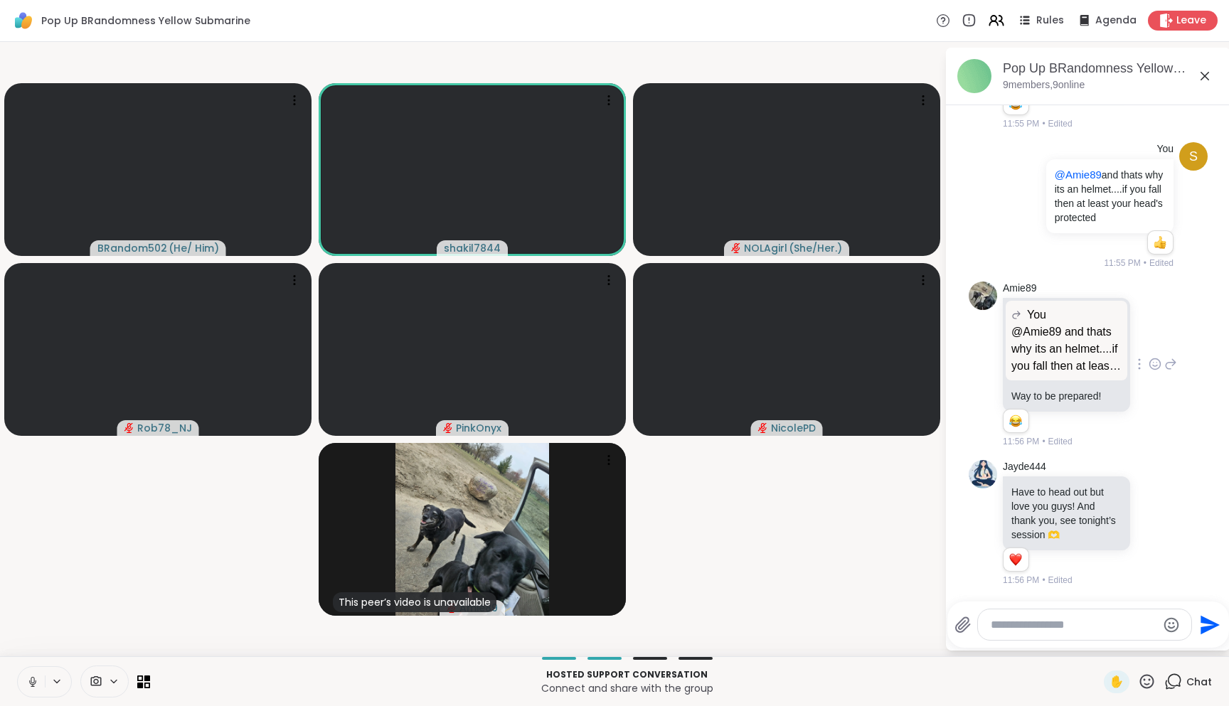
click at [661, 480] on video-player-container "BRandom502 ( He/ Him ) shakil7844 NOLAgirl ( She/Her. ) Rob78_NJ PinkOnyx Nicol…" at bounding box center [473, 349] width 928 height 603
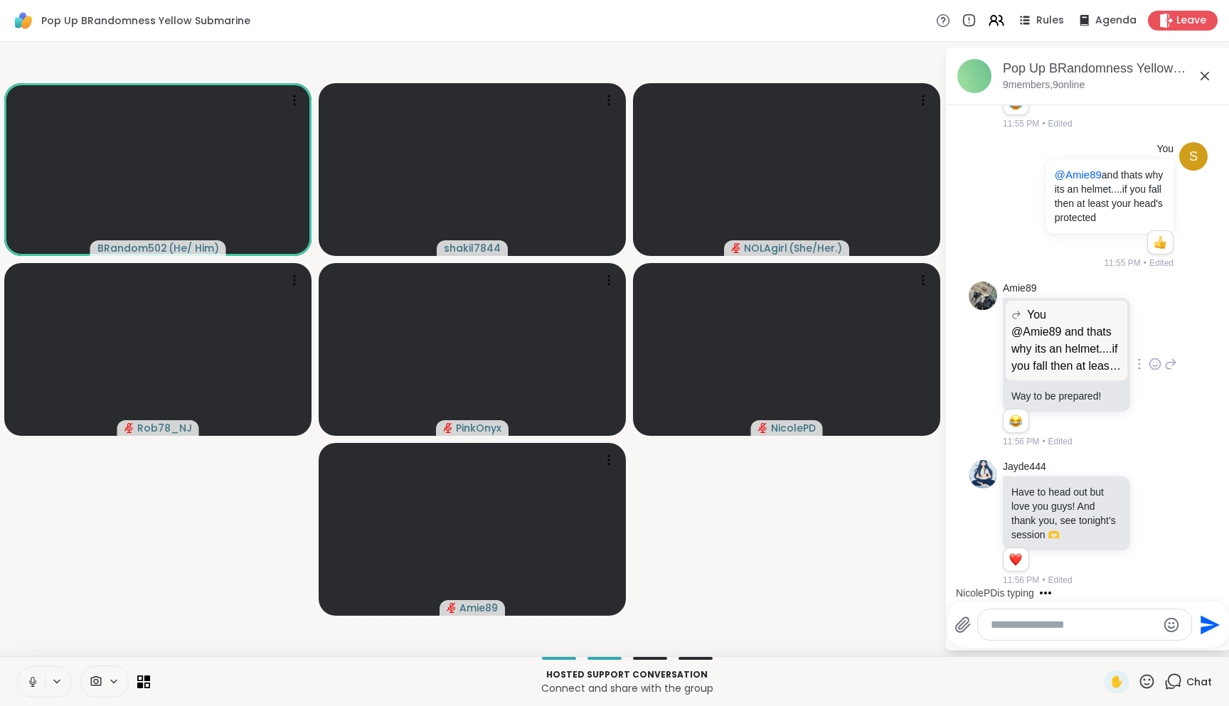
click at [31, 610] on icon at bounding box center [32, 682] width 13 height 13
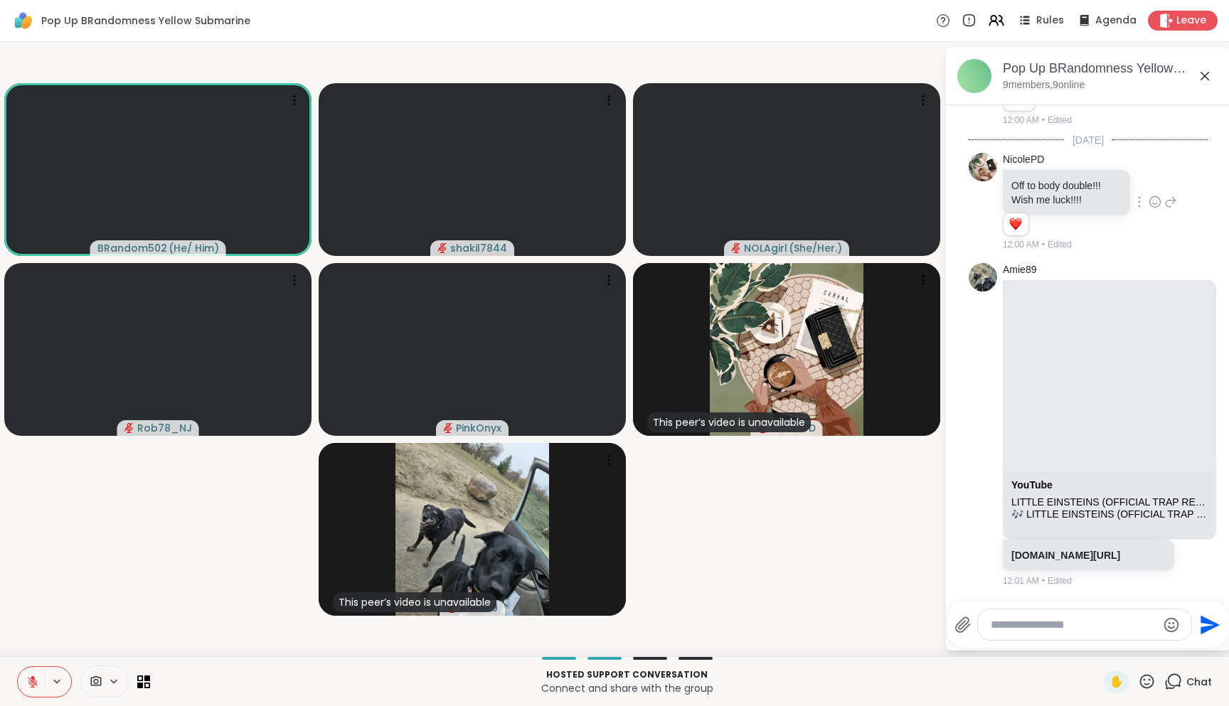
scroll to position [7713, 0]
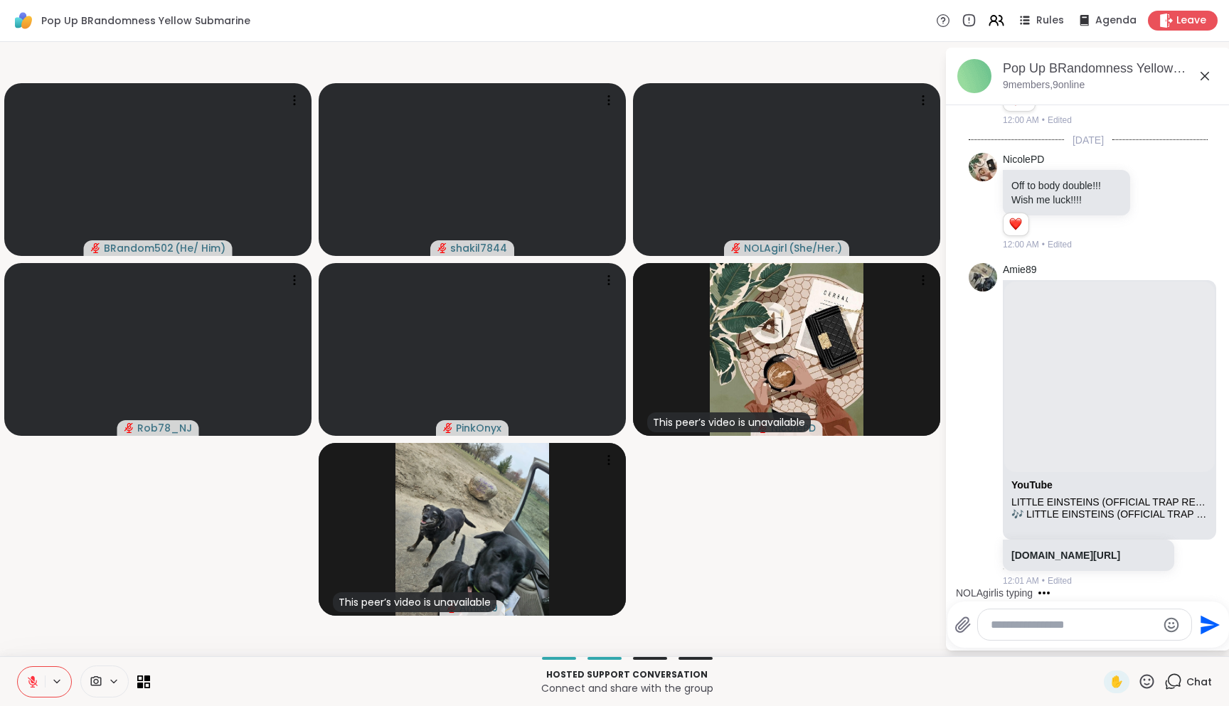
click at [1041, 610] on textarea "Type your message" at bounding box center [1074, 625] width 166 height 14
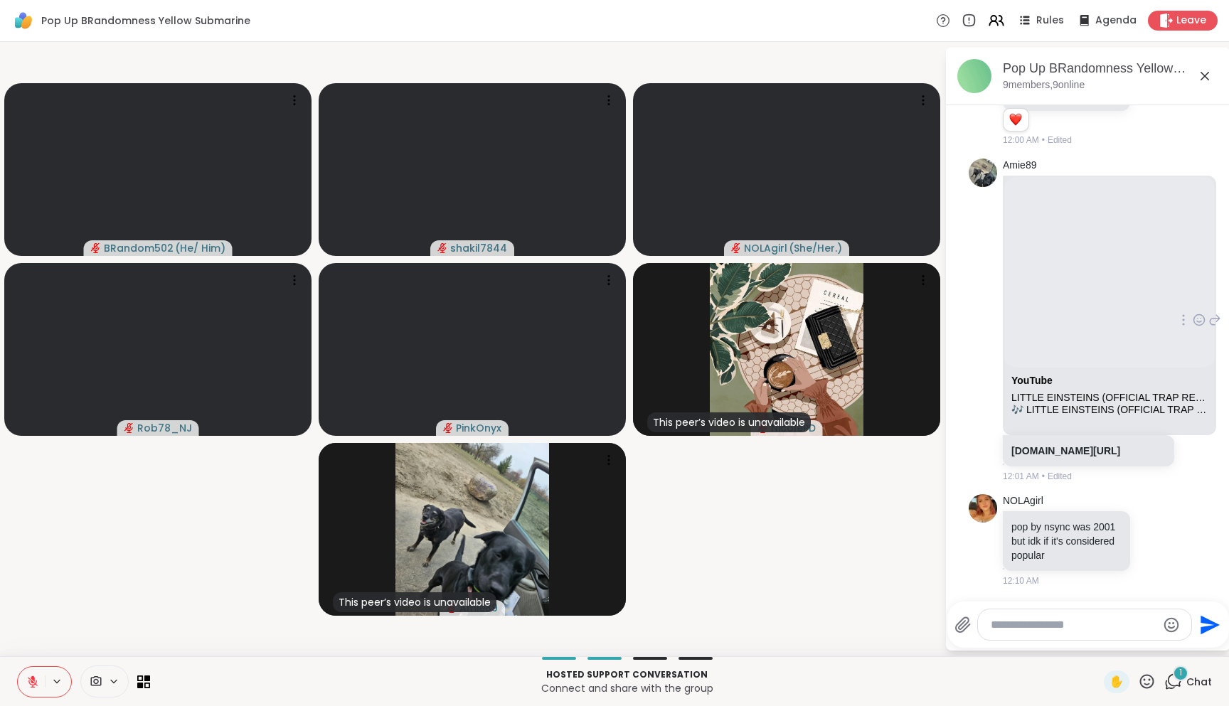
scroll to position [7817, 0]
click at [1051, 610] on textarea "Type your message" at bounding box center [1074, 625] width 166 height 14
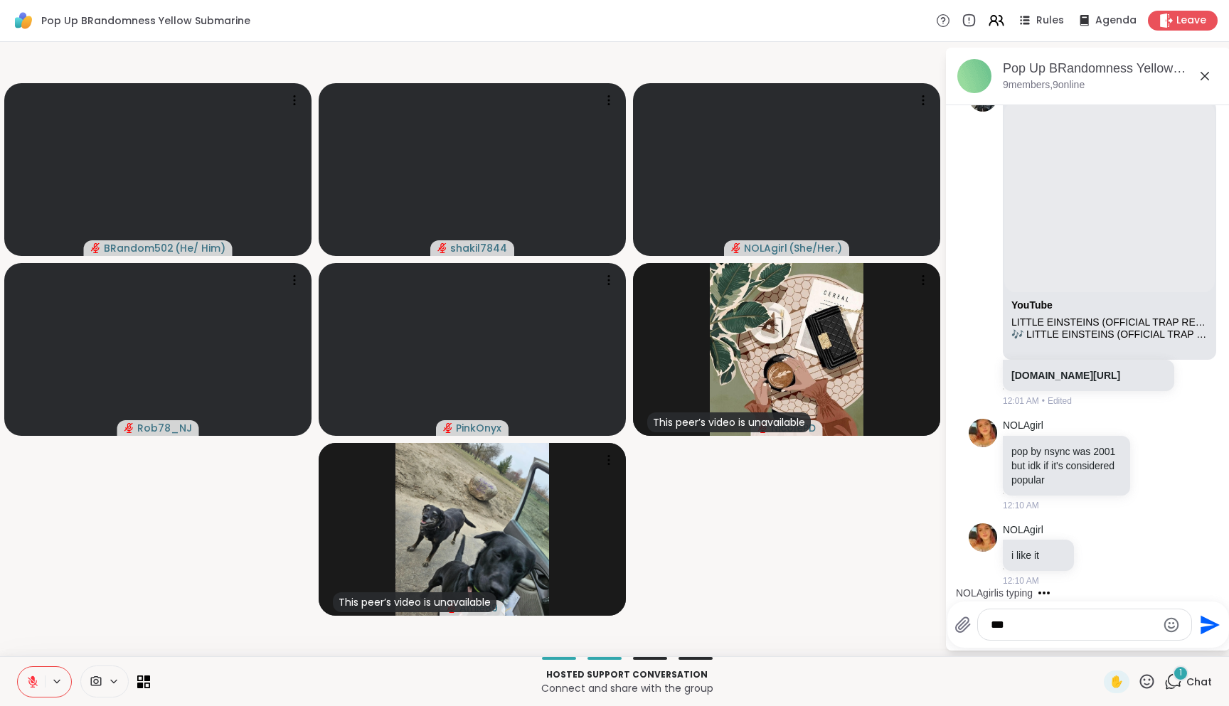
scroll to position [7892, 0]
type textarea "**********"
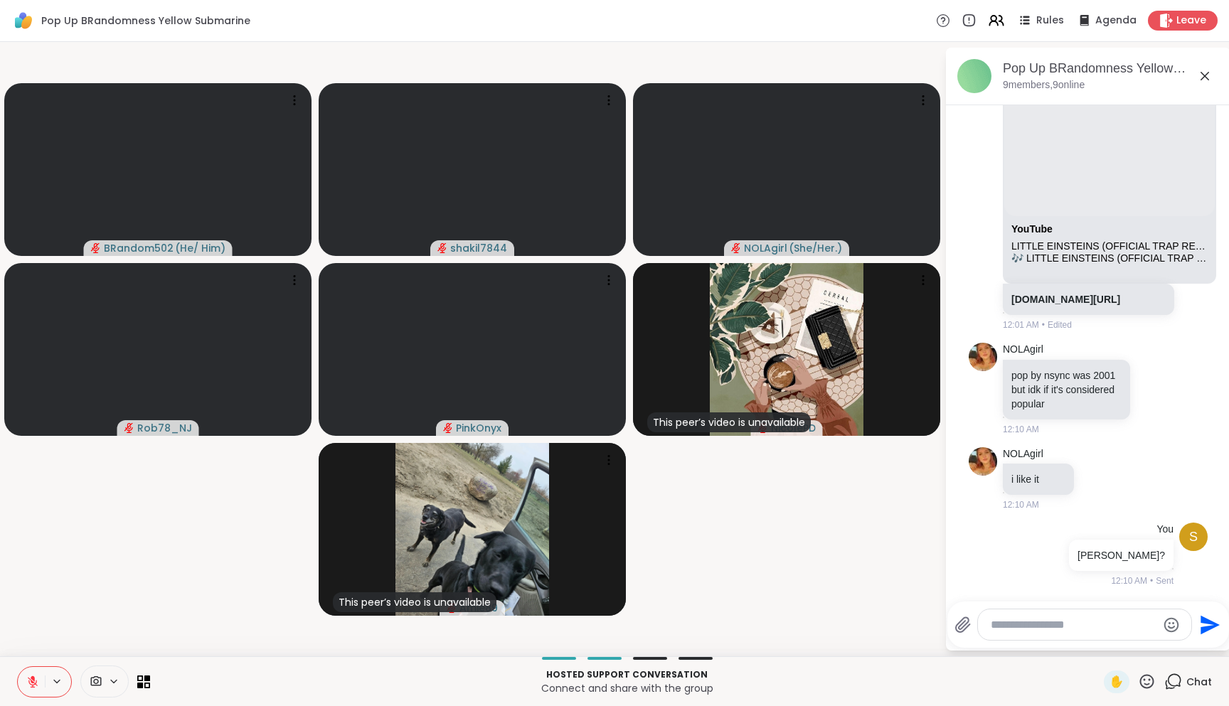
scroll to position [7968, 0]
type textarea "**********"
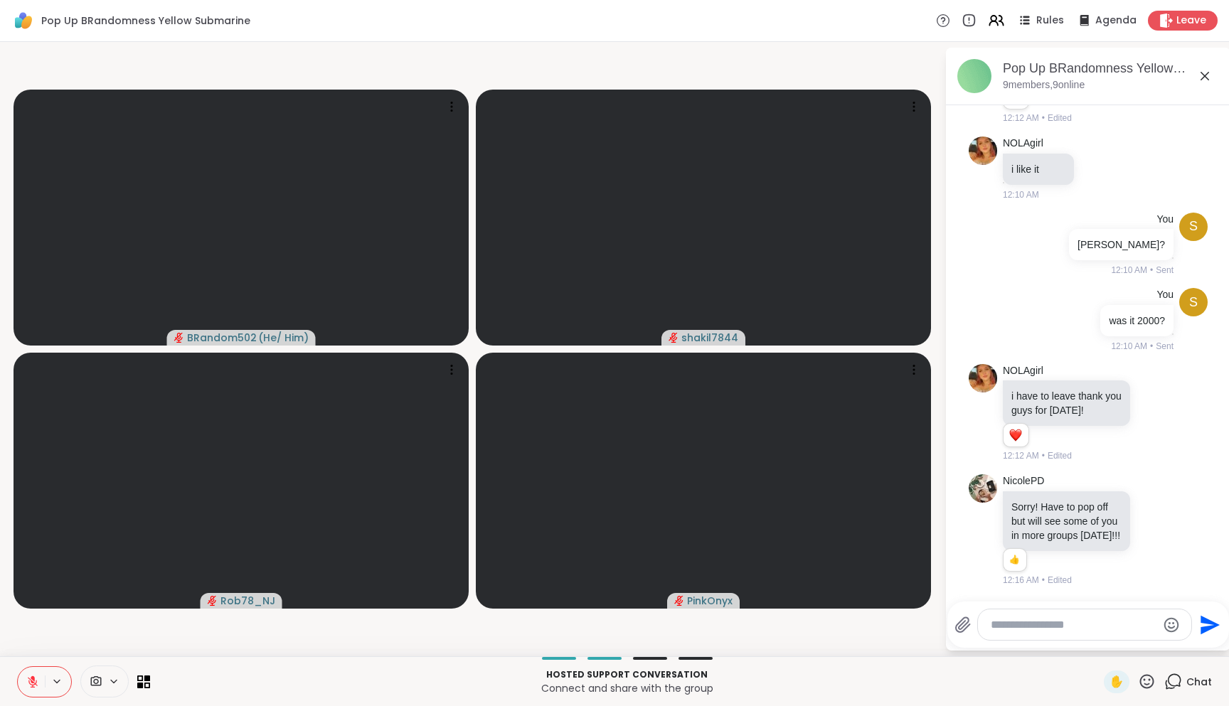
scroll to position [8311, 0]
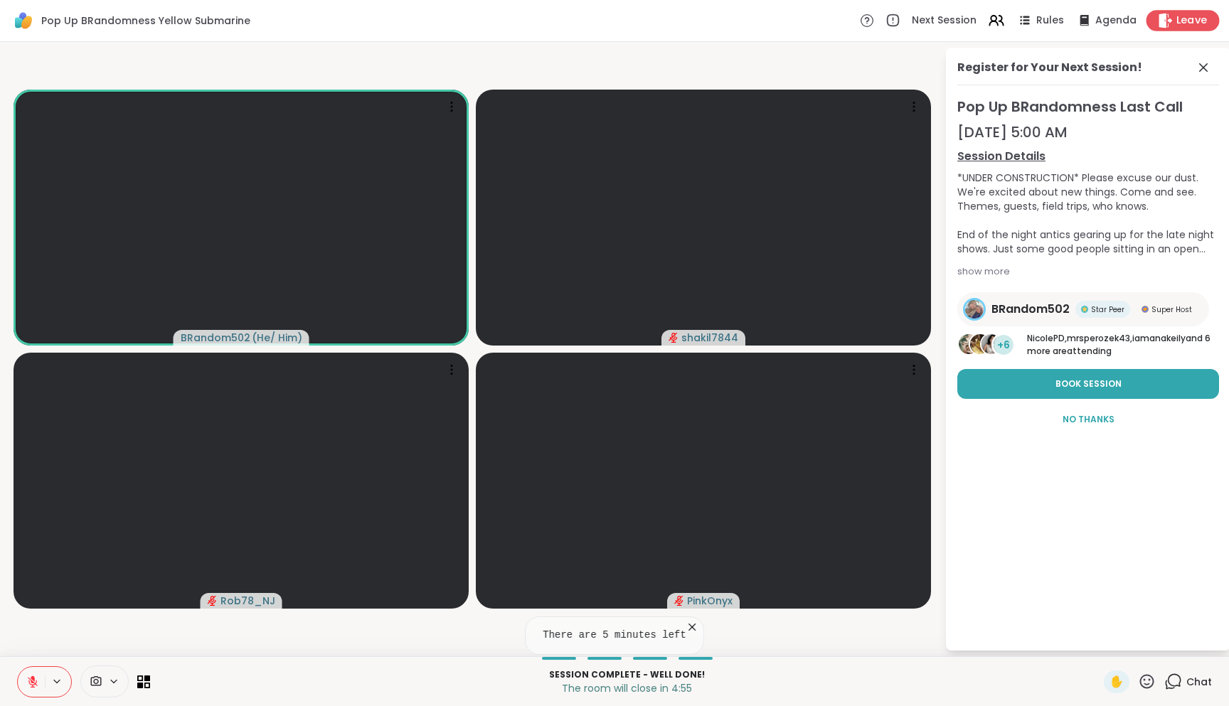
click at [1188, 14] on span "Leave" at bounding box center [1191, 21] width 31 height 15
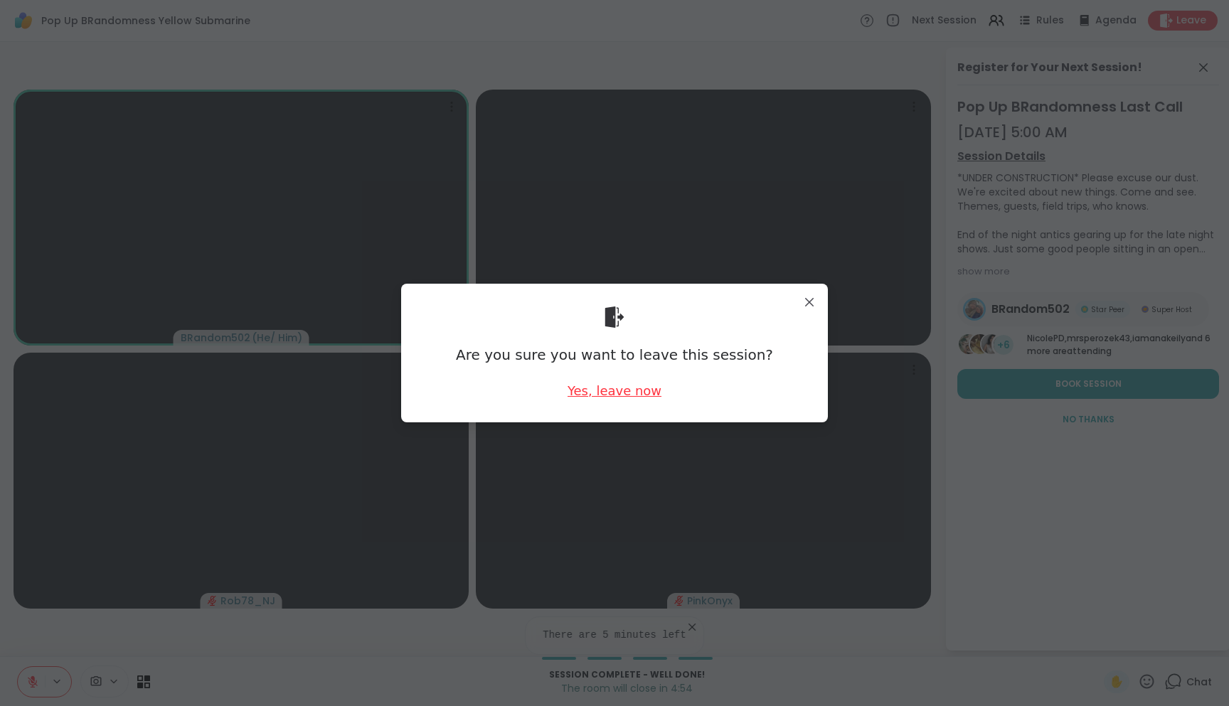
click at [623, 394] on div "Yes, leave now" at bounding box center [615, 391] width 94 height 18
